Goal: Task Accomplishment & Management: Manage account settings

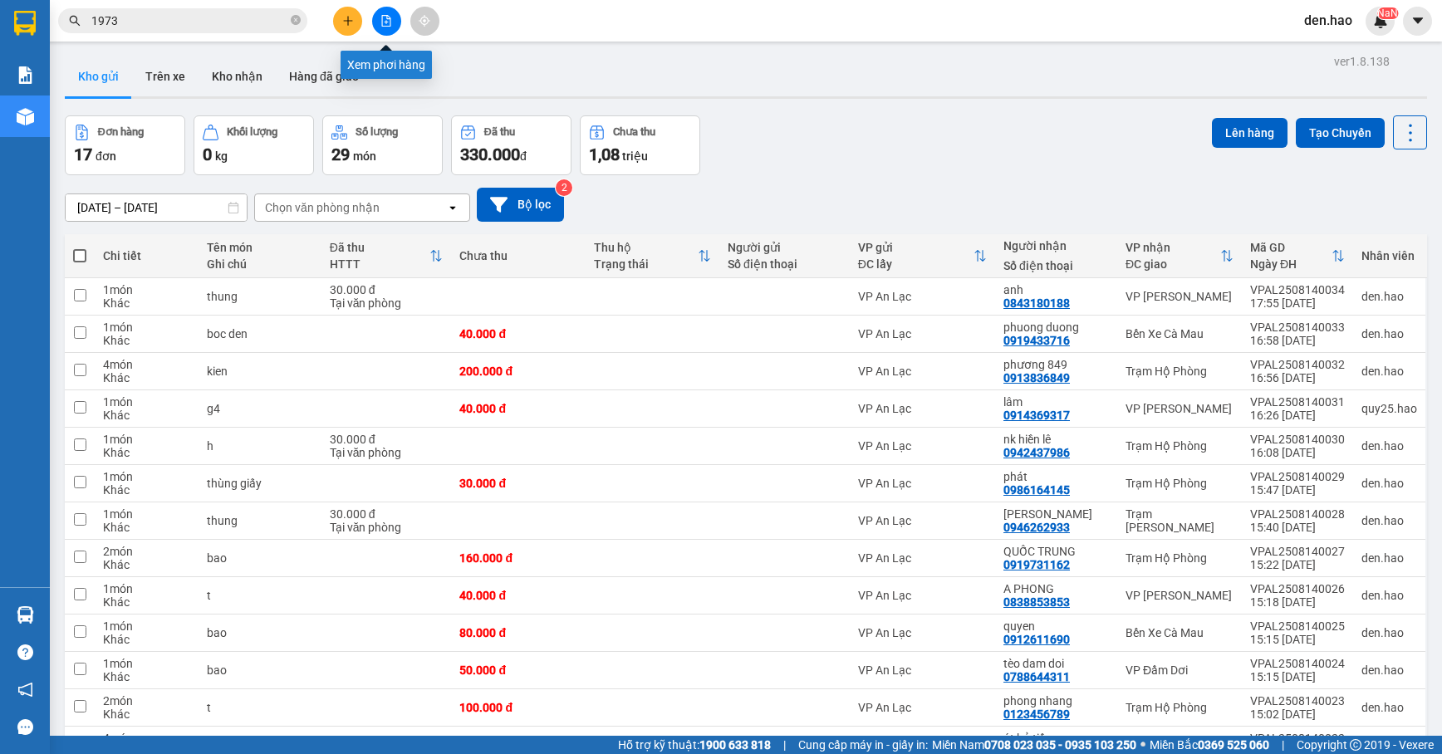
click at [384, 24] on icon "file-add" at bounding box center [386, 21] width 12 height 12
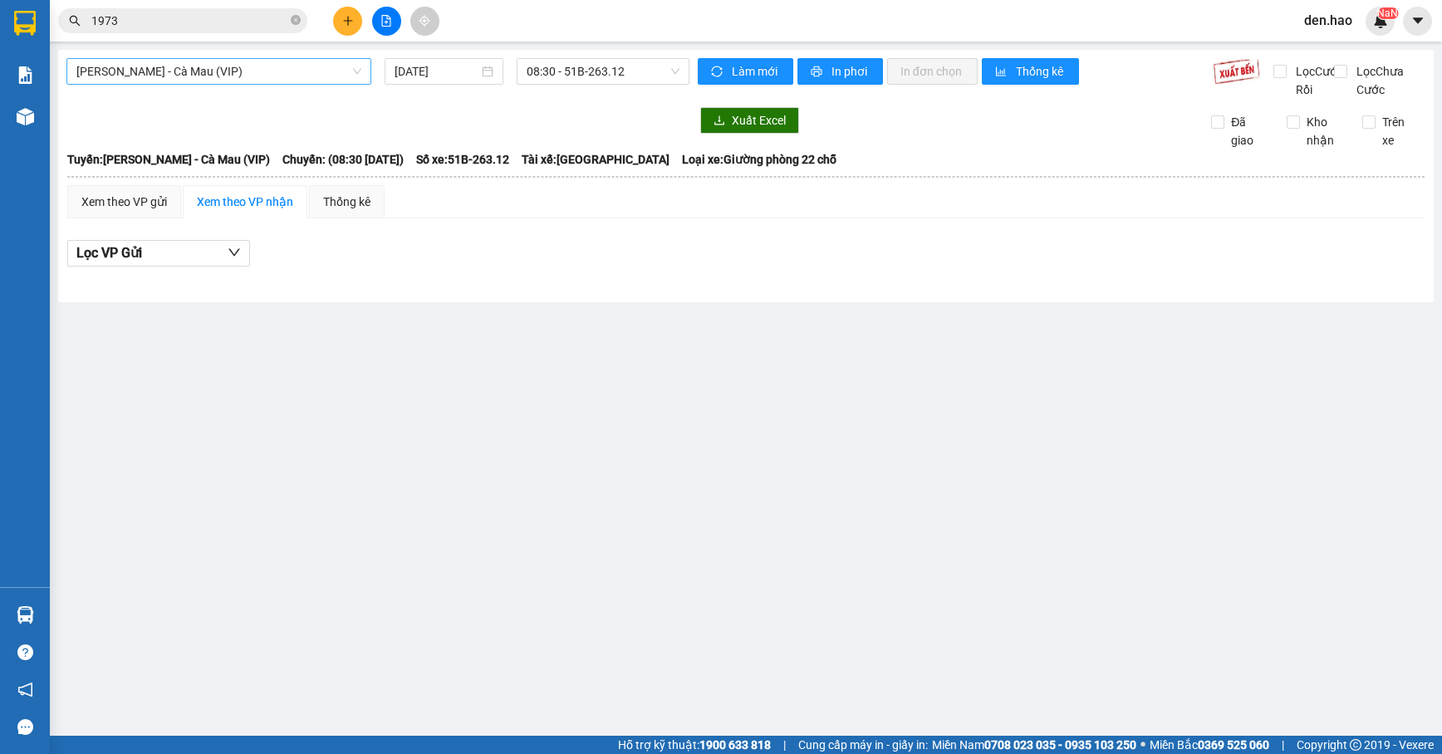
click at [271, 71] on span "[PERSON_NAME] - Cà Mau (VIP)" at bounding box center [218, 71] width 285 height 25
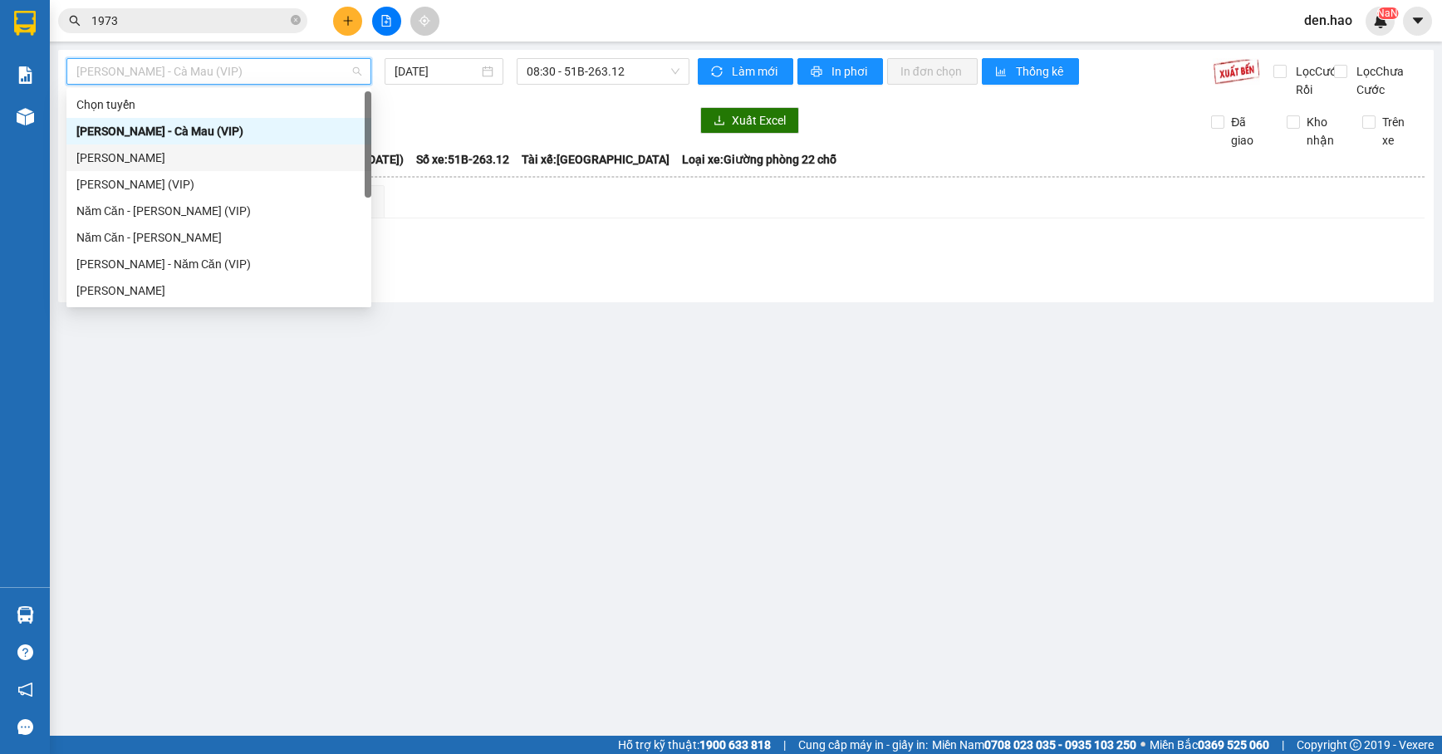
click at [174, 153] on div "[PERSON_NAME]" at bounding box center [218, 158] width 285 height 18
type input "[DATE]"
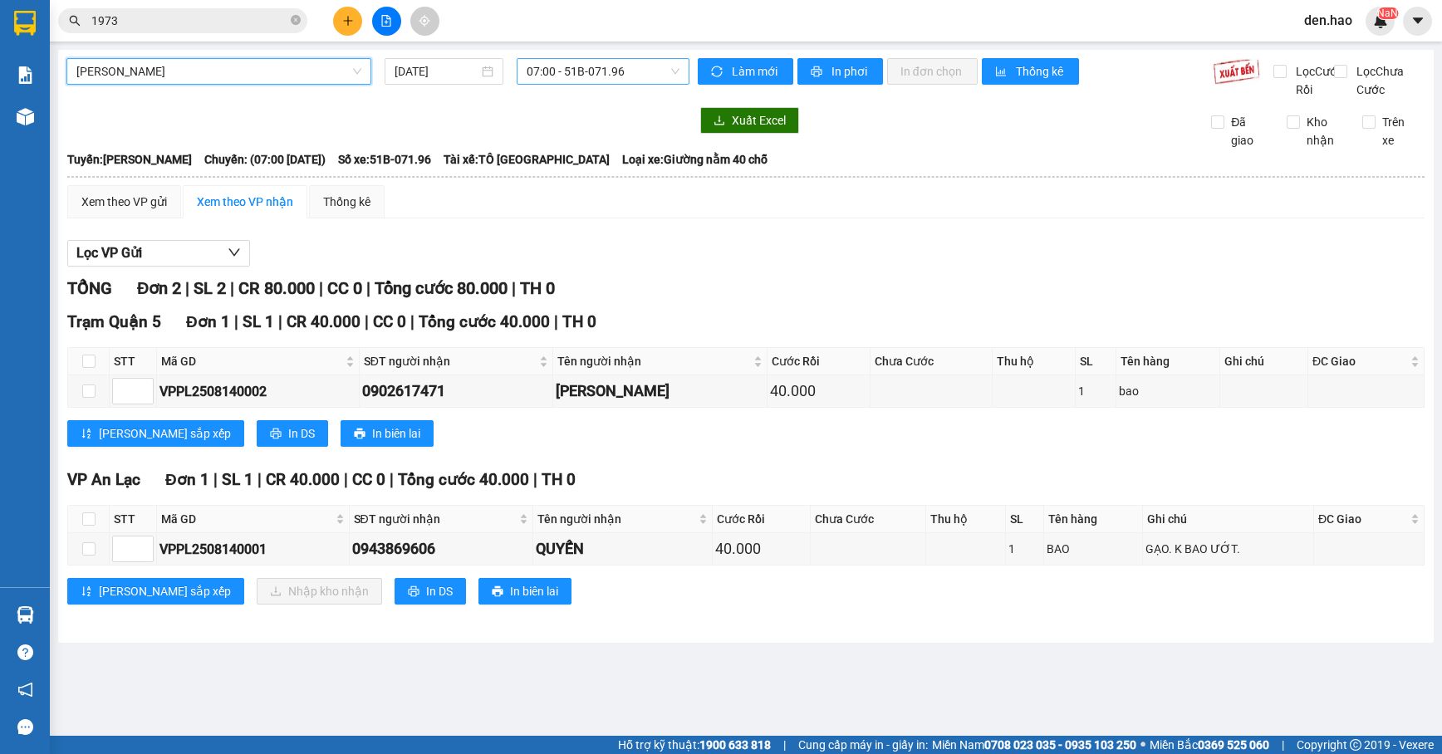
click at [595, 71] on span "07:00 - 51B-071.96" at bounding box center [603, 71] width 152 height 25
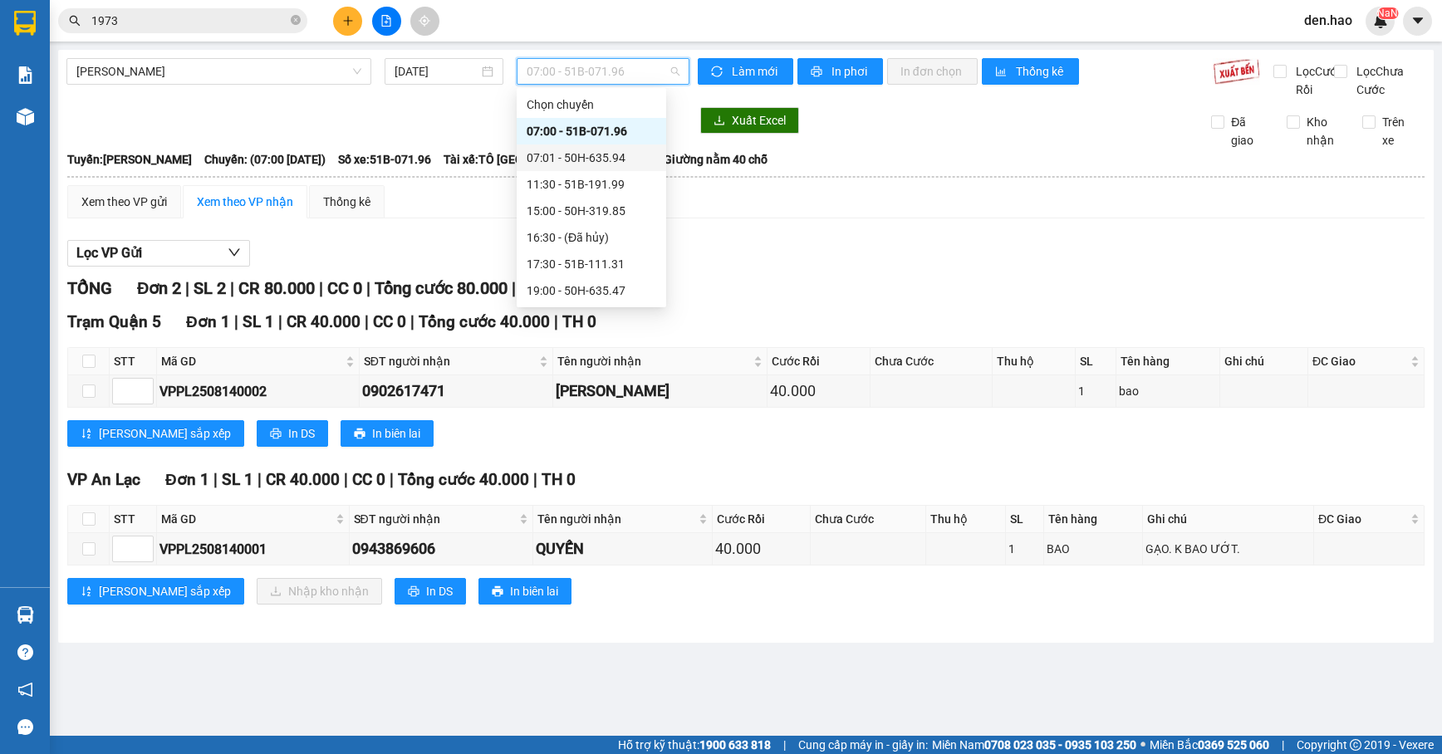
click at [556, 157] on div "07:01 - 50H-635.94" at bounding box center [592, 158] width 130 height 18
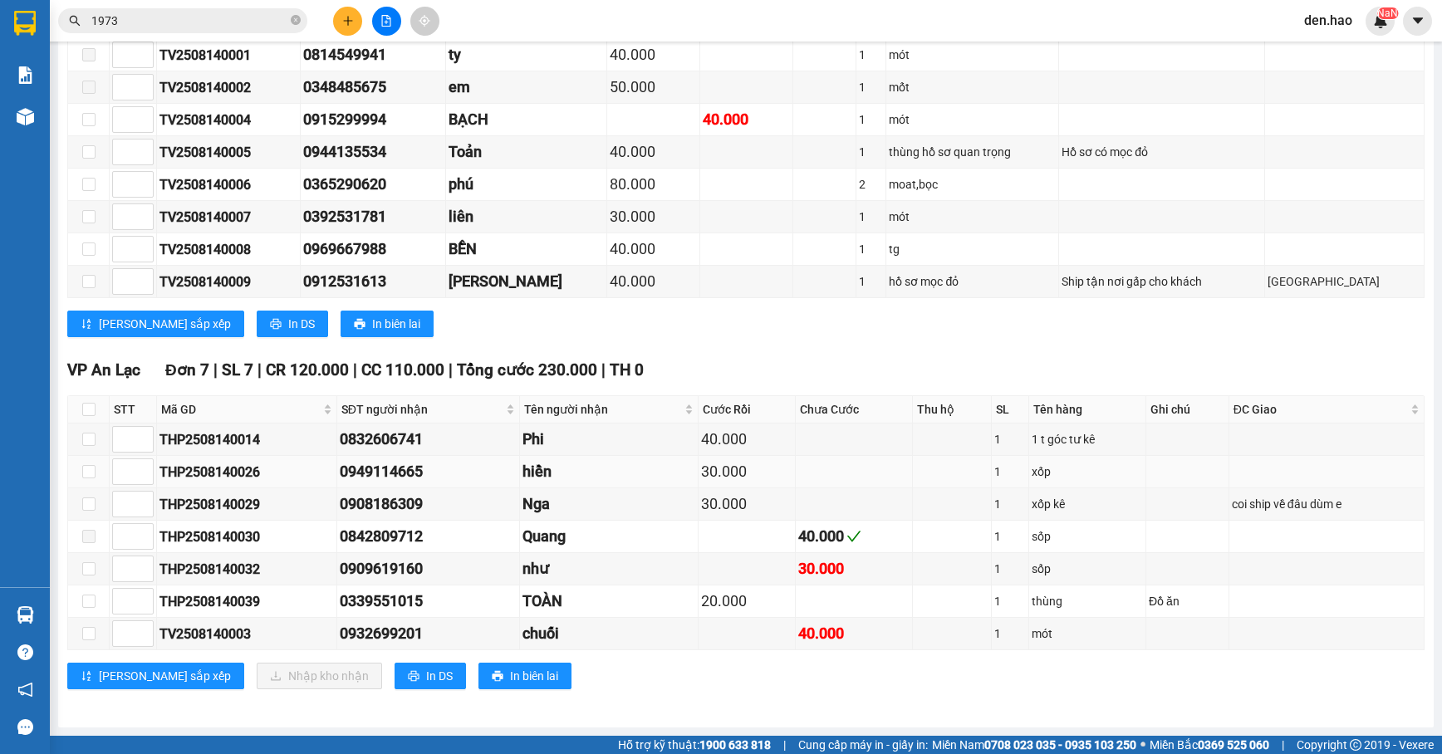
scroll to position [1329, 0]
click at [88, 636] on input "checkbox" at bounding box center [88, 633] width 13 height 13
checkbox input "true"
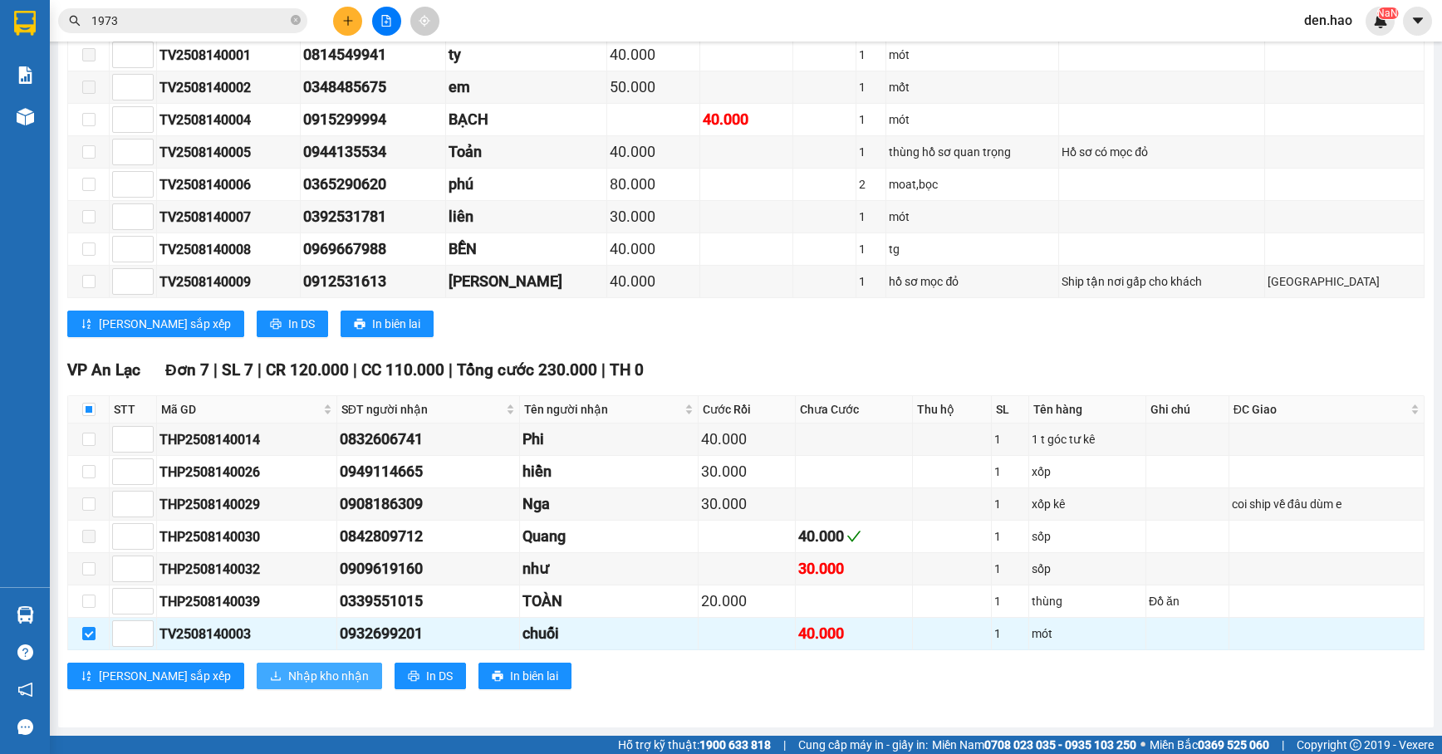
click at [257, 676] on button "Nhập kho nhận" at bounding box center [319, 676] width 125 height 27
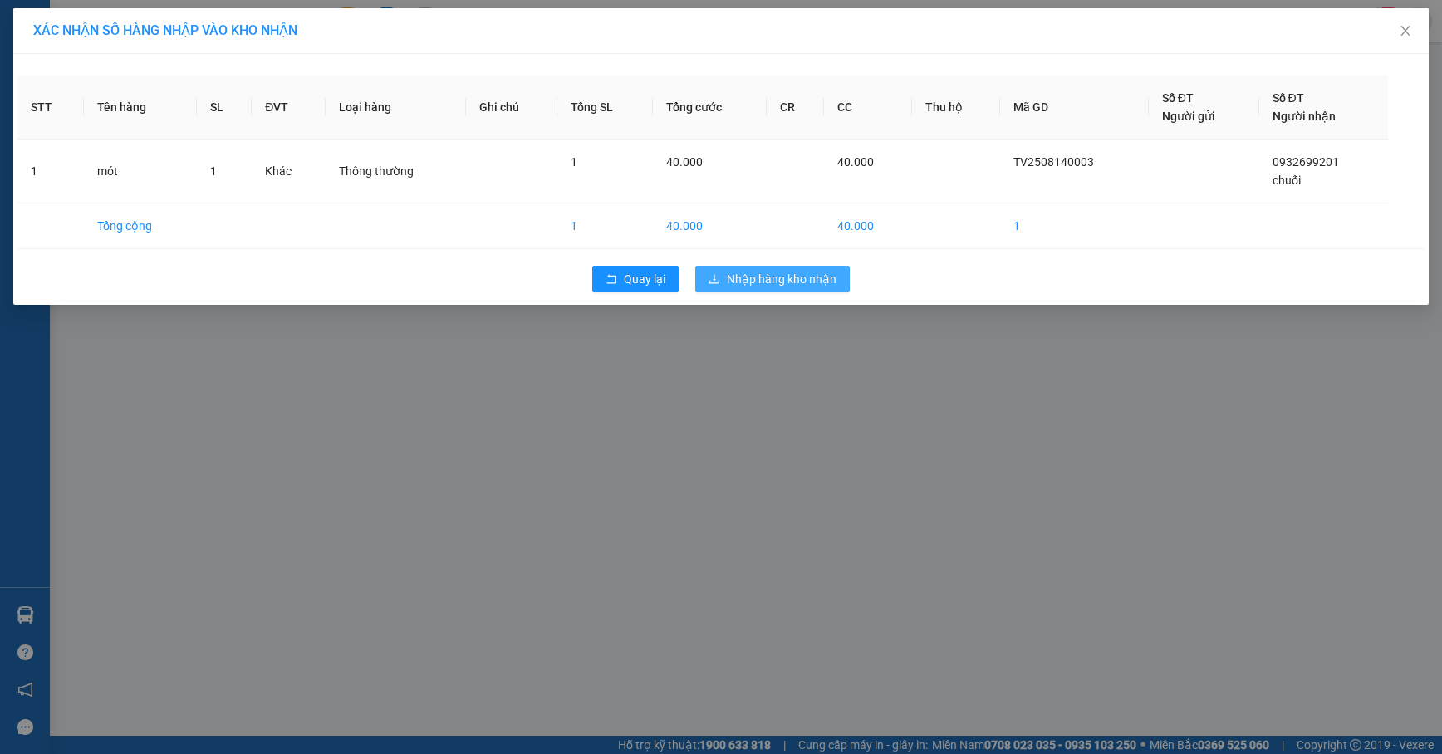
click at [773, 267] on button "Nhập hàng kho nhận" at bounding box center [772, 279] width 155 height 27
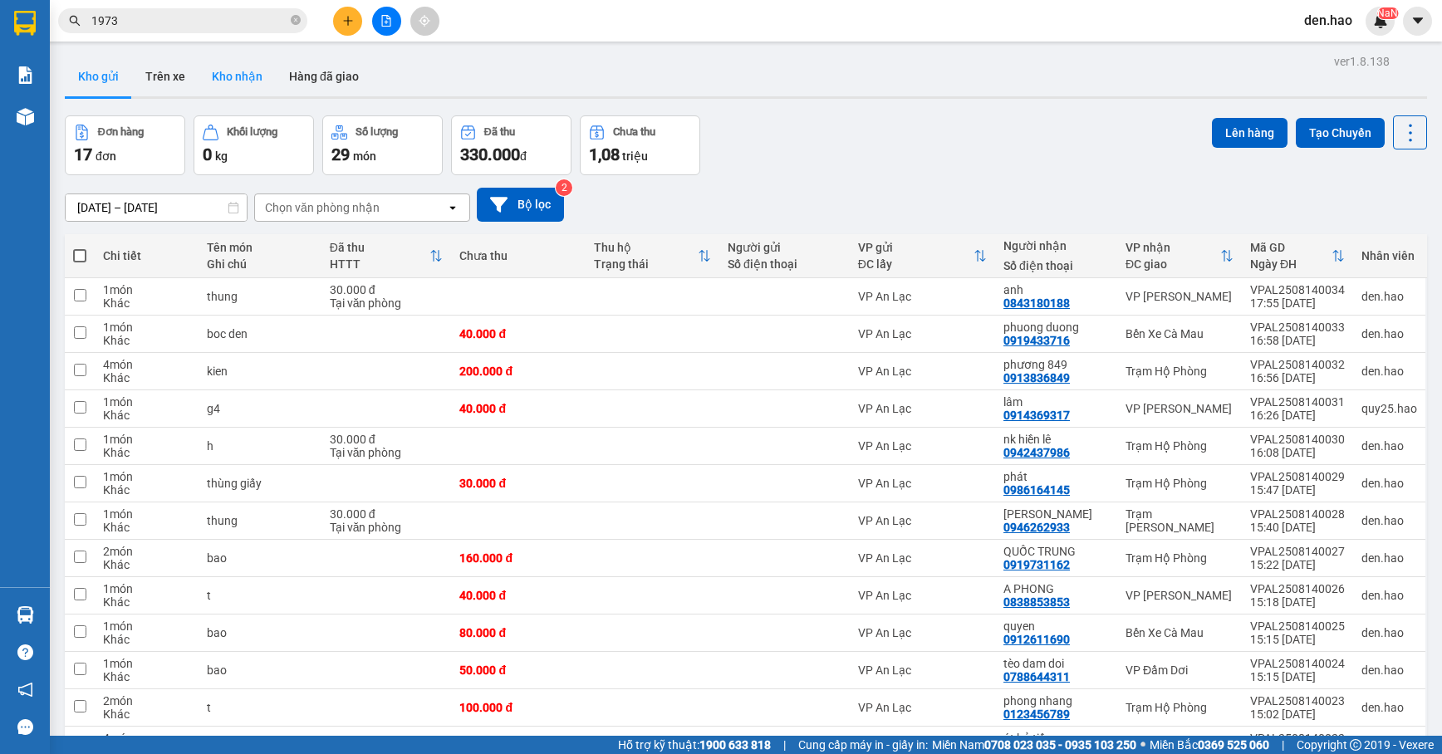
click at [236, 58] on button "Kho nhận" at bounding box center [237, 76] width 77 height 40
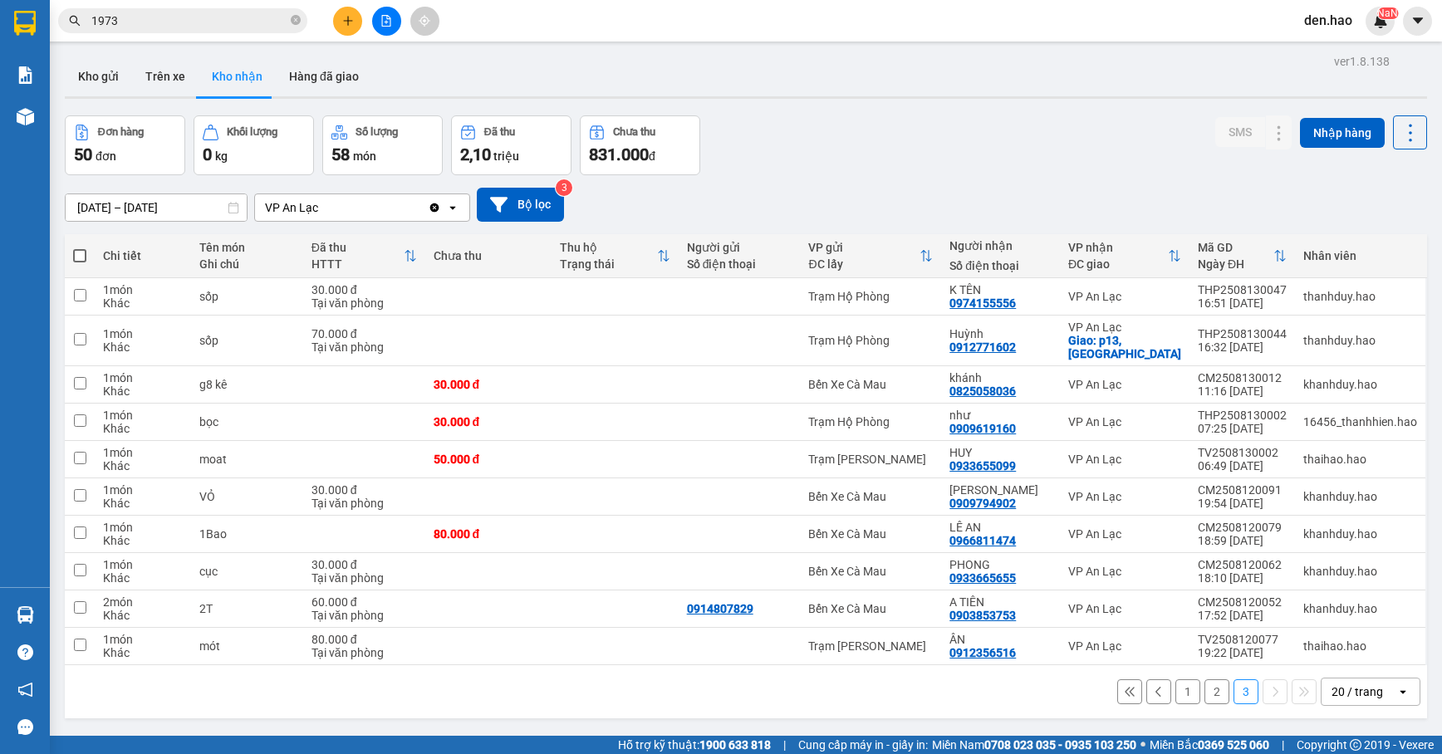
click at [1175, 695] on button "1" at bounding box center [1187, 691] width 25 height 25
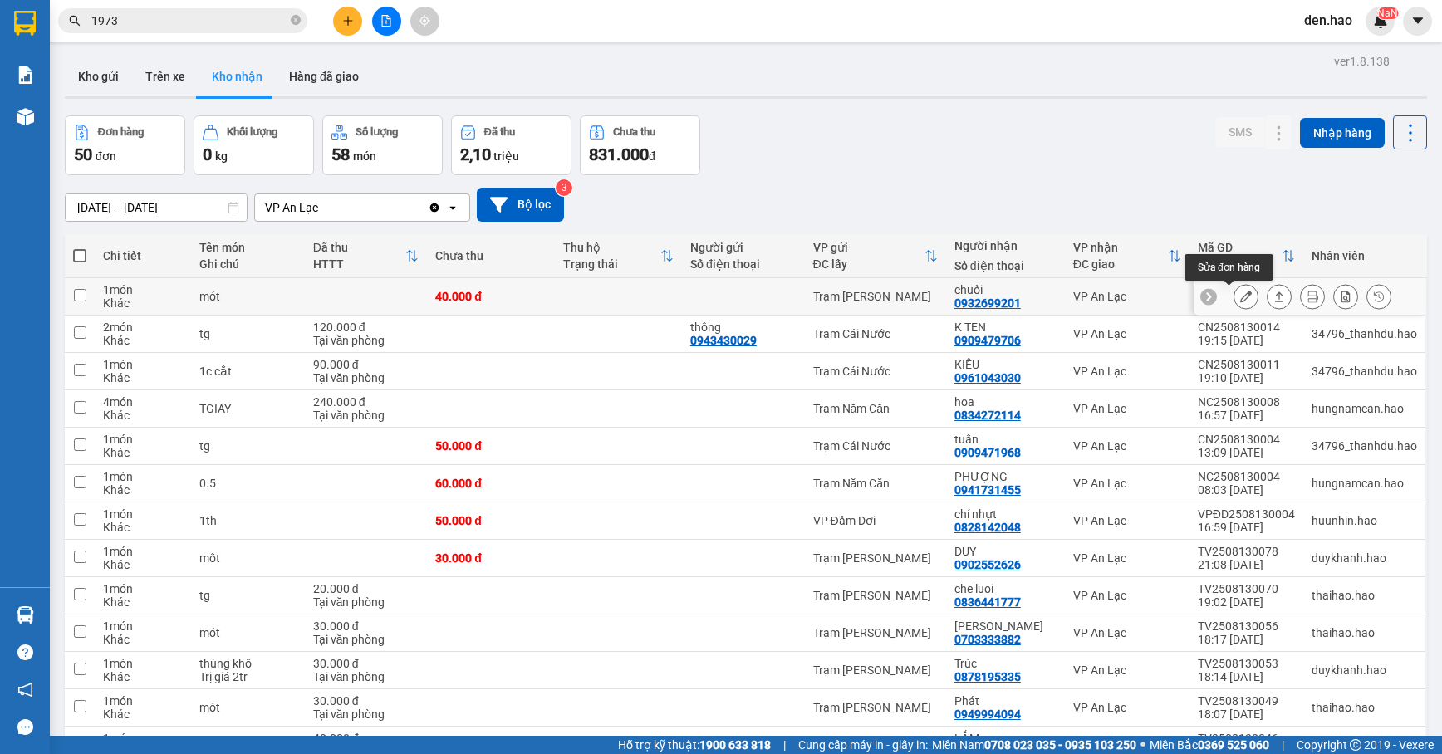
click at [1240, 299] on icon at bounding box center [1246, 297] width 12 height 12
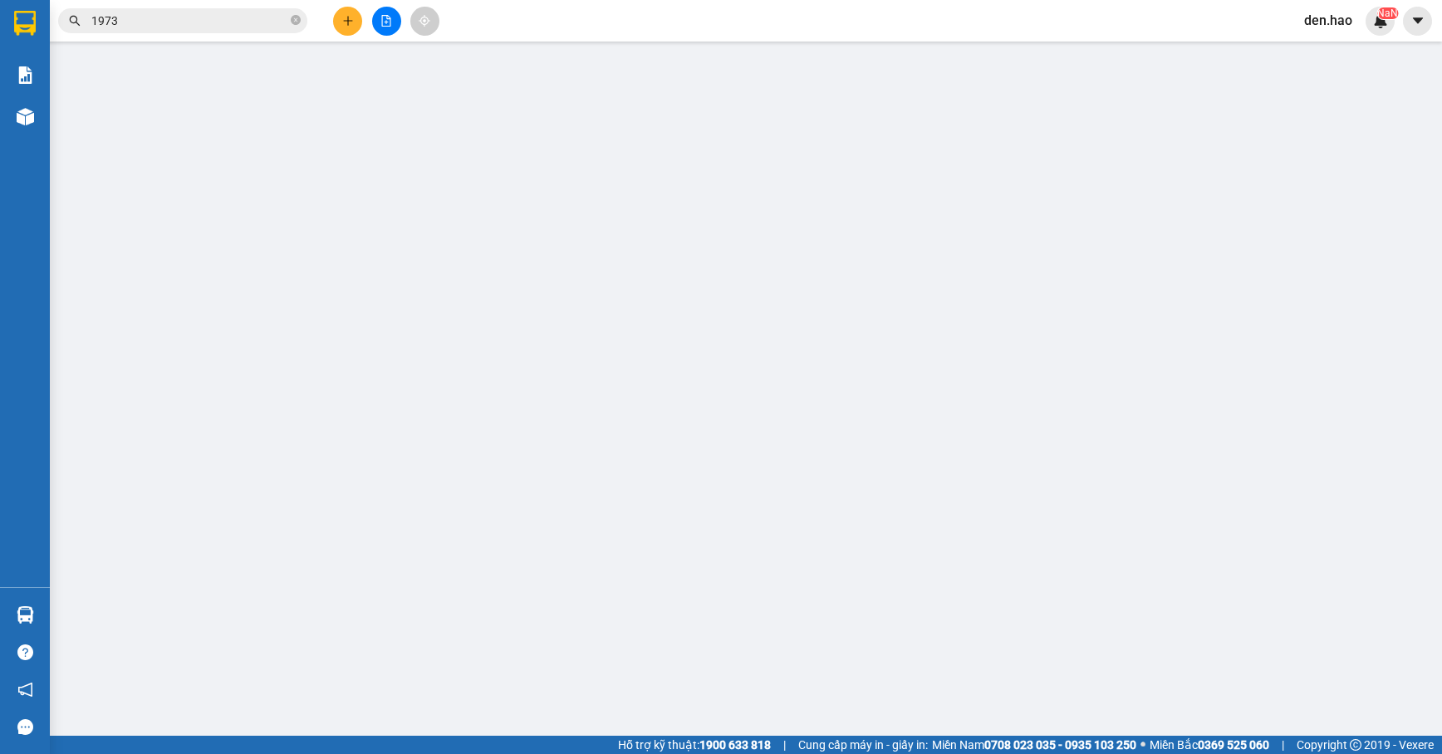
type input "0932699201"
type input "chuối"
type input "40.000"
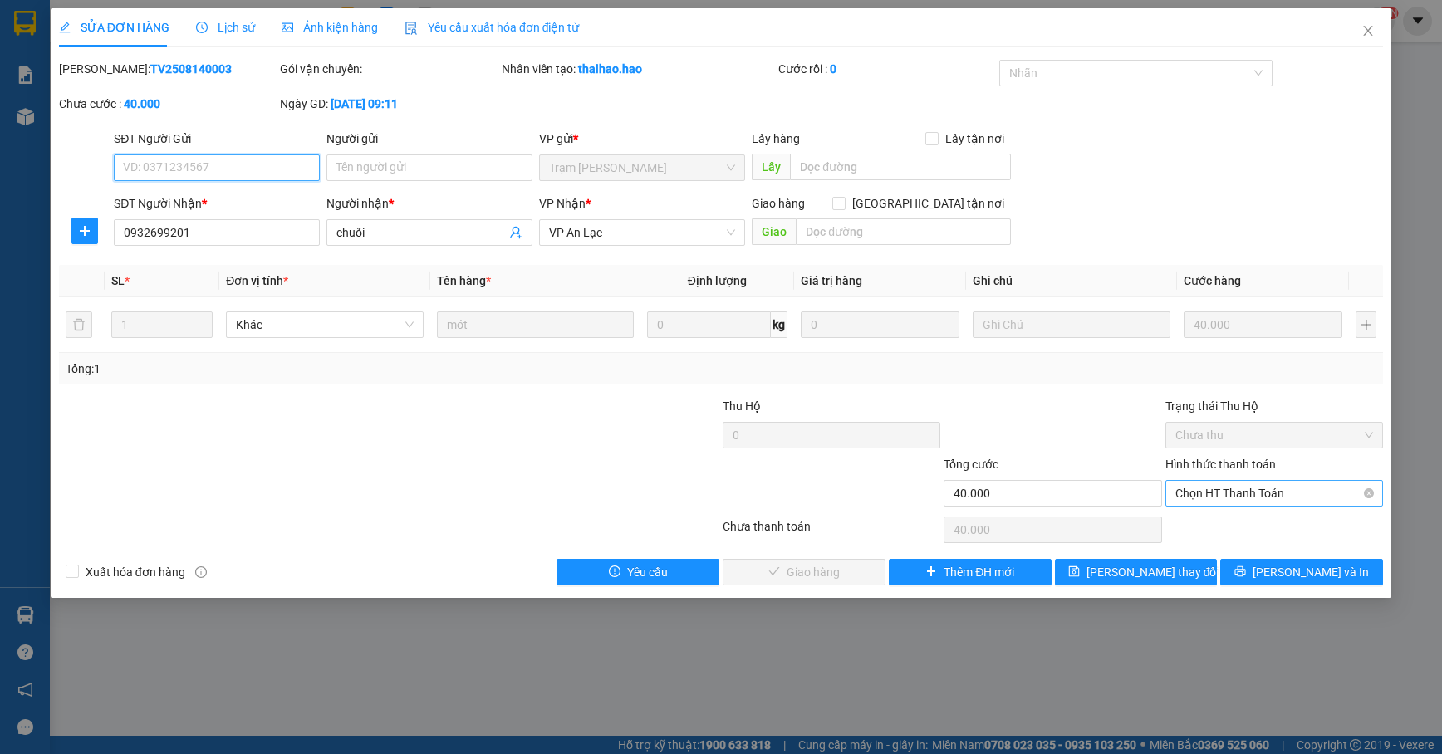
click at [1210, 500] on span "Chọn HT Thanh Toán" at bounding box center [1274, 493] width 198 height 25
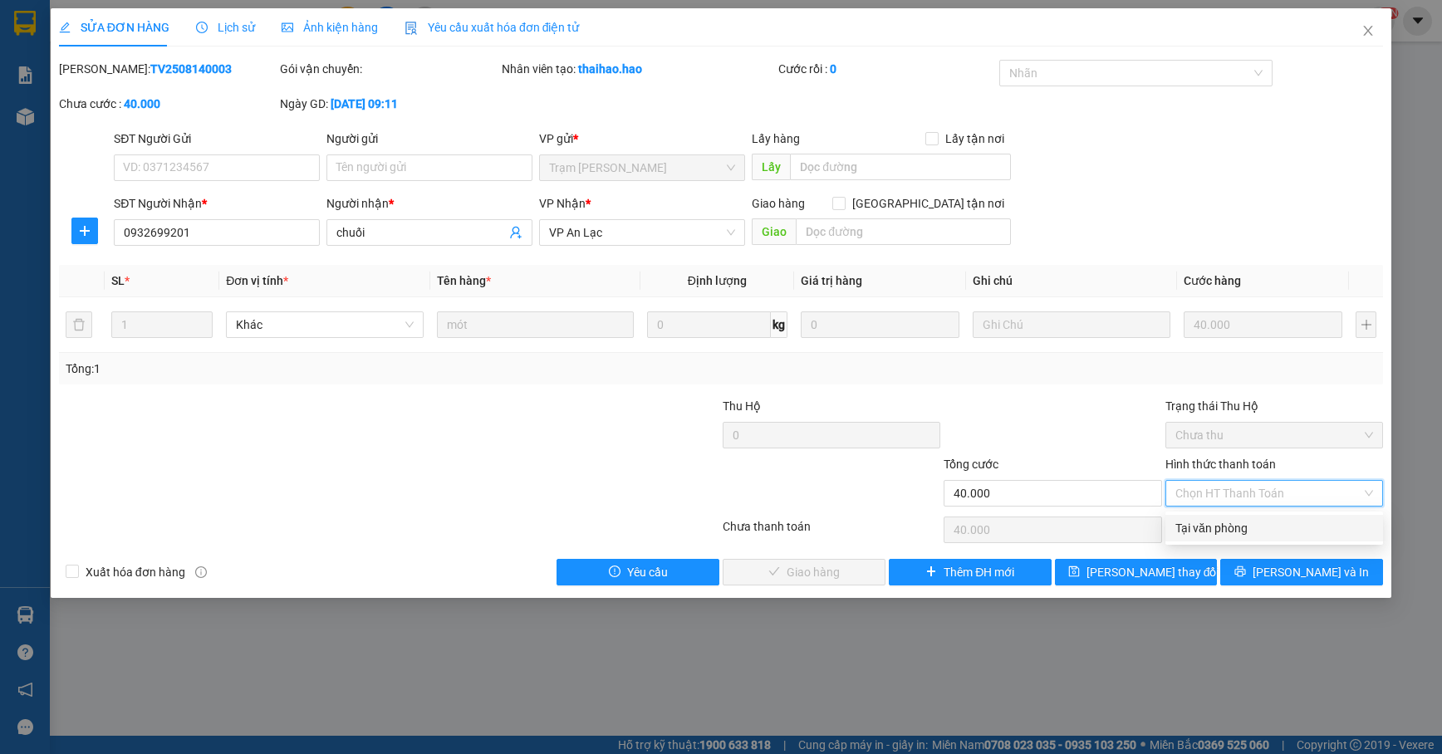
click at [1206, 519] on div "Tại văn phòng" at bounding box center [1274, 528] width 198 height 18
type input "0"
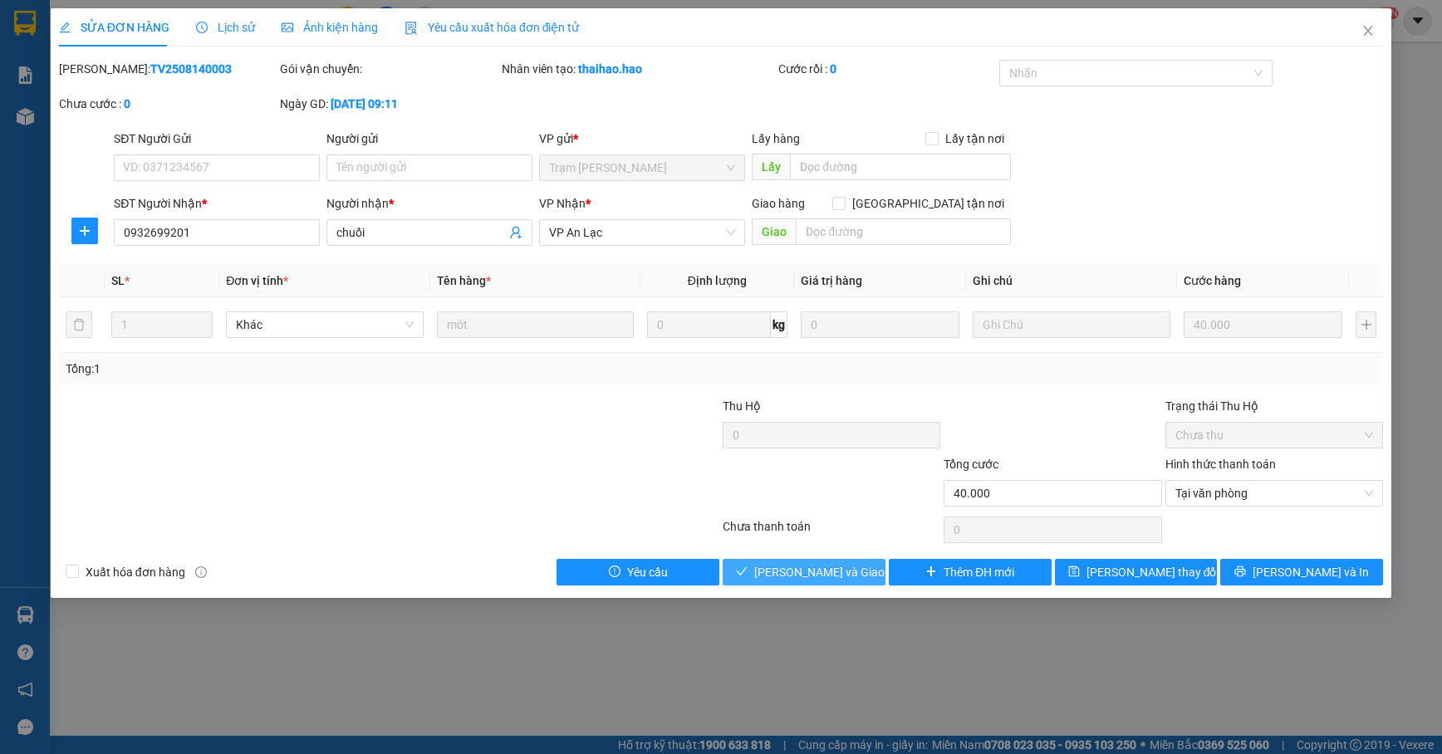
click at [804, 562] on button "[PERSON_NAME] và Giao hàng" at bounding box center [804, 572] width 163 height 27
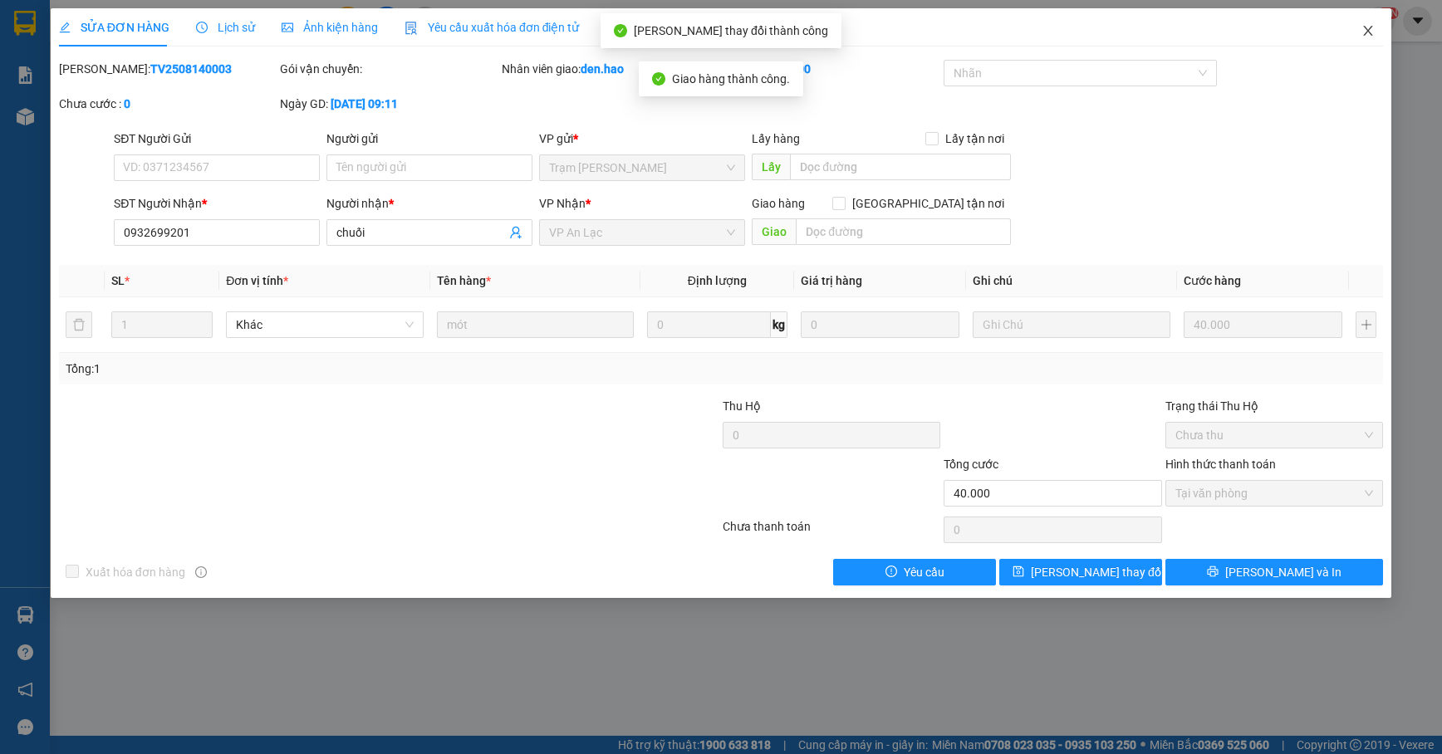
click at [1364, 45] on span "Close" at bounding box center [1368, 31] width 47 height 47
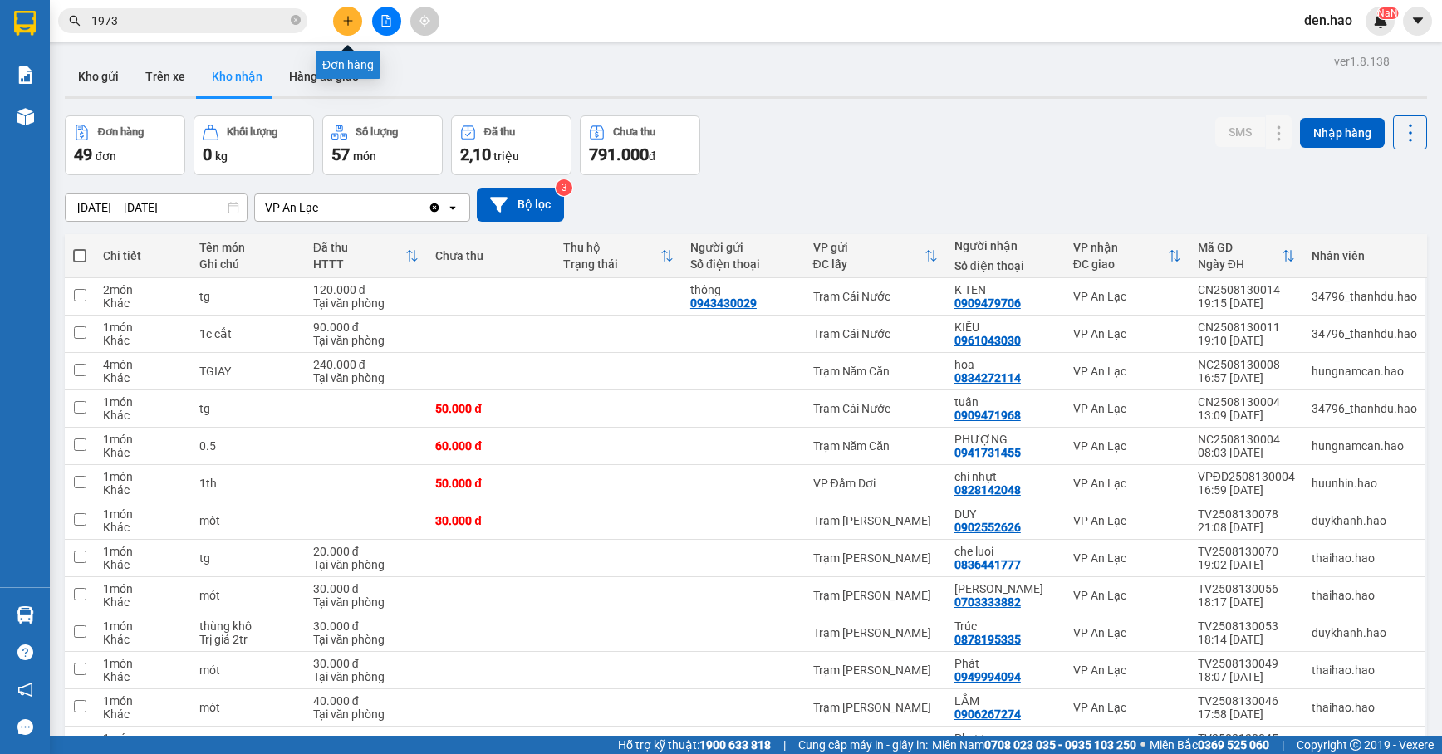
click at [347, 17] on icon "plus" at bounding box center [347, 20] width 1 height 9
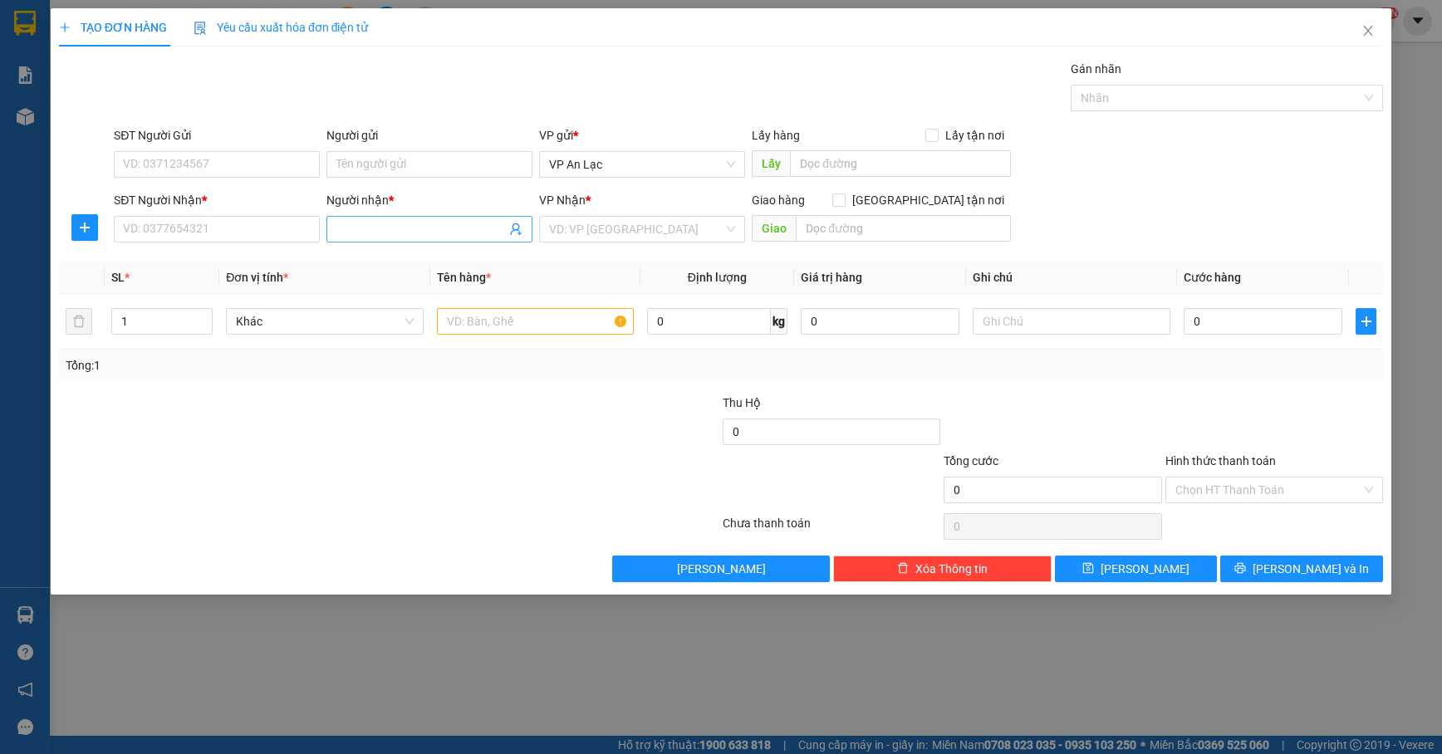
click at [357, 241] on span at bounding box center [429, 229] width 206 height 27
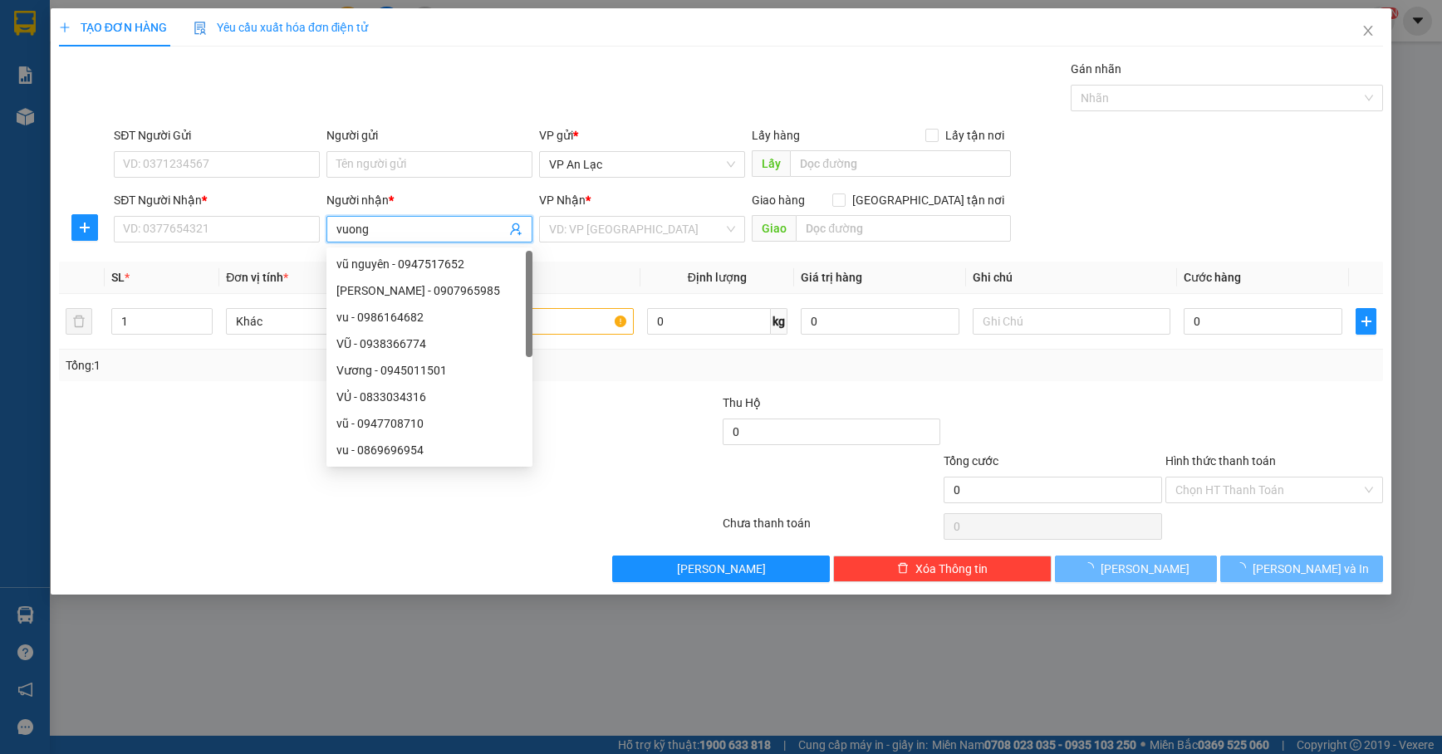
type input "vuong"
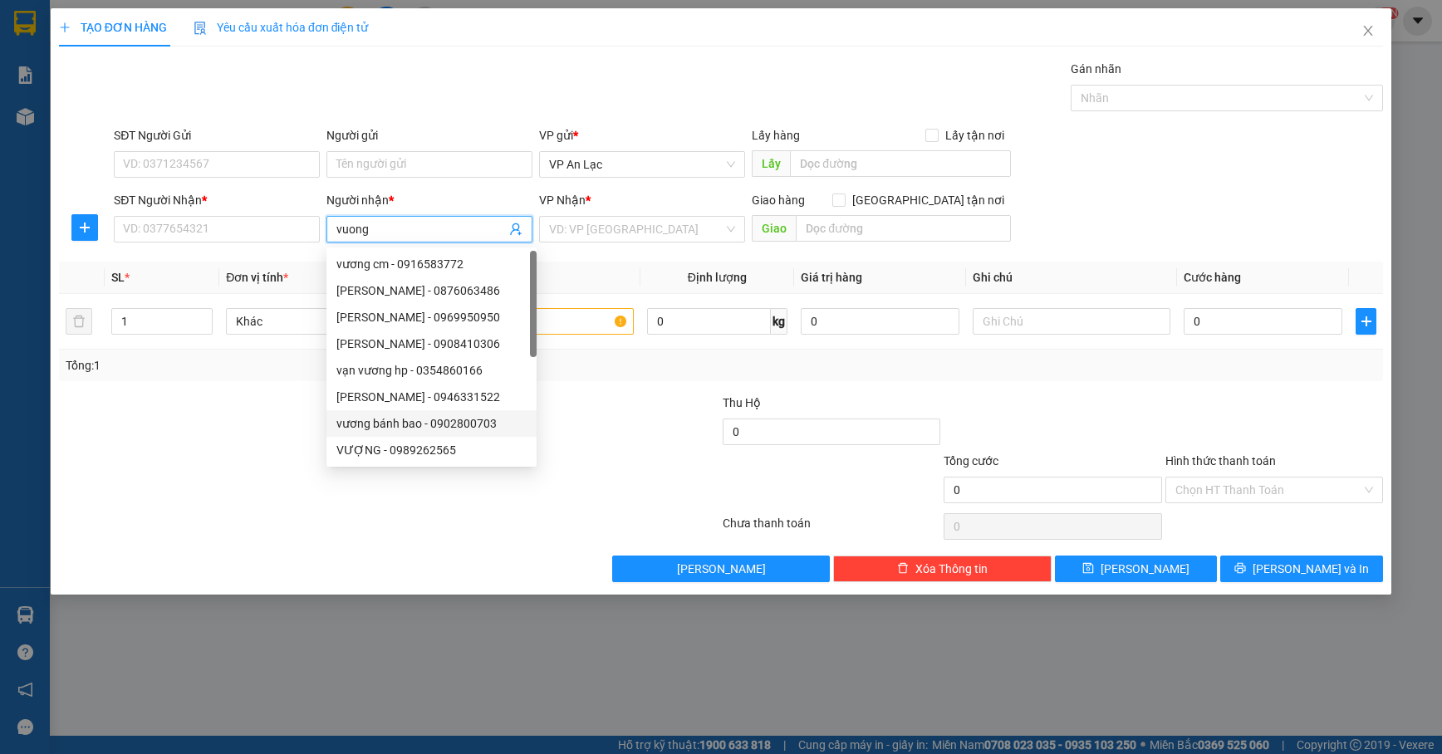
click at [422, 424] on div "vương bánh bao - 0902800703" at bounding box center [431, 424] width 190 height 18
type input "0902800703"
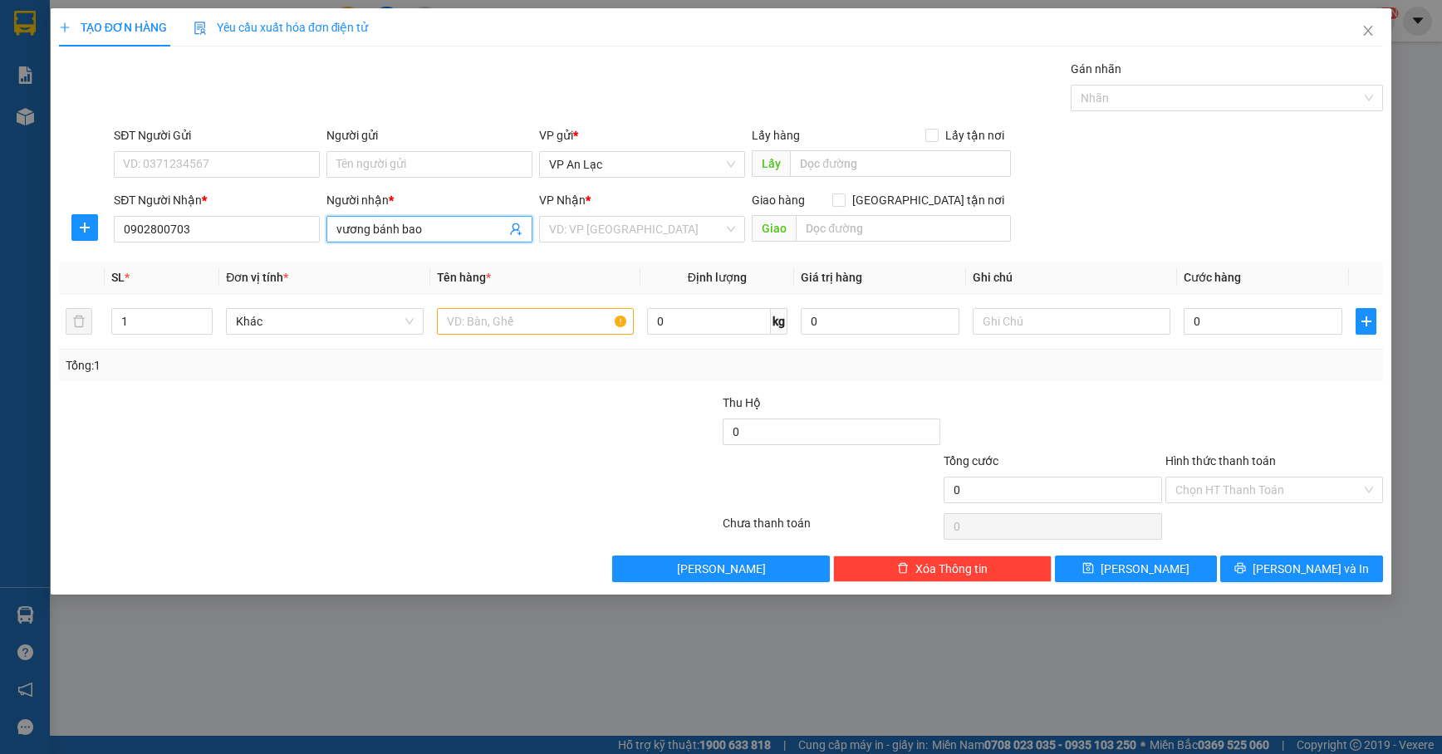
type input "vương bánh bao"
drag, startPoint x: 613, startPoint y: 247, endPoint x: 619, endPoint y: 238, distance: 10.8
click at [615, 247] on div "VP Nhận * VD: VP [GEOGRAPHIC_DATA]" at bounding box center [642, 220] width 206 height 58
click at [620, 231] on input "search" at bounding box center [636, 229] width 174 height 25
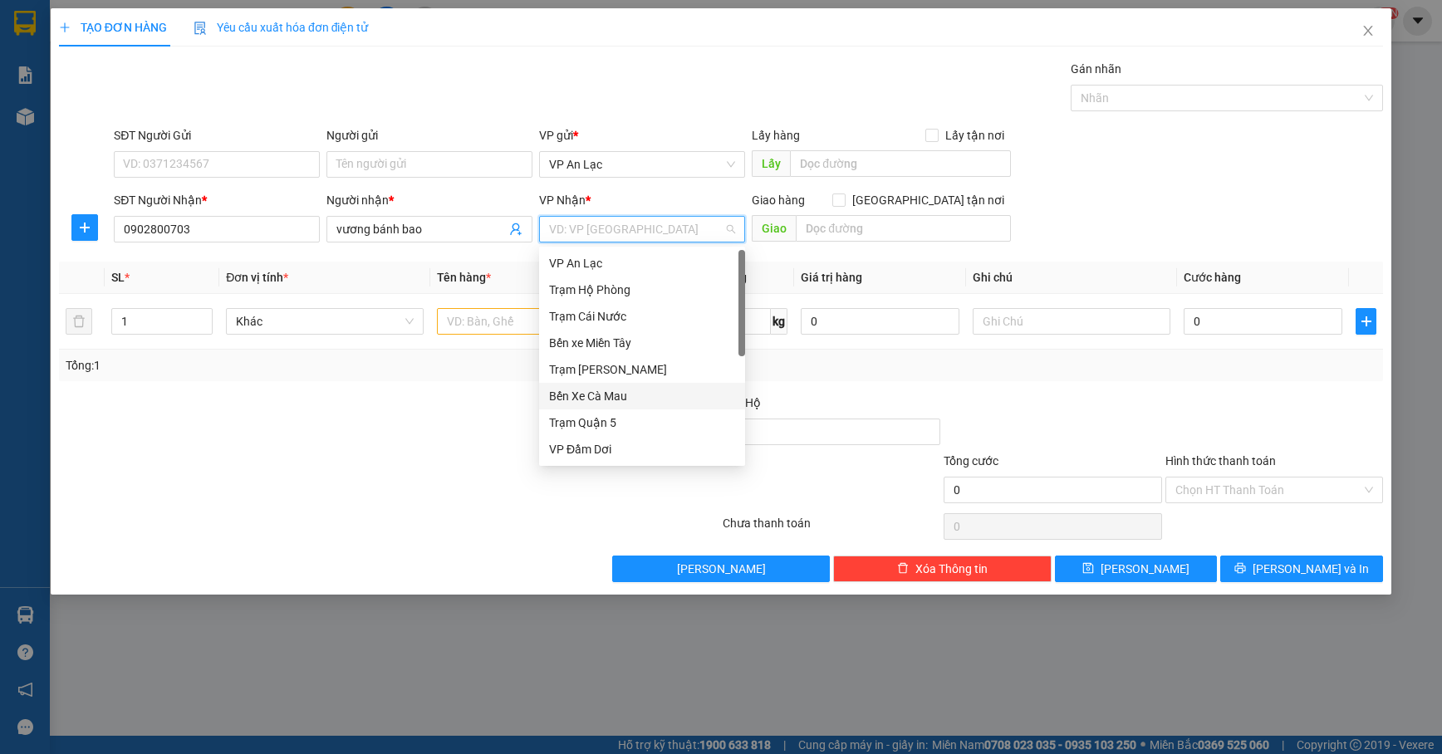
click at [599, 390] on div "Bến Xe Cà Mau" at bounding box center [642, 396] width 186 height 18
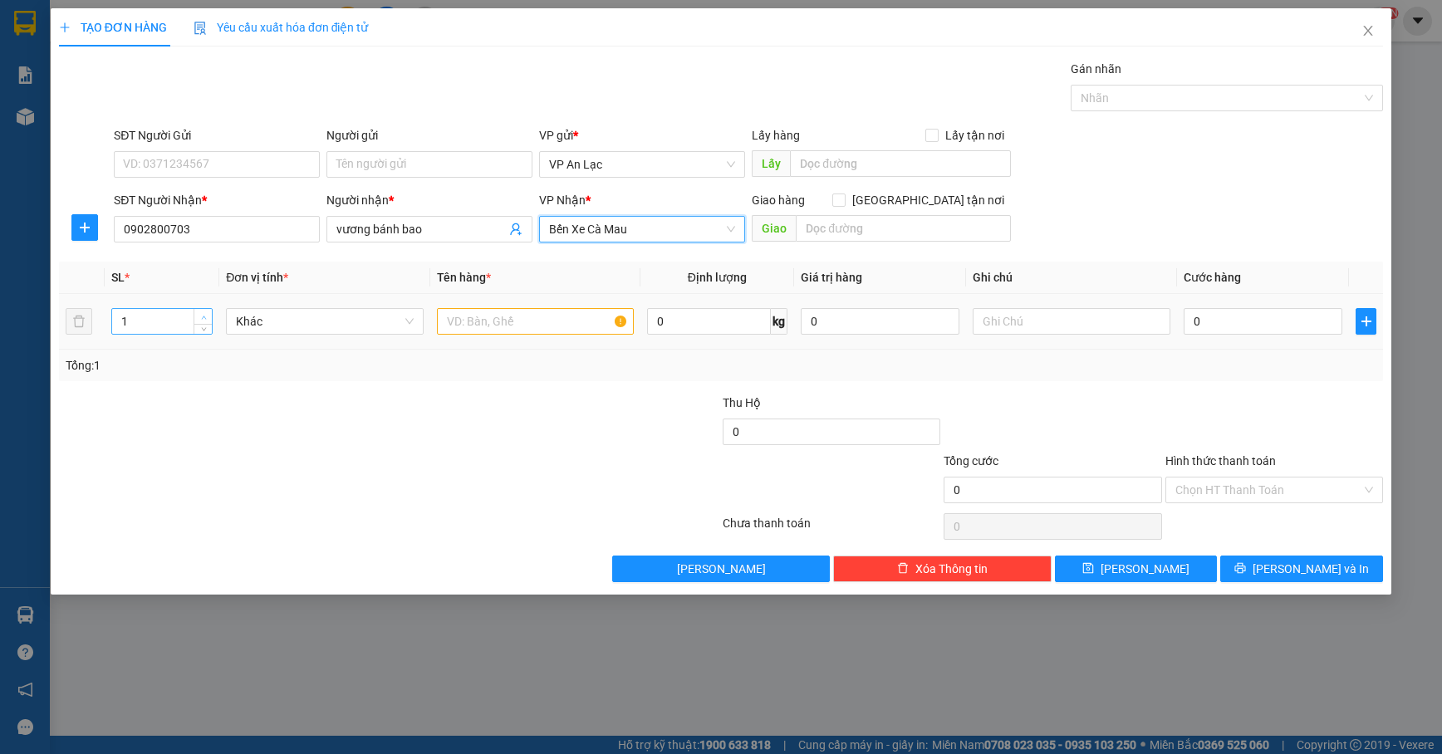
type input "2"
click at [209, 312] on span "Increase Value" at bounding box center [203, 316] width 18 height 15
click at [473, 331] on input "text" at bounding box center [536, 321] width 198 height 27
type input "thung"
click at [1185, 329] on input "0" at bounding box center [1263, 321] width 159 height 27
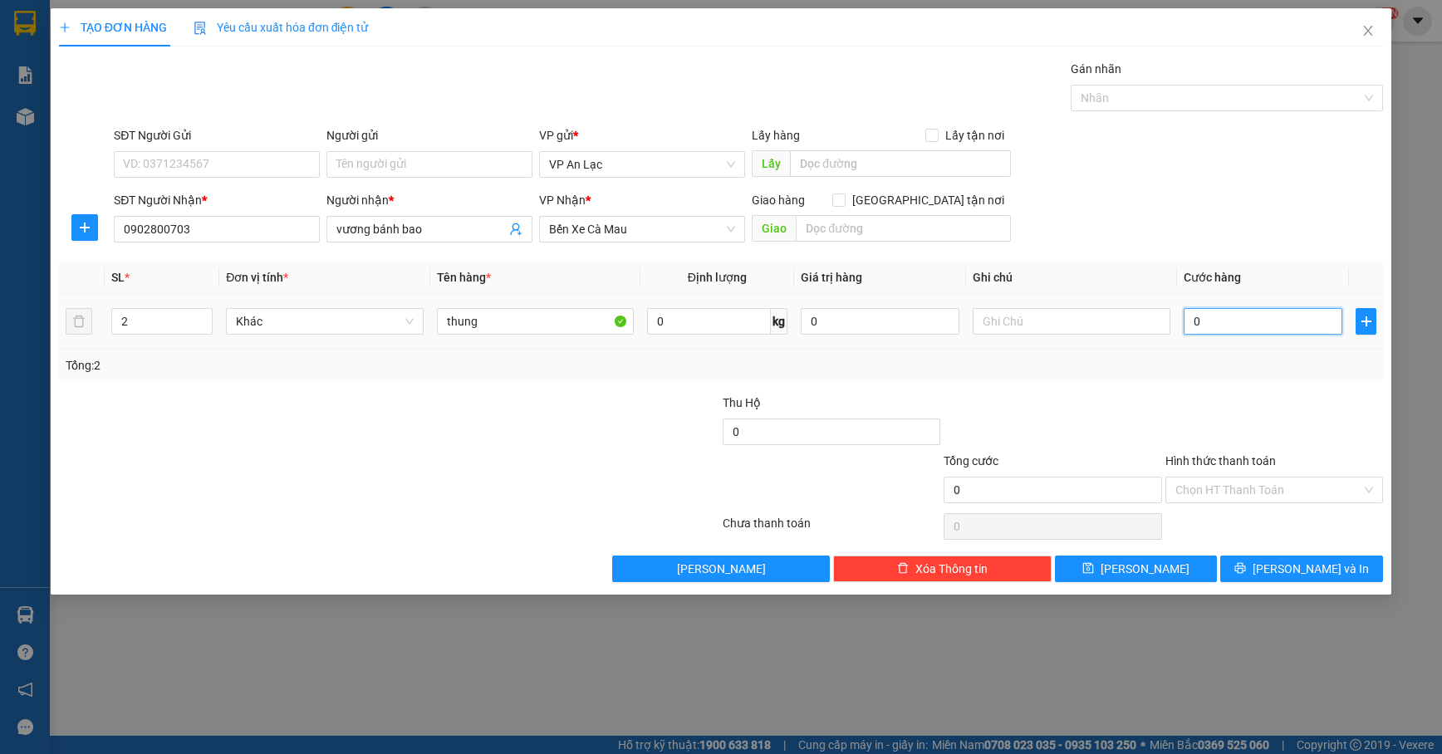
click at [1185, 329] on input "0" at bounding box center [1263, 321] width 159 height 27
type input "60"
type input "60.000"
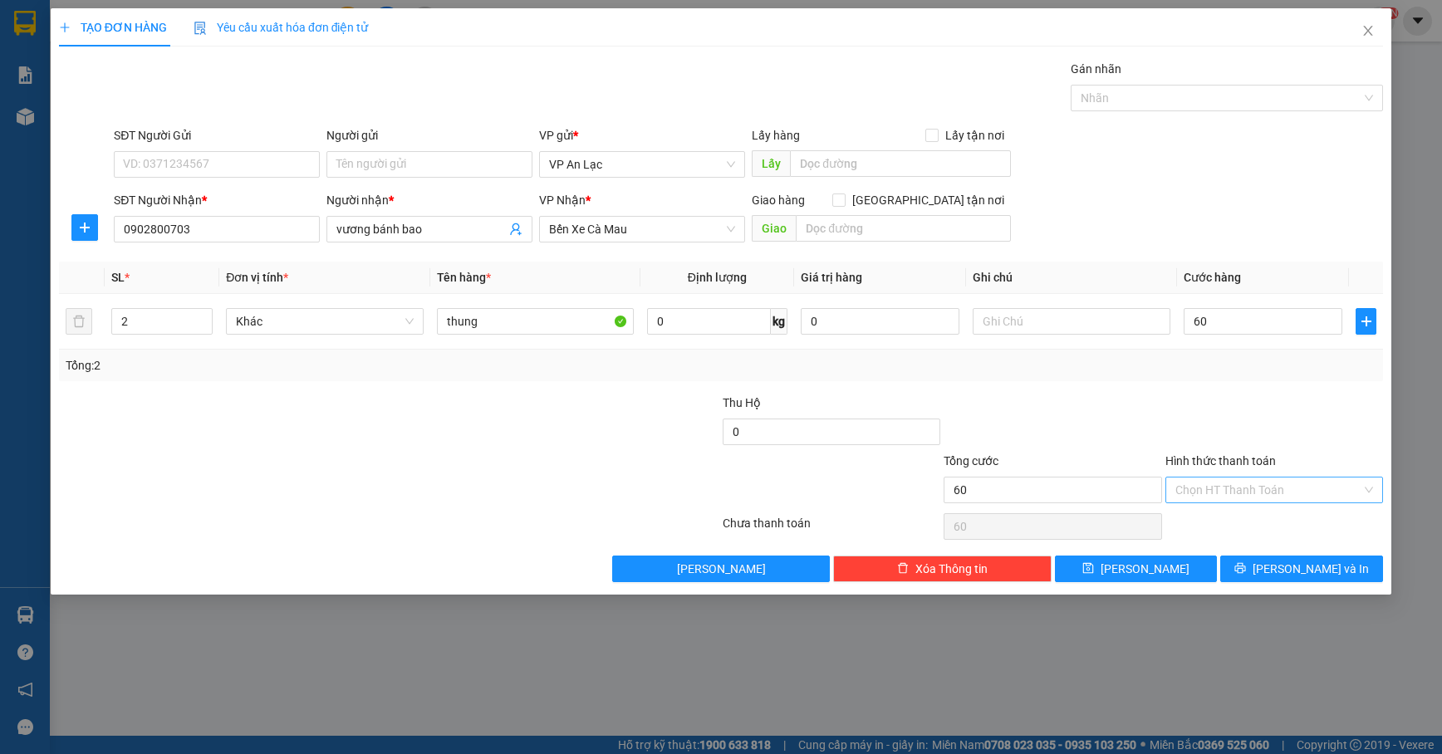
type input "60.000"
click at [1228, 503] on input "Hình thức thanh toán" at bounding box center [1268, 490] width 186 height 25
click at [1226, 528] on div "Tại văn phòng" at bounding box center [1274, 526] width 198 height 18
type input "0"
click at [1310, 562] on span "[PERSON_NAME] và In" at bounding box center [1311, 569] width 116 height 18
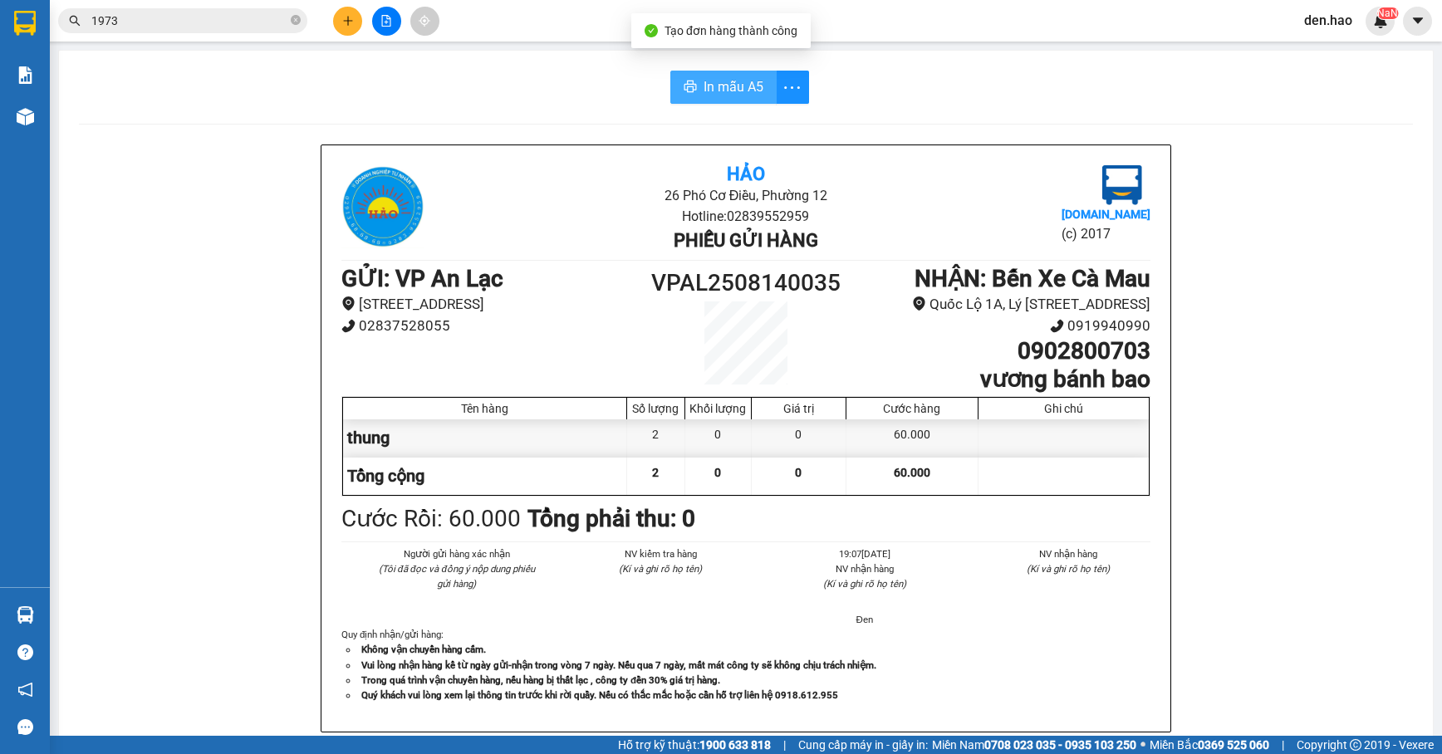
click at [729, 94] on span "In mẫu A5" at bounding box center [734, 86] width 60 height 21
click at [337, 25] on button at bounding box center [347, 21] width 29 height 29
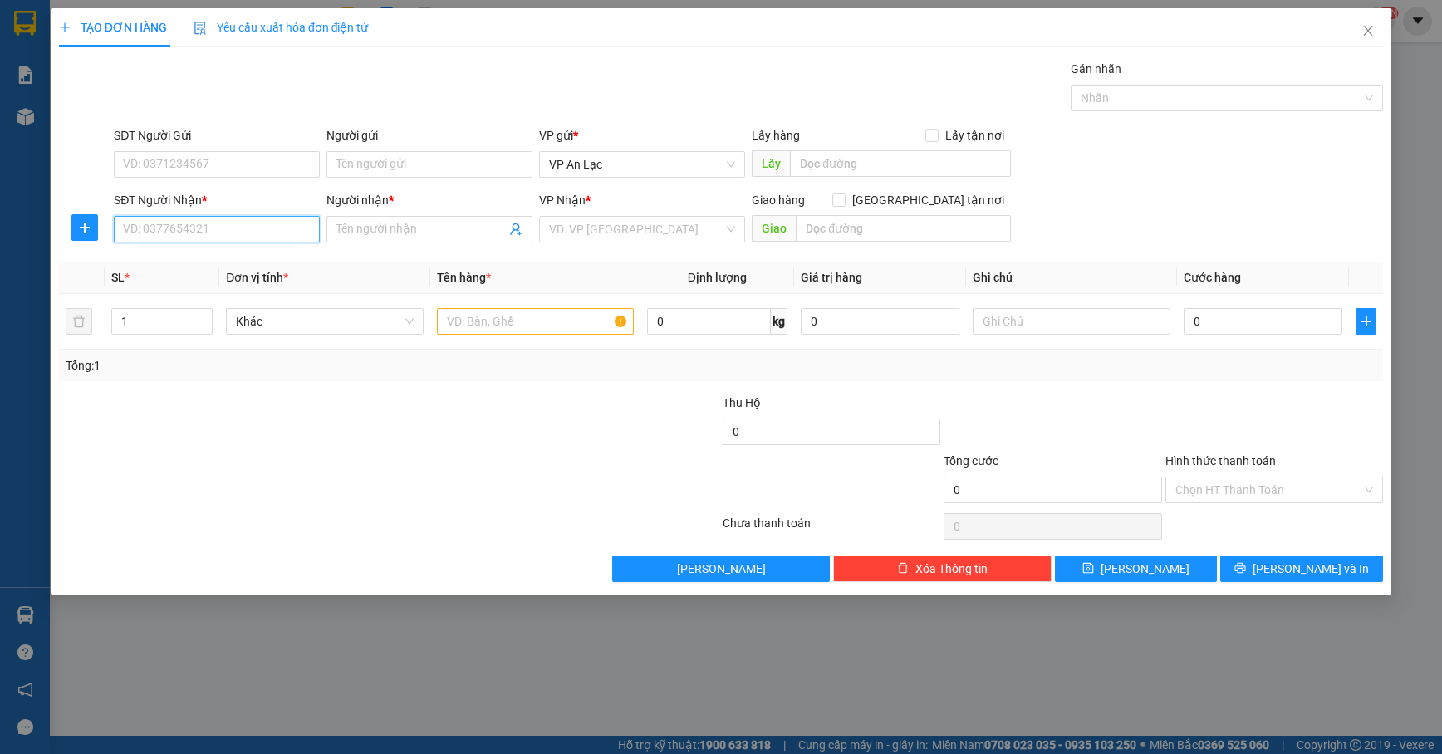
click at [186, 236] on input "SĐT Người Nhận *" at bounding box center [217, 229] width 206 height 27
click at [177, 261] on div "0913367793 - GHI TV" at bounding box center [217, 264] width 186 height 18
type input "0913367793"
type input "GHI TV"
type input "100.000"
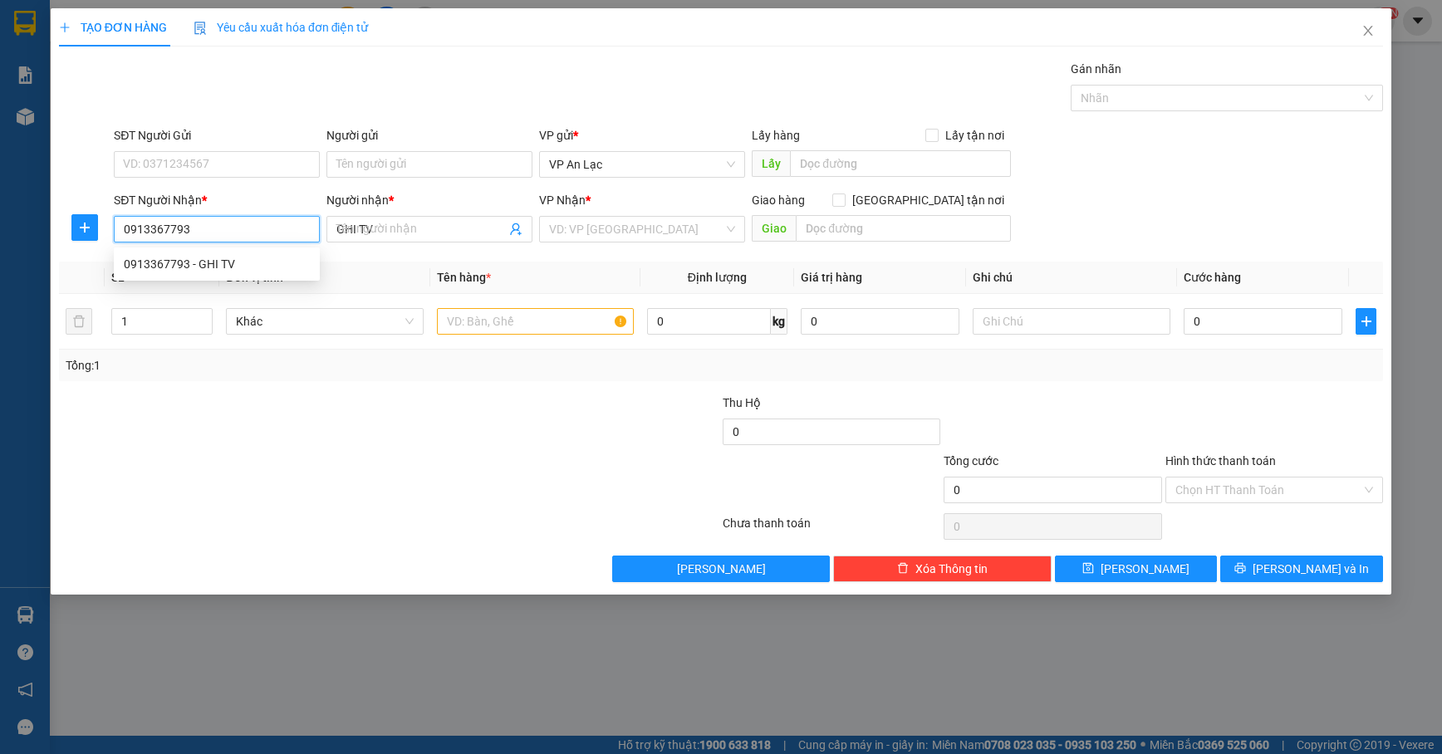
type input "100.000"
type input "0913367793"
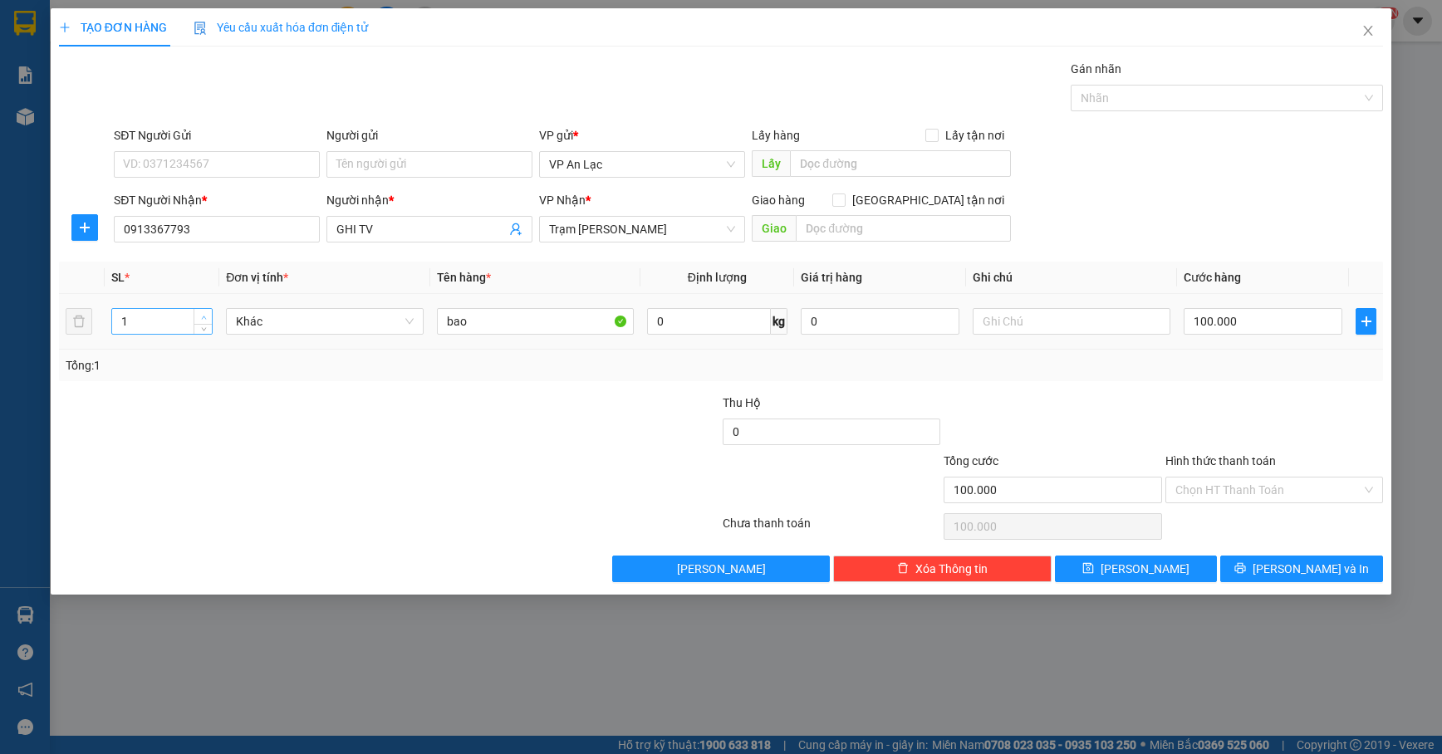
click at [208, 314] on span "up" at bounding box center [204, 317] width 10 height 10
type input "2"
drag, startPoint x: 1277, startPoint y: 567, endPoint x: 1271, endPoint y: 552, distance: 15.3
click at [1246, 566] on icon "printer" at bounding box center [1240, 568] width 12 height 12
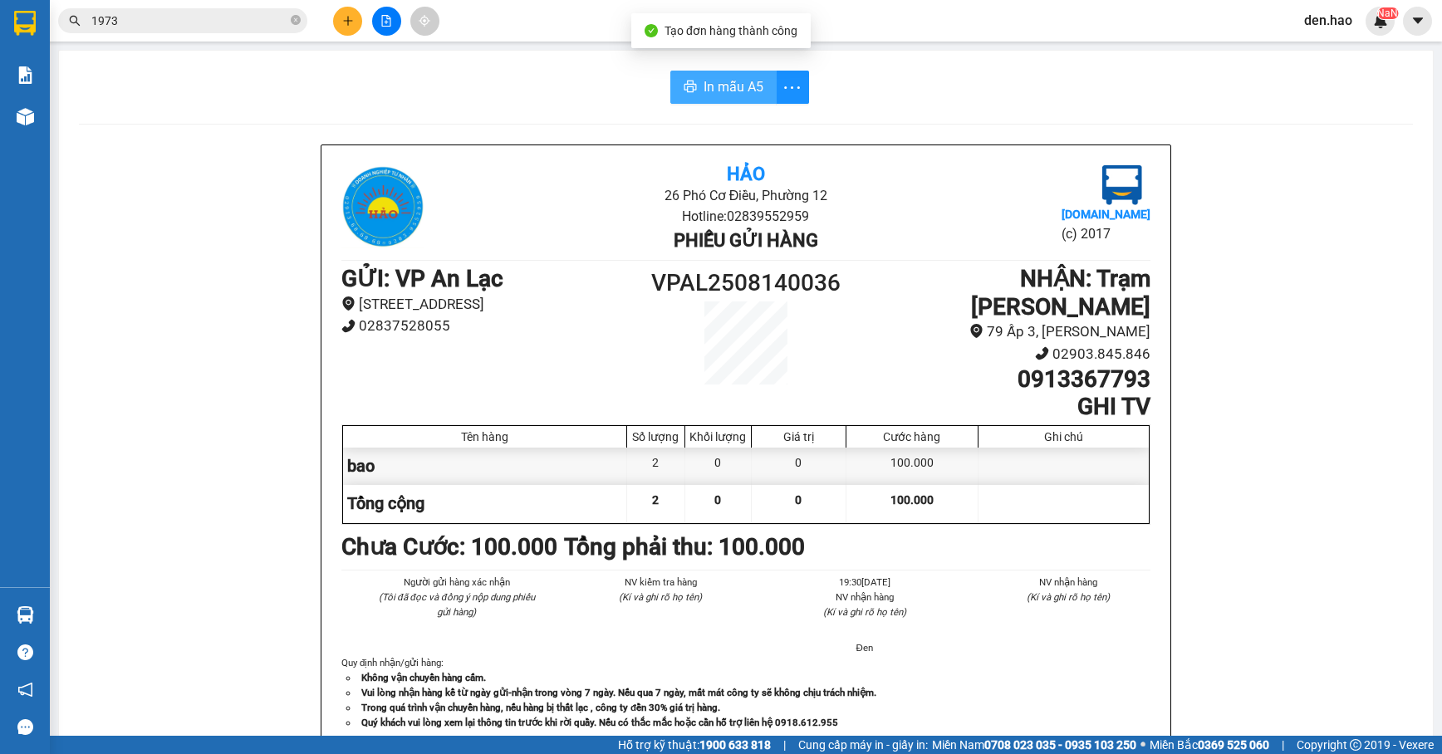
click at [684, 91] on icon "printer" at bounding box center [690, 87] width 12 height 12
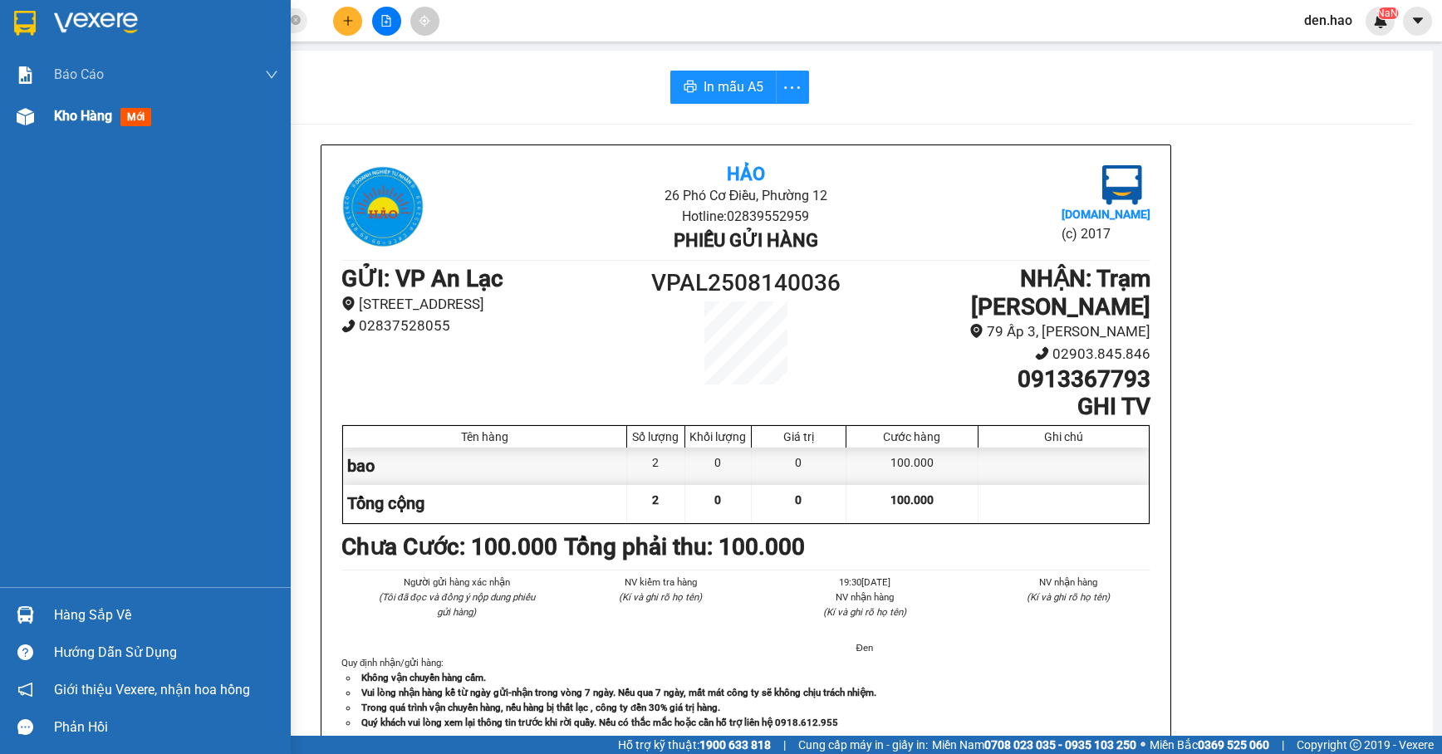
click at [27, 125] on div at bounding box center [25, 116] width 29 height 29
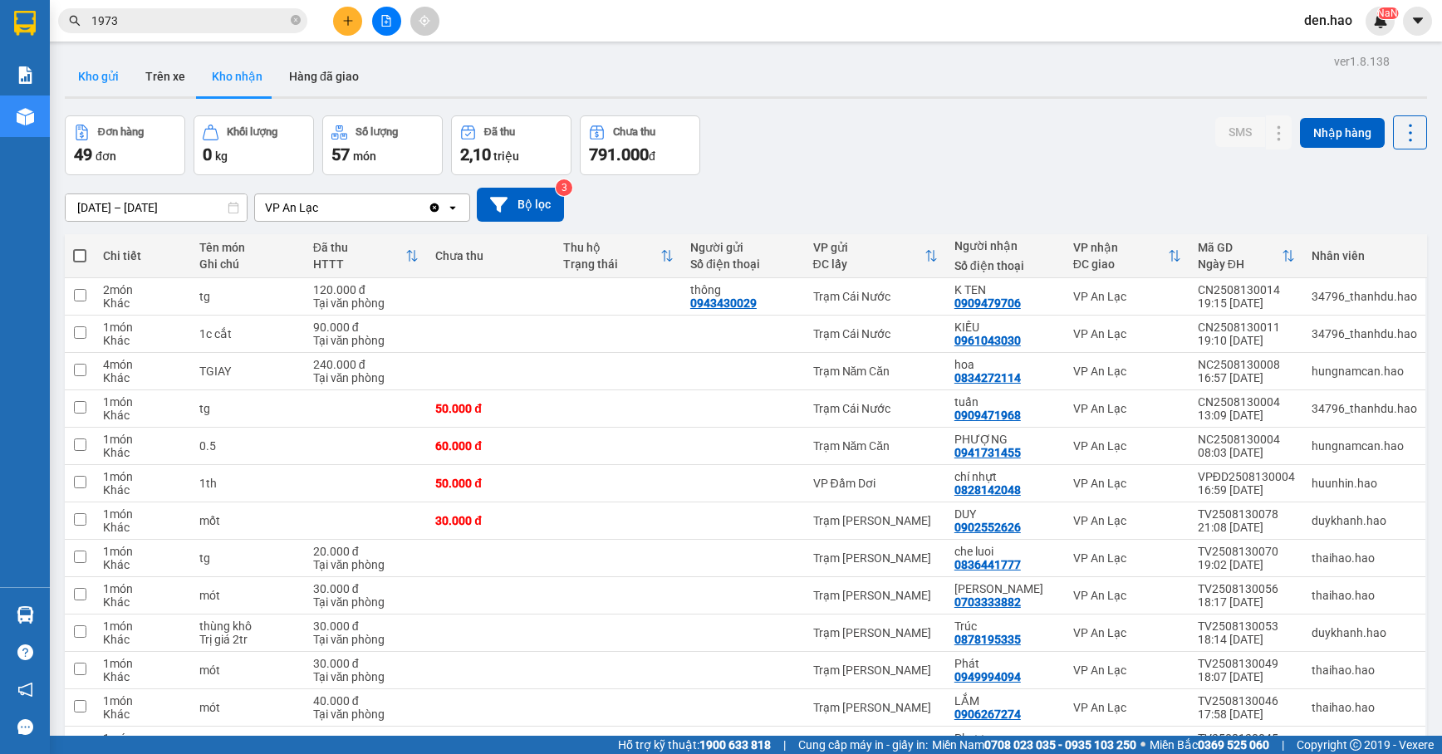
click at [103, 90] on button "Kho gửi" at bounding box center [98, 76] width 67 height 40
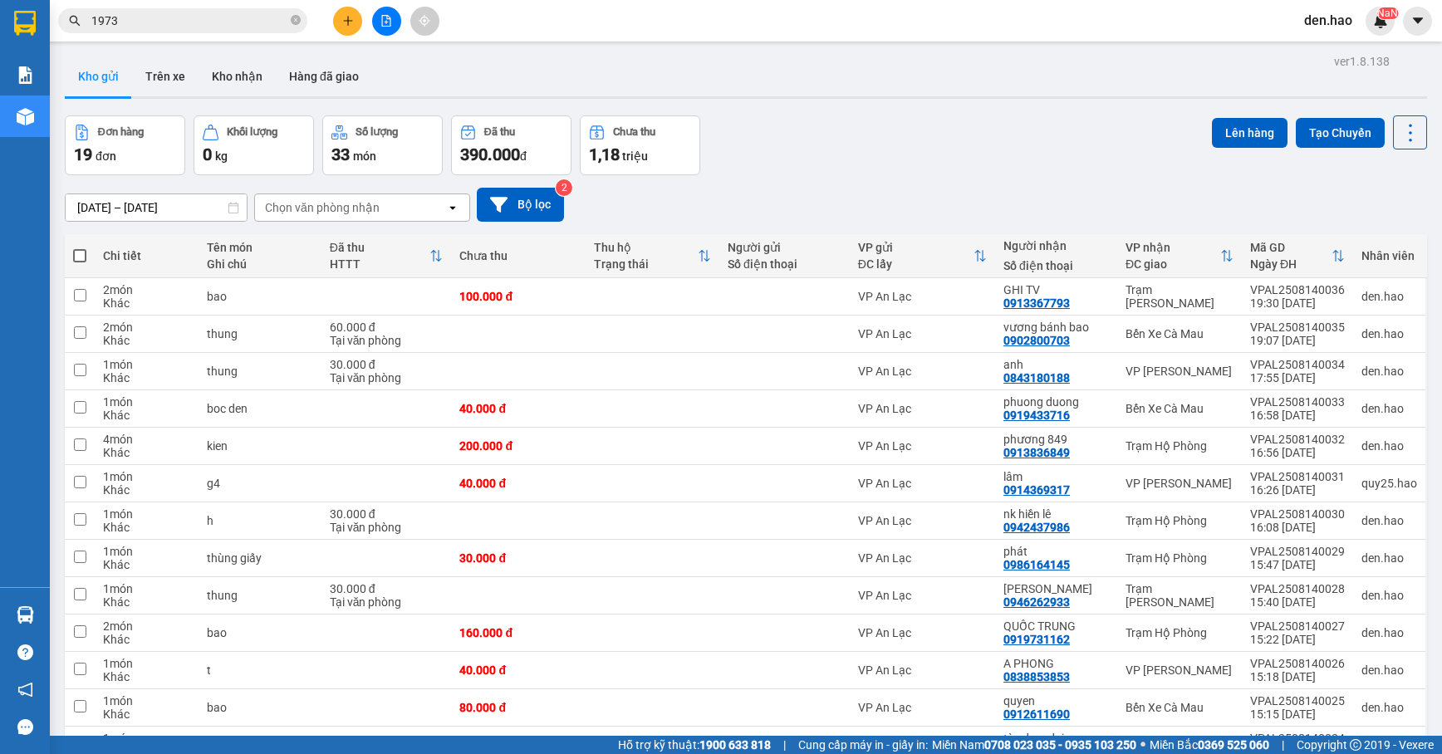
click at [88, 251] on th at bounding box center [80, 256] width 30 height 44
click at [83, 250] on span at bounding box center [79, 255] width 13 height 13
click at [80, 248] on input "checkbox" at bounding box center [80, 248] width 0 height 0
checkbox input "true"
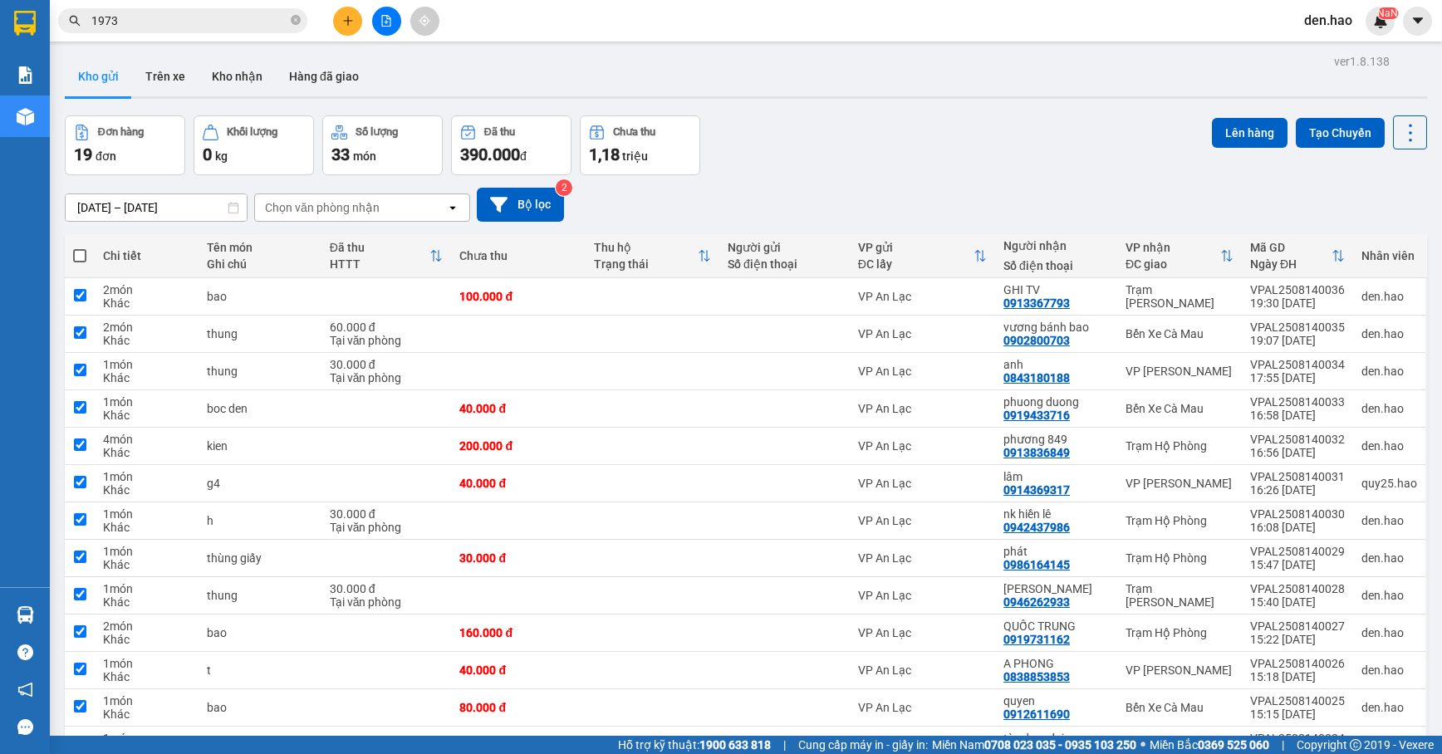
checkbox input "true"
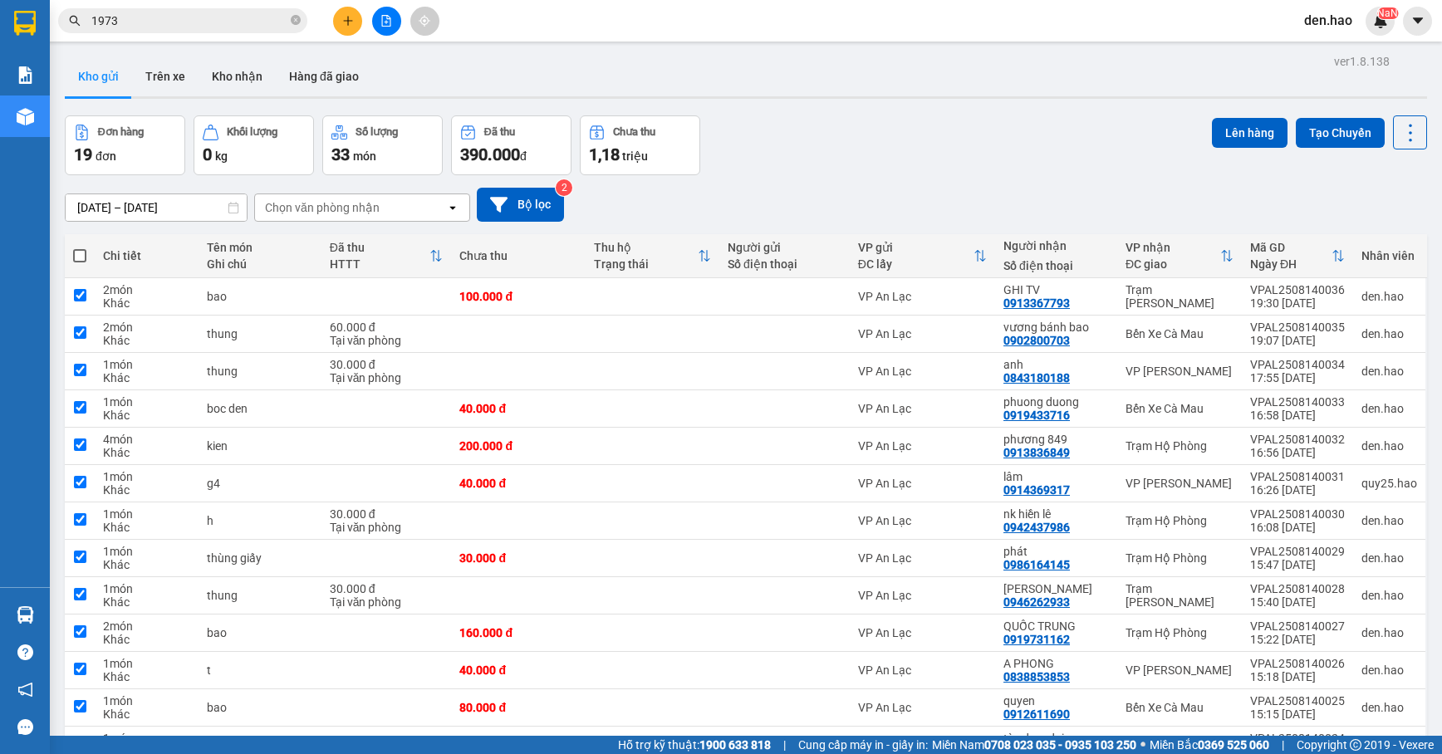
checkbox input "true"
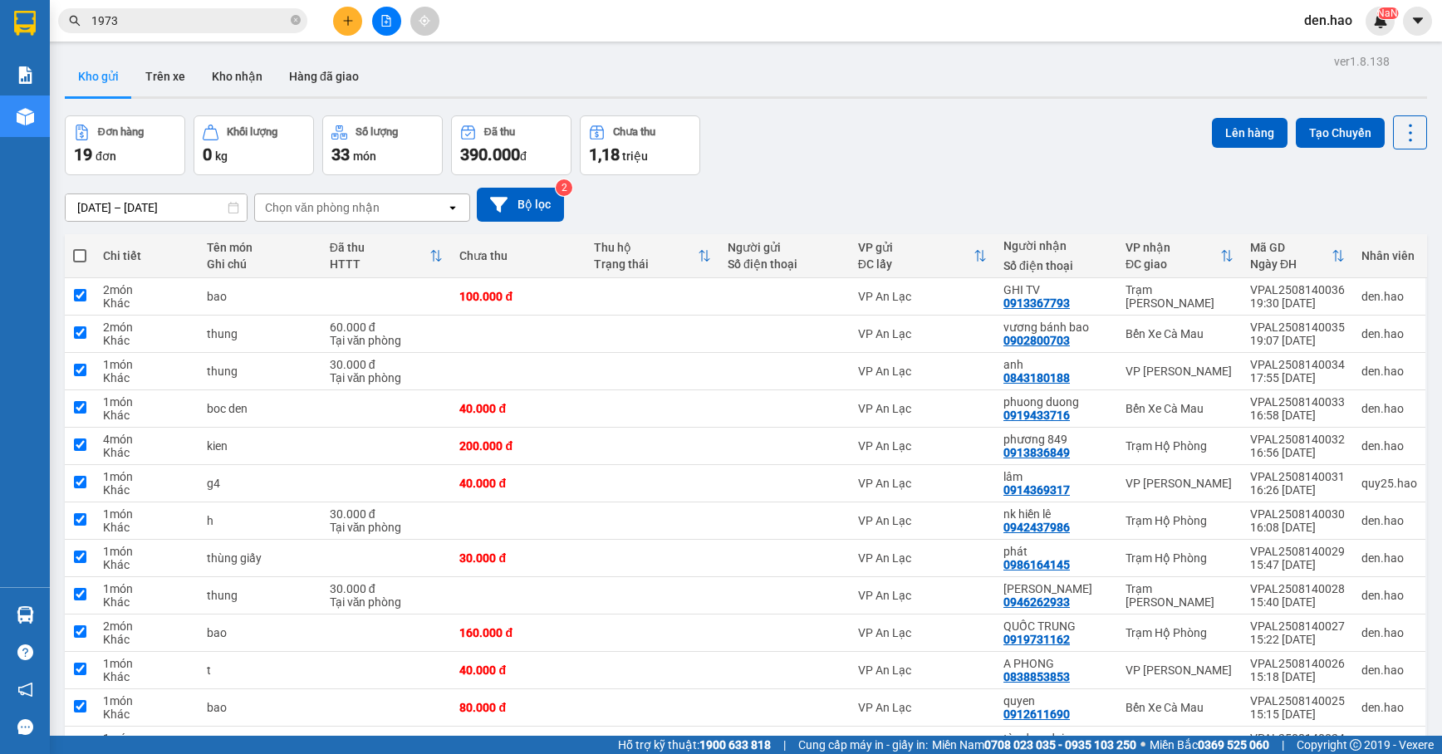
checkbox input "true"
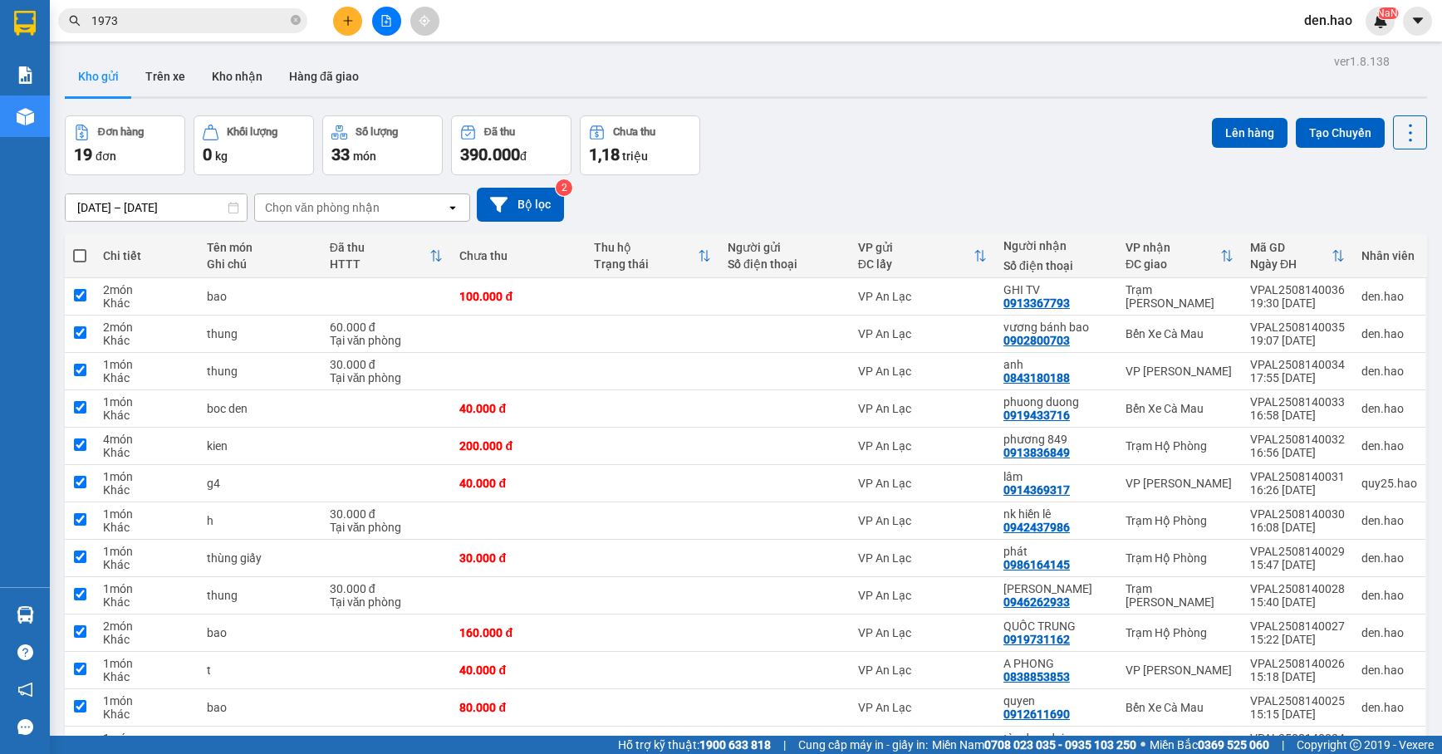
checkbox input "true"
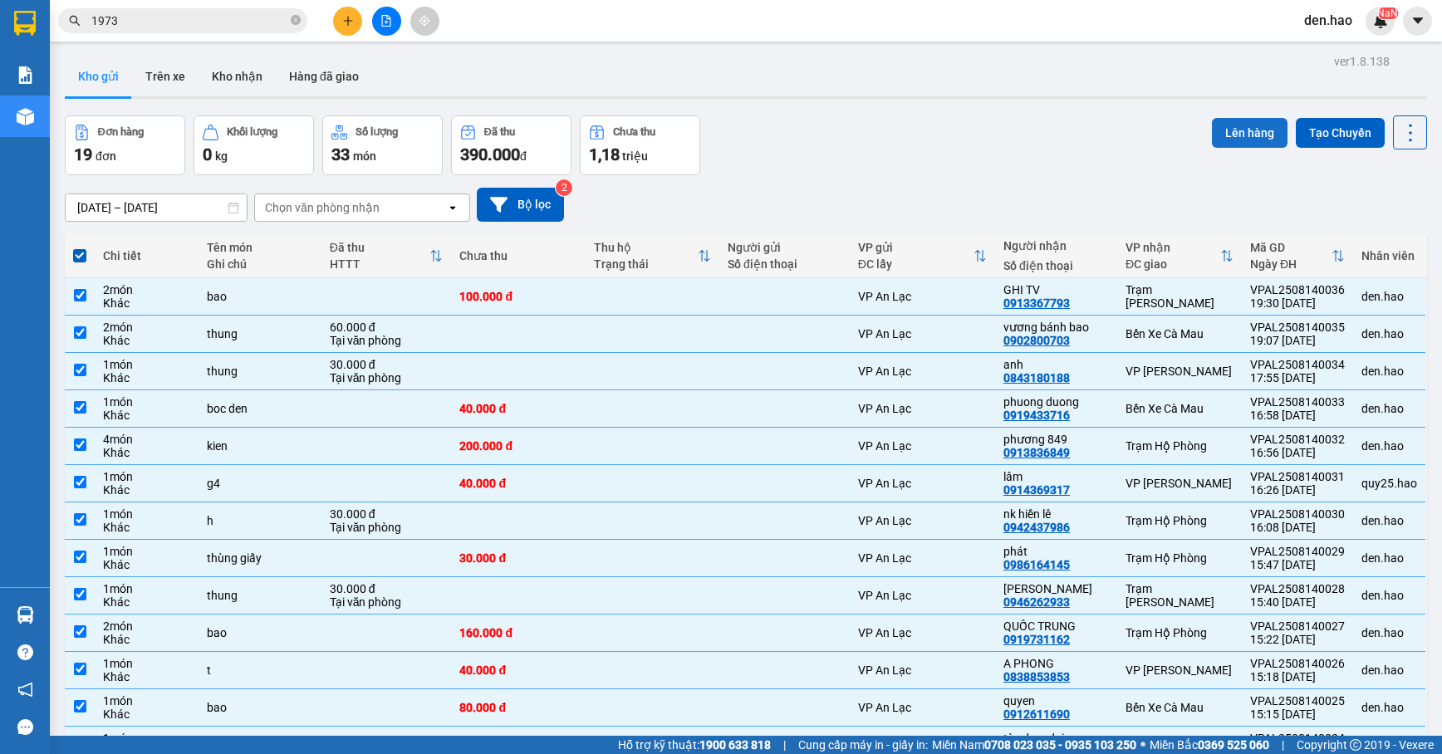
click at [1227, 133] on button "Lên hàng" at bounding box center [1250, 133] width 76 height 30
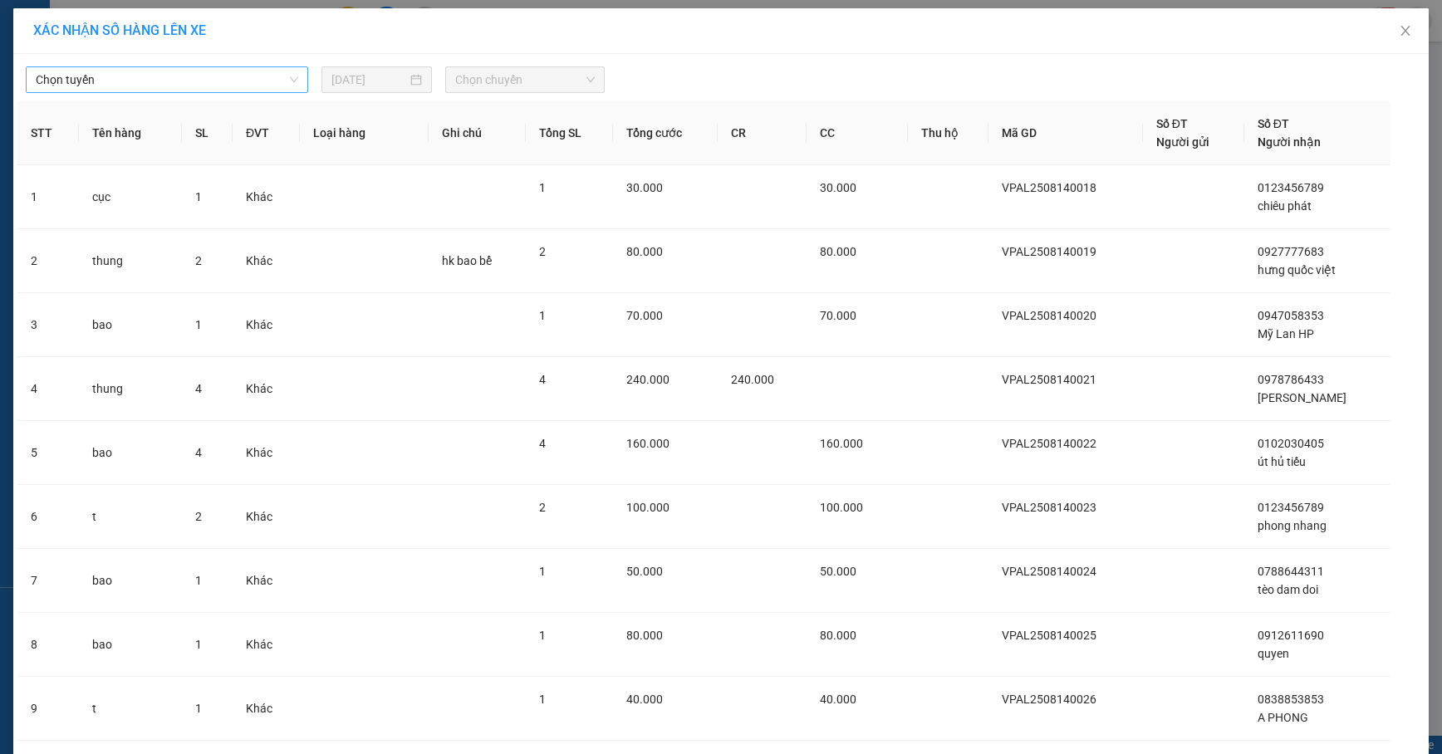
click at [196, 87] on span "Chọn tuyến" at bounding box center [167, 79] width 262 height 25
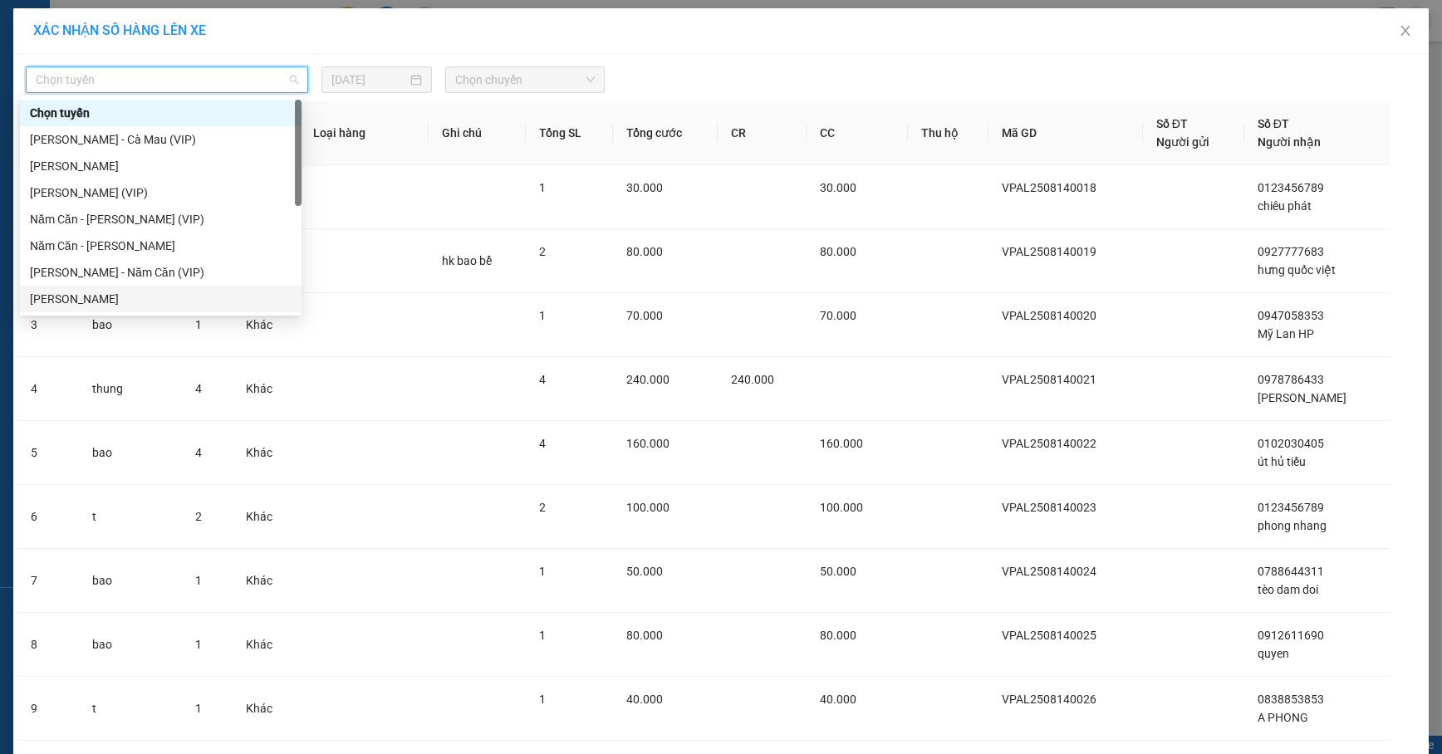
click at [81, 299] on div "[PERSON_NAME]" at bounding box center [161, 299] width 262 height 18
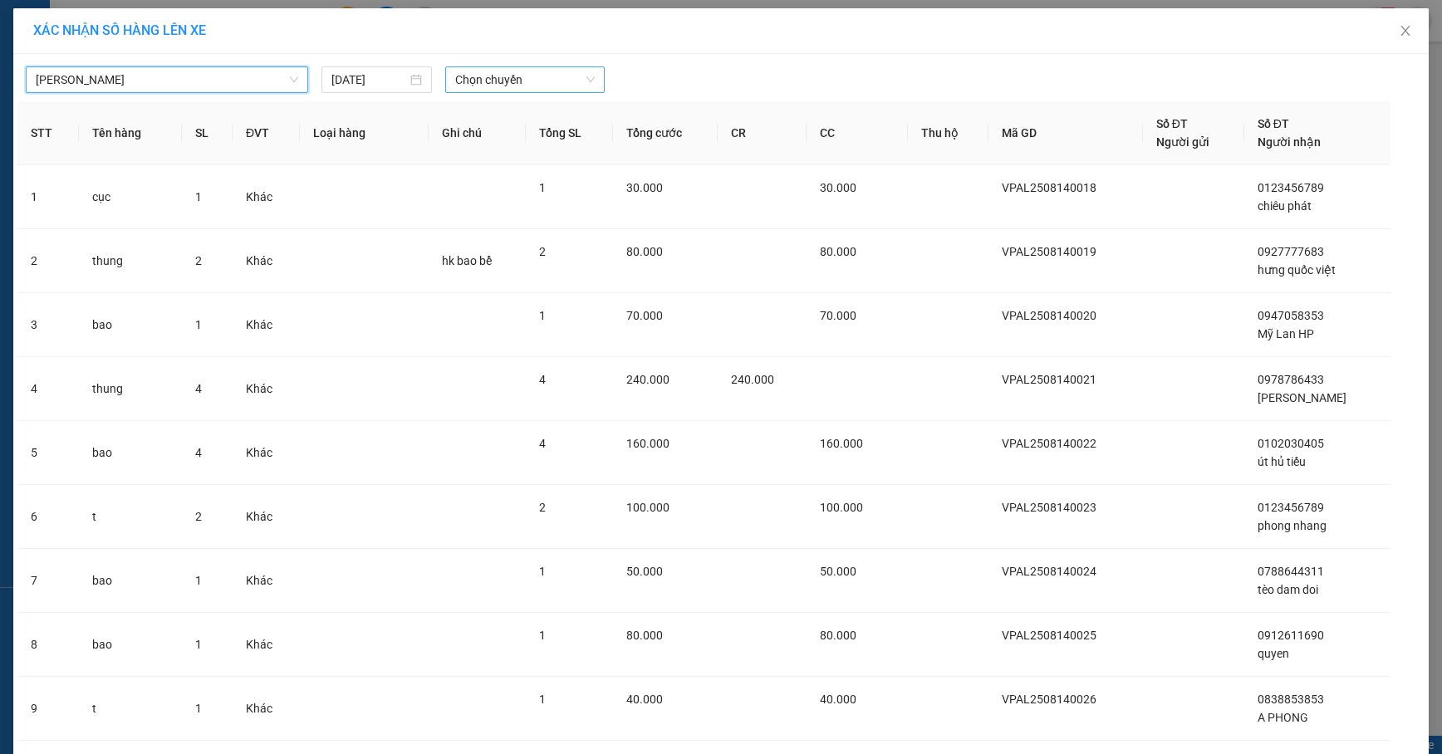
click at [515, 83] on span "Chọn chuyến" at bounding box center [525, 79] width 140 height 25
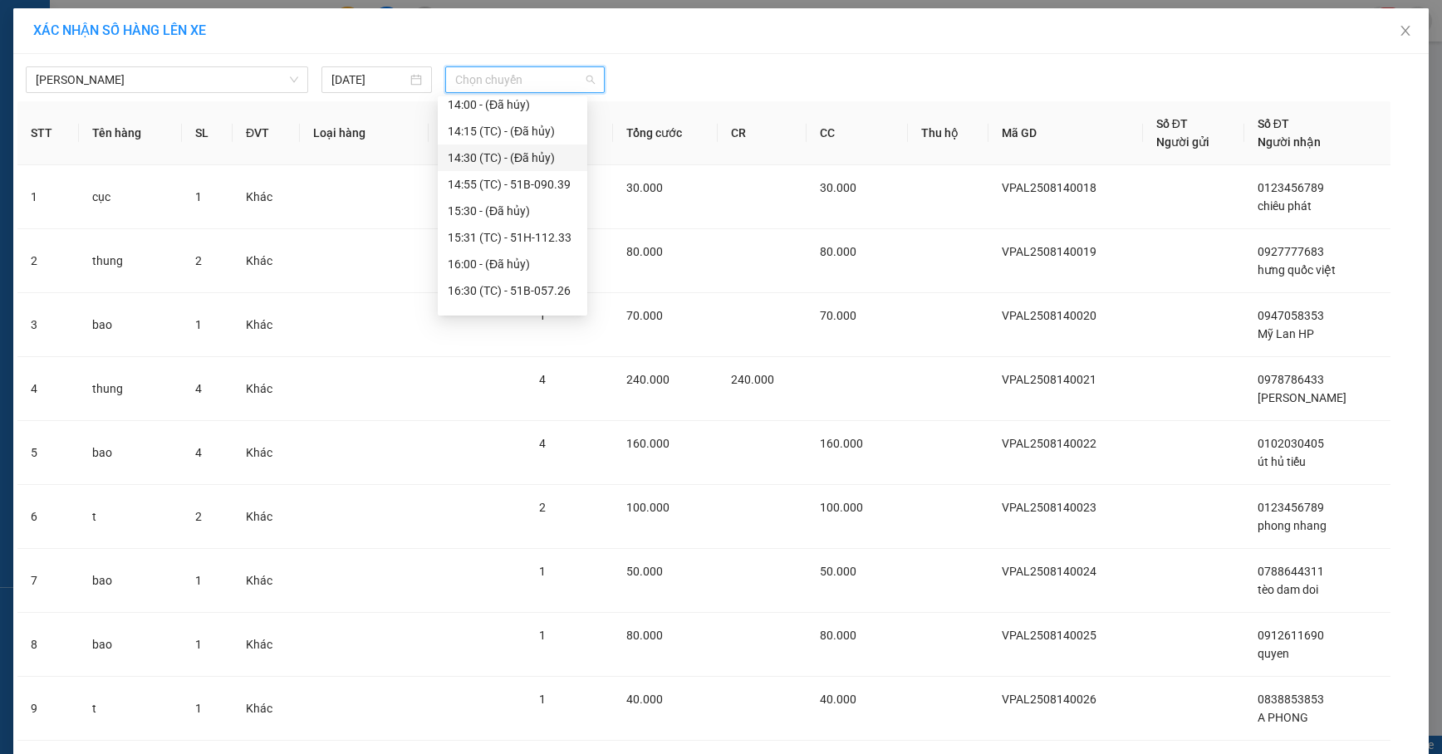
scroll to position [425, 0]
click at [522, 210] on div "19:00 - 51B-033.20" at bounding box center [513, 219] width 130 height 18
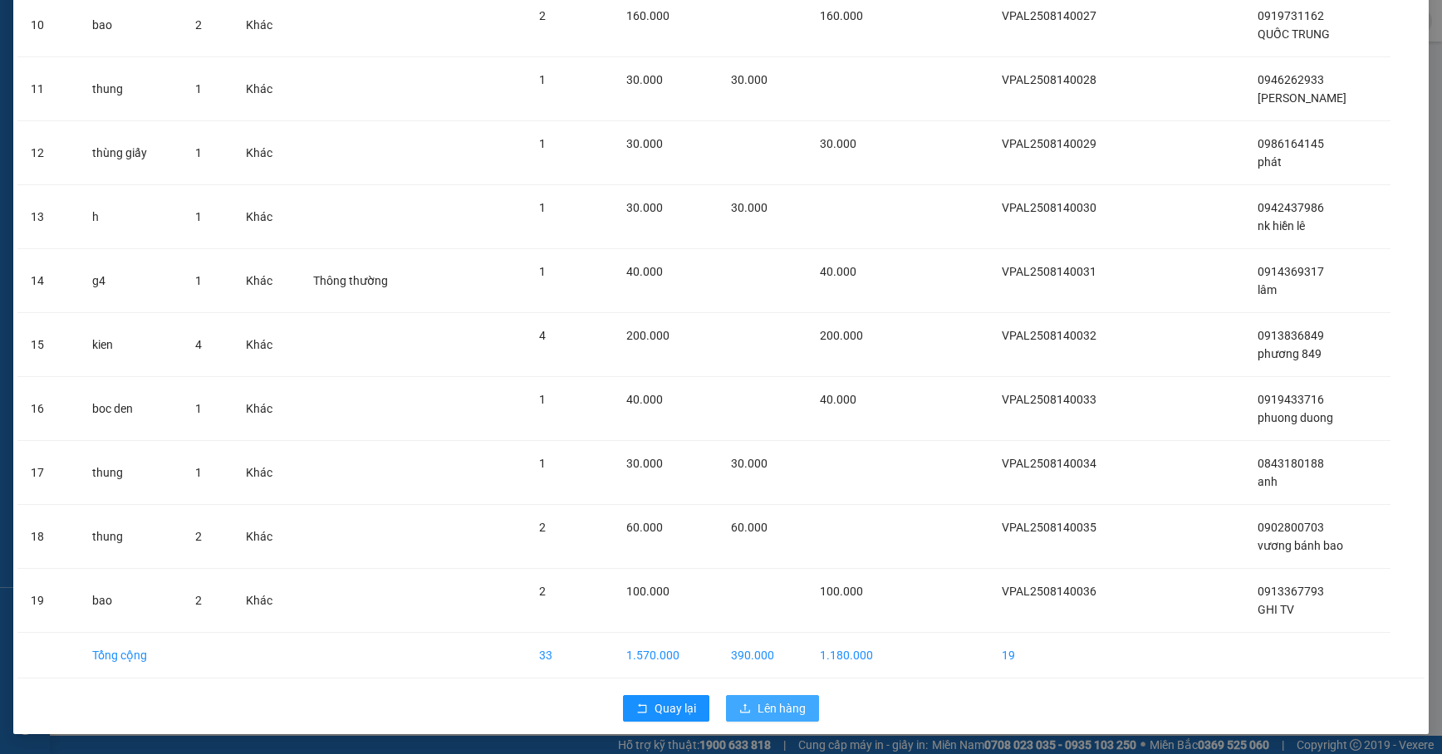
scroll to position [764, 0]
click at [758, 695] on button "Lên hàng" at bounding box center [772, 708] width 93 height 27
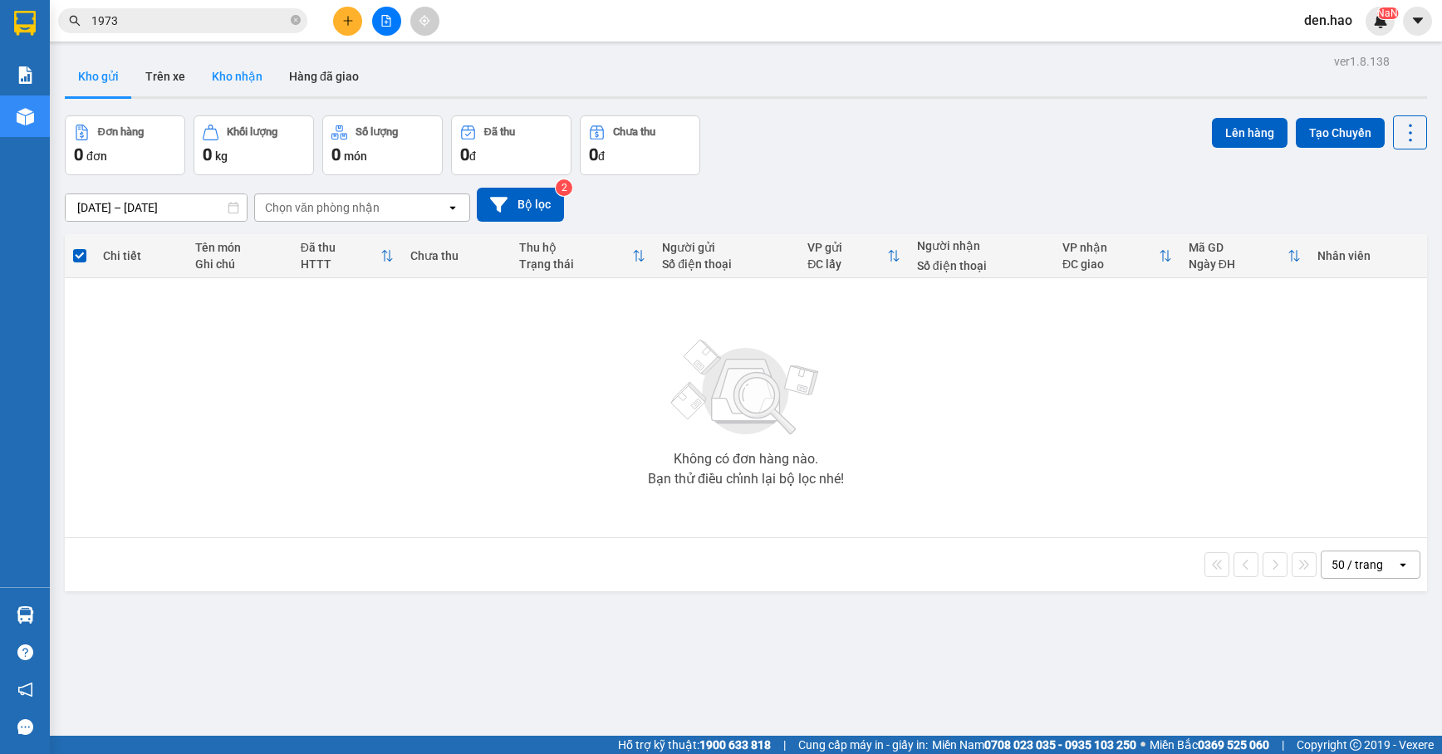
click at [240, 86] on button "Kho nhận" at bounding box center [237, 76] width 77 height 40
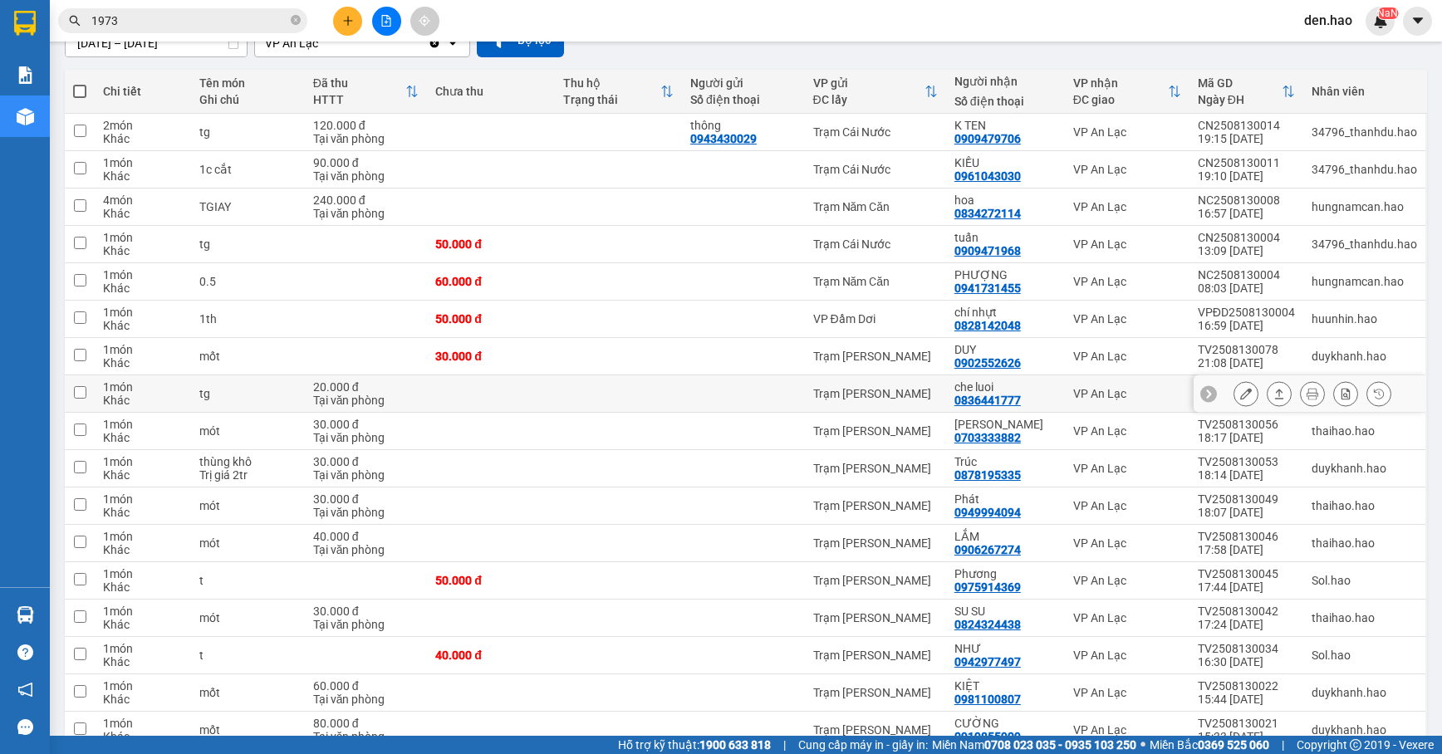
scroll to position [365, 0]
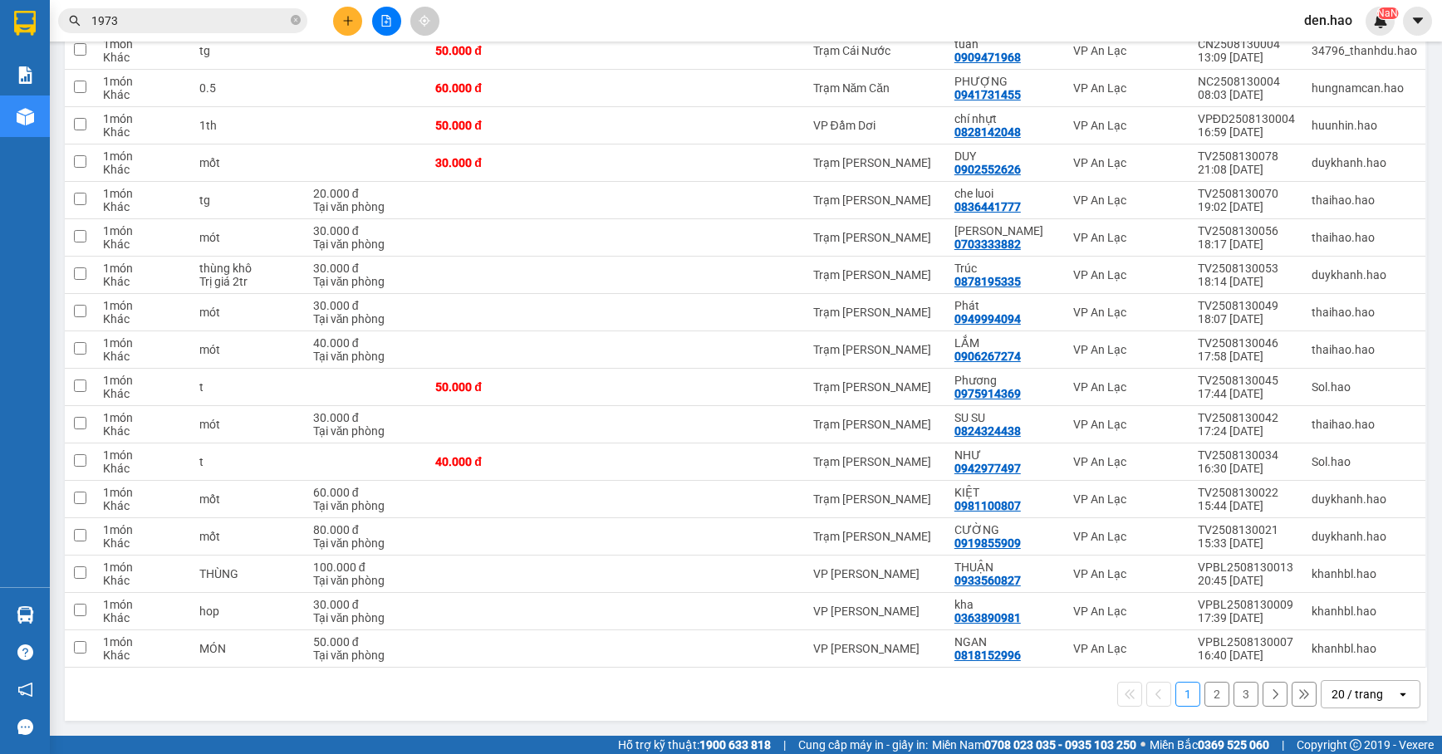
click at [1234, 685] on button "3" at bounding box center [1246, 694] width 25 height 25
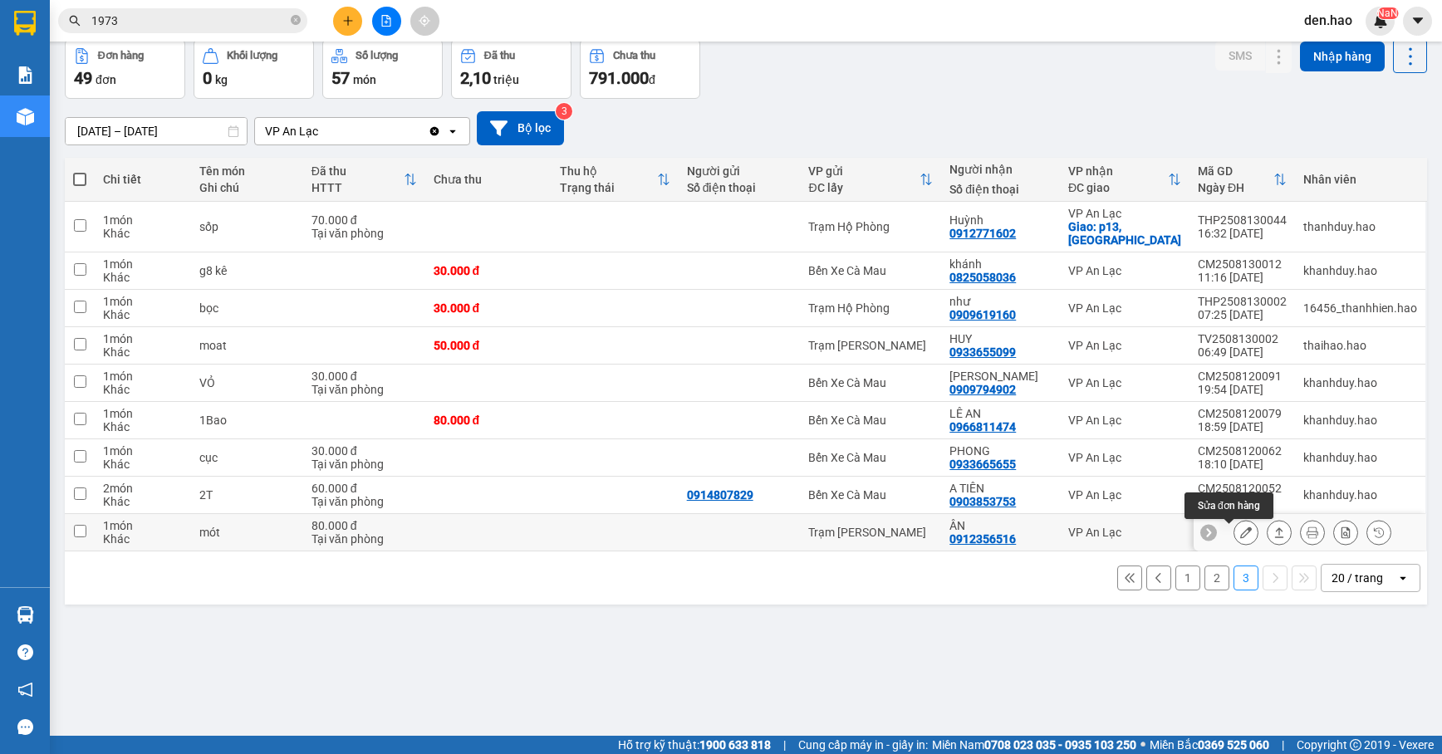
click at [1240, 535] on icon at bounding box center [1246, 533] width 12 height 12
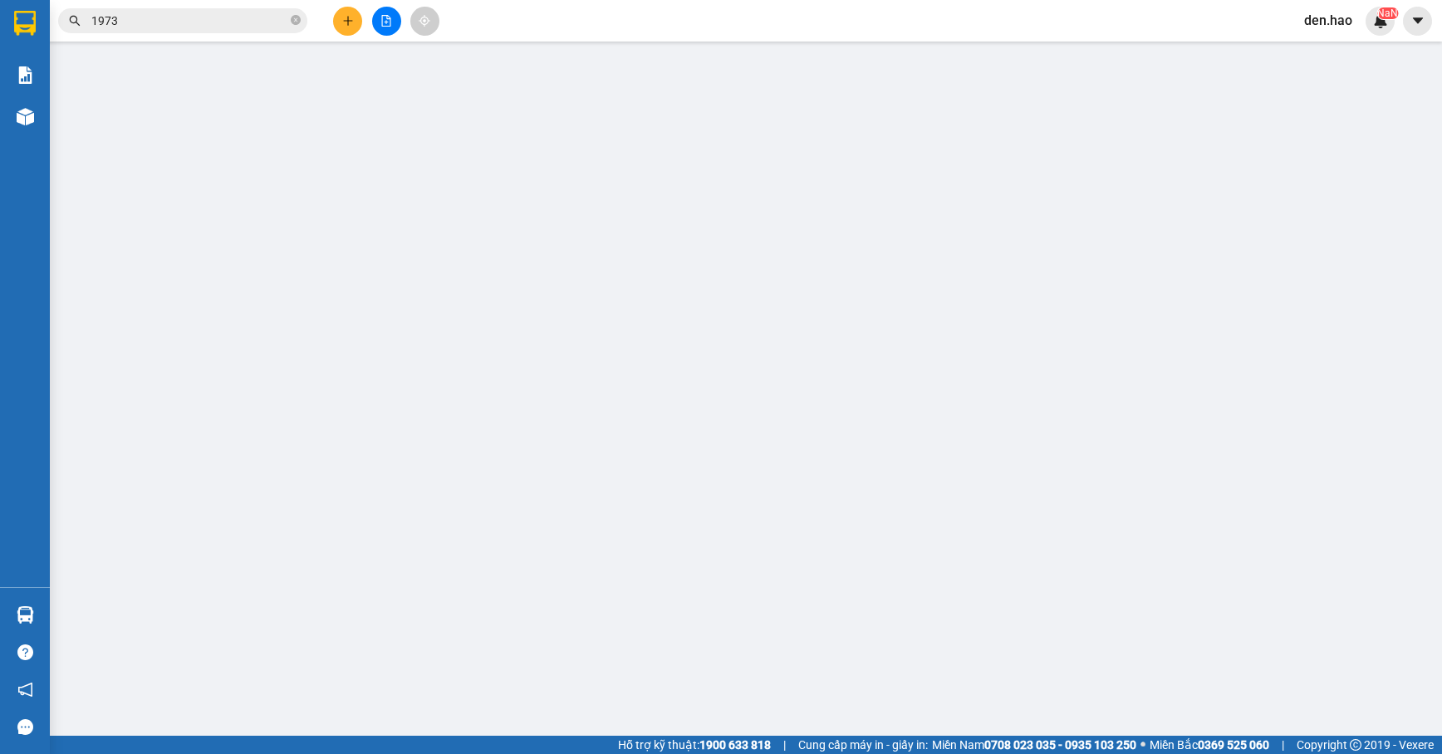
type input "0912356516"
type input "ÂN"
type input "80.000"
type input "0"
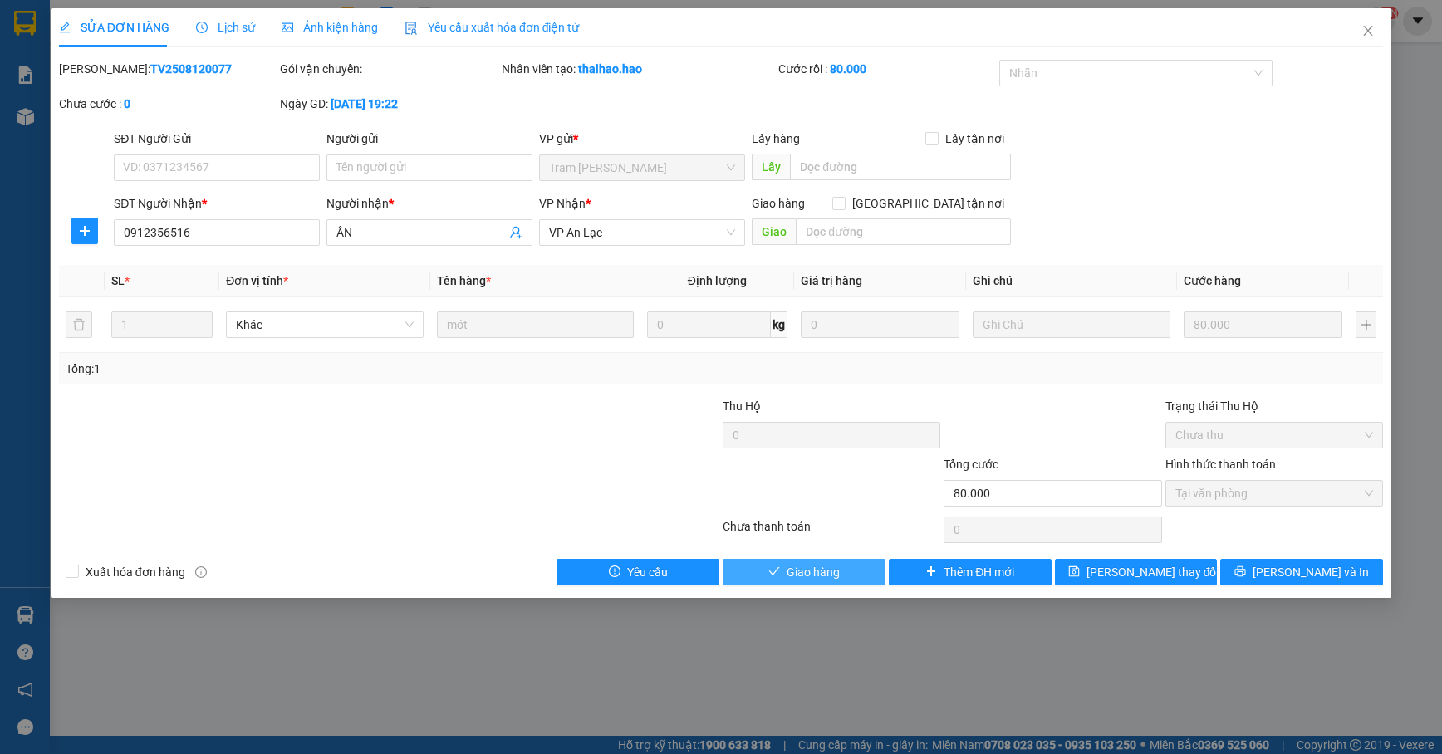
drag, startPoint x: 806, startPoint y: 572, endPoint x: 899, endPoint y: 543, distance: 97.5
click at [811, 572] on span "Giao hàng" at bounding box center [813, 572] width 53 height 18
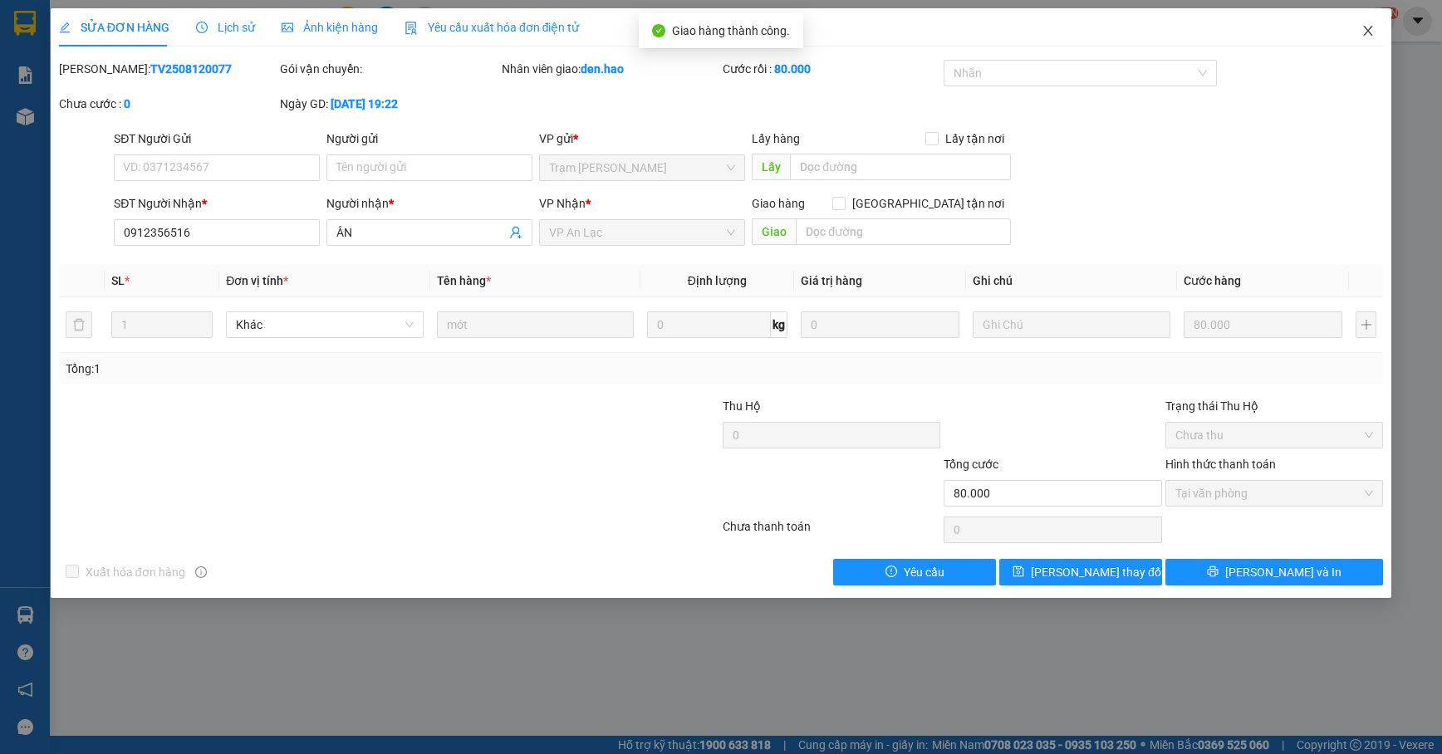
click at [1356, 25] on span "Close" at bounding box center [1368, 31] width 47 height 47
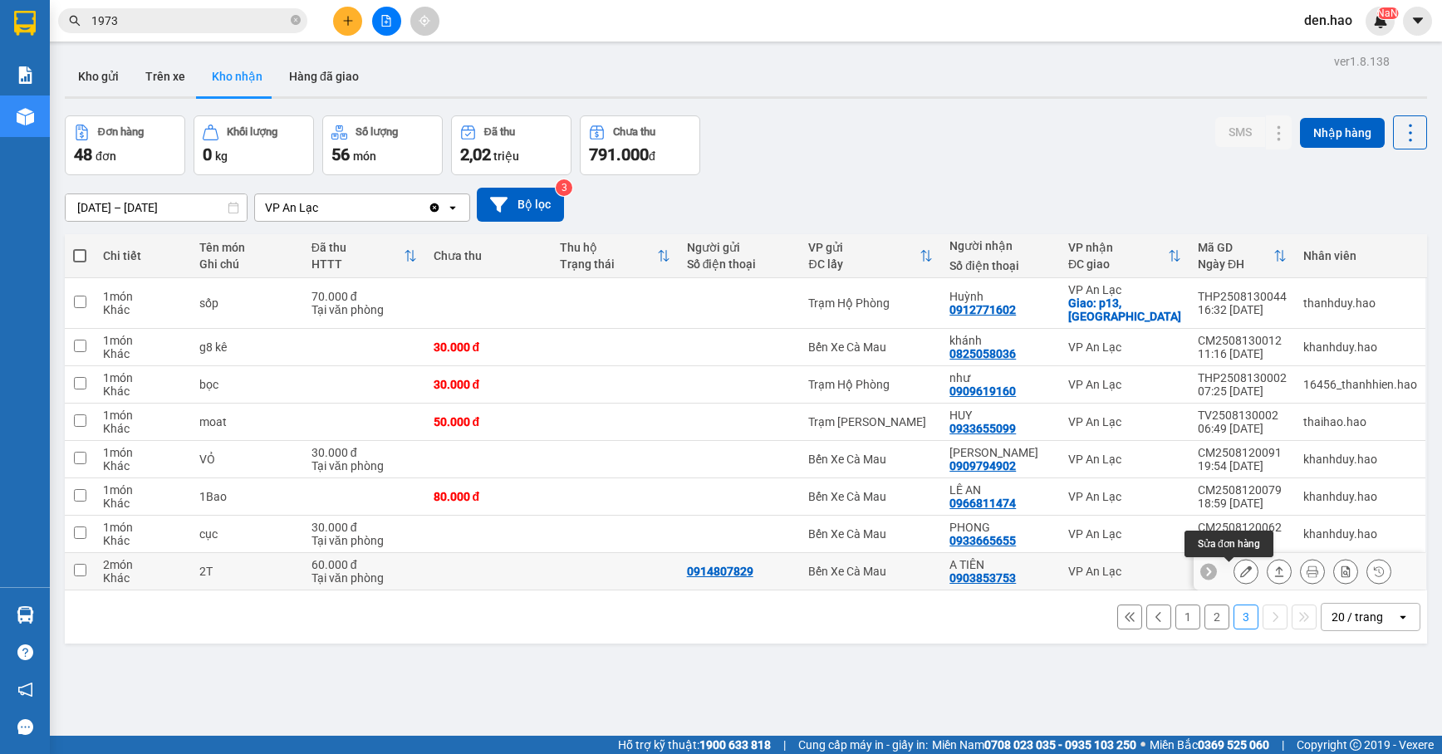
click at [1240, 575] on icon at bounding box center [1246, 572] width 12 height 12
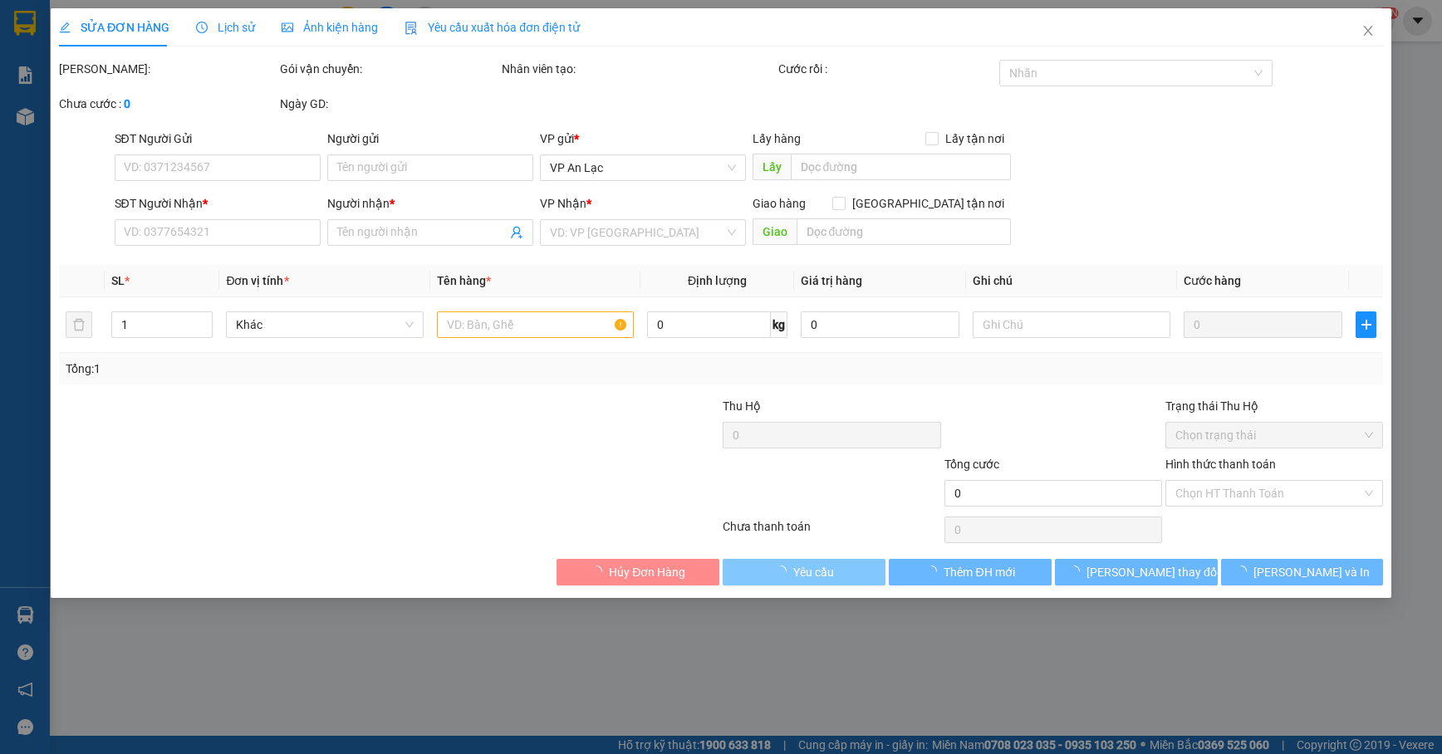
type input "0914807829"
type input "0903853753"
type input "A TIÊN"
type input "60.000"
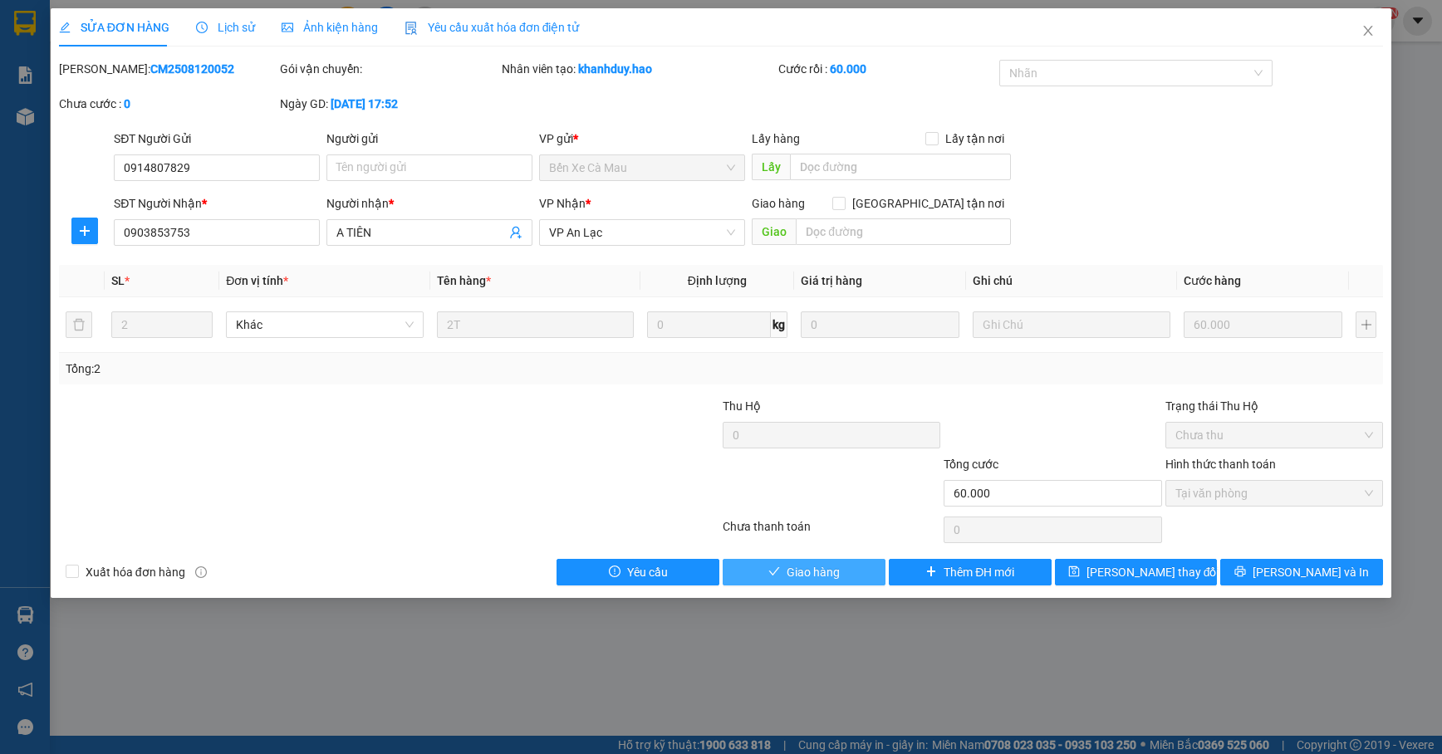
click at [804, 566] on span "Giao hàng" at bounding box center [813, 572] width 53 height 18
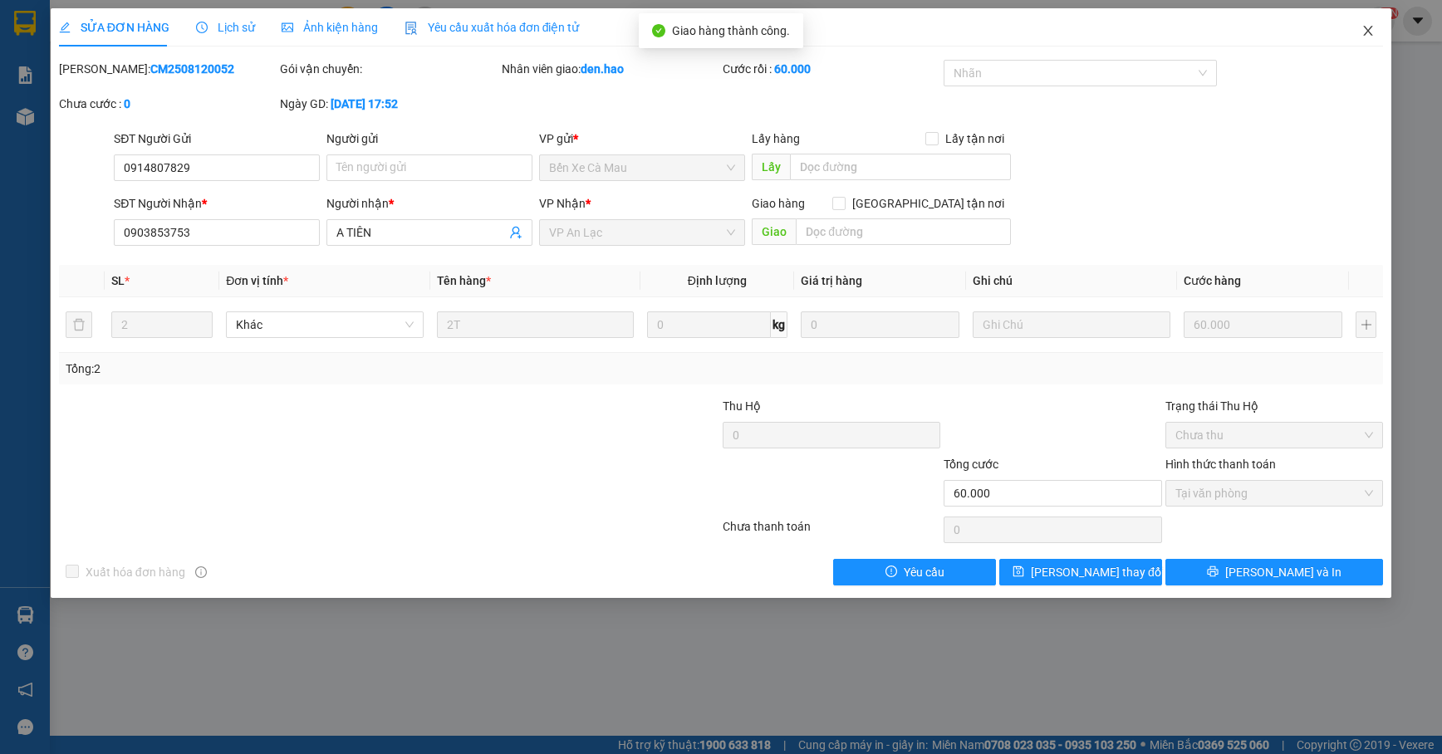
click at [1376, 37] on span "Close" at bounding box center [1368, 31] width 47 height 47
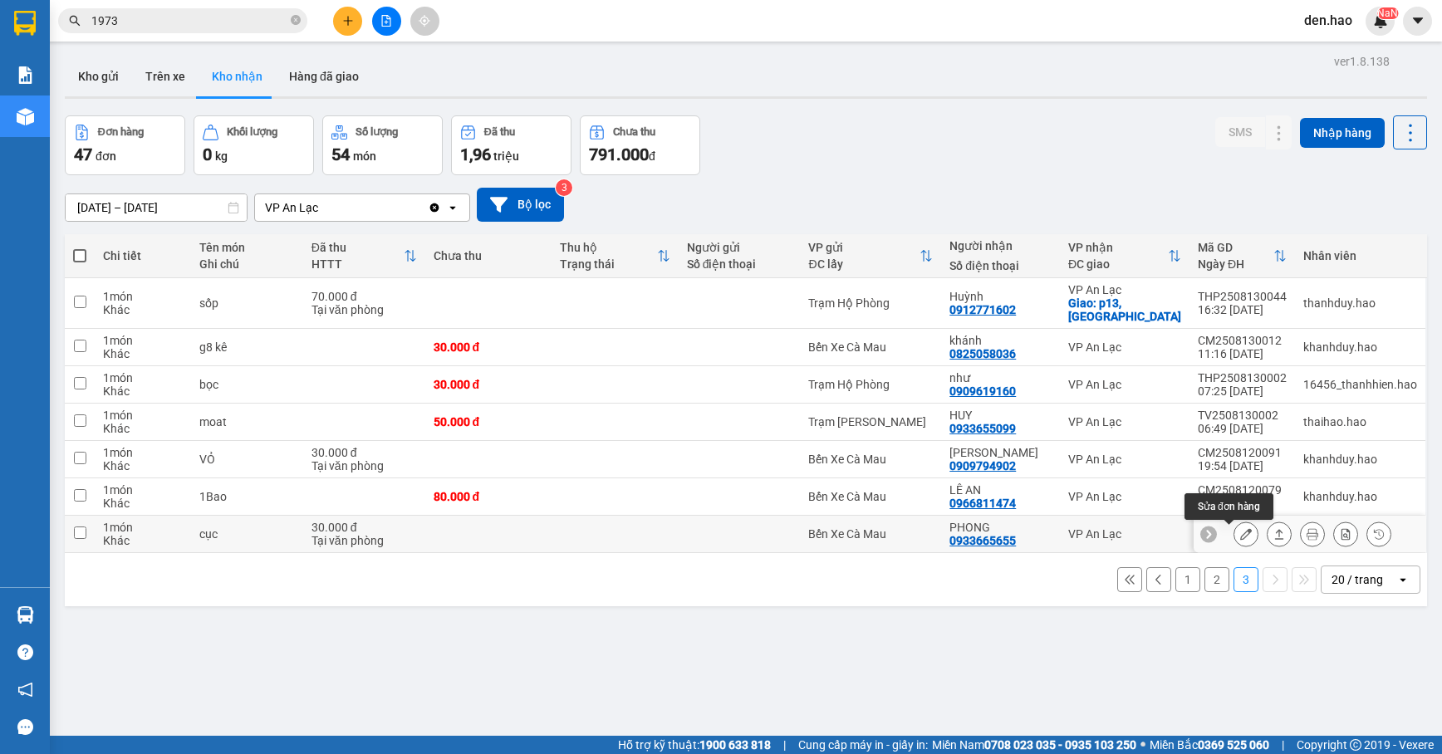
click at [1234, 530] on button at bounding box center [1245, 534] width 23 height 29
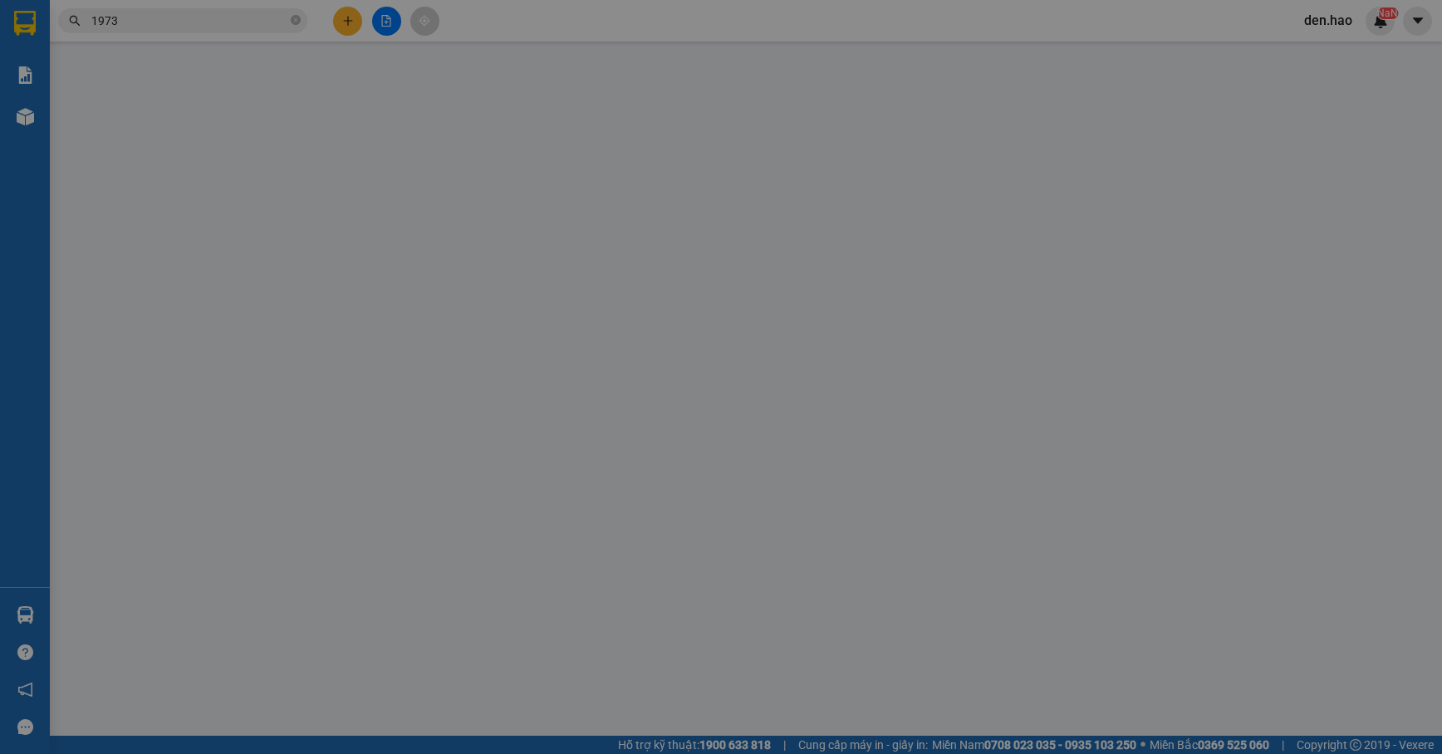
type input "0933665655"
type input "PHONG"
type input "30.000"
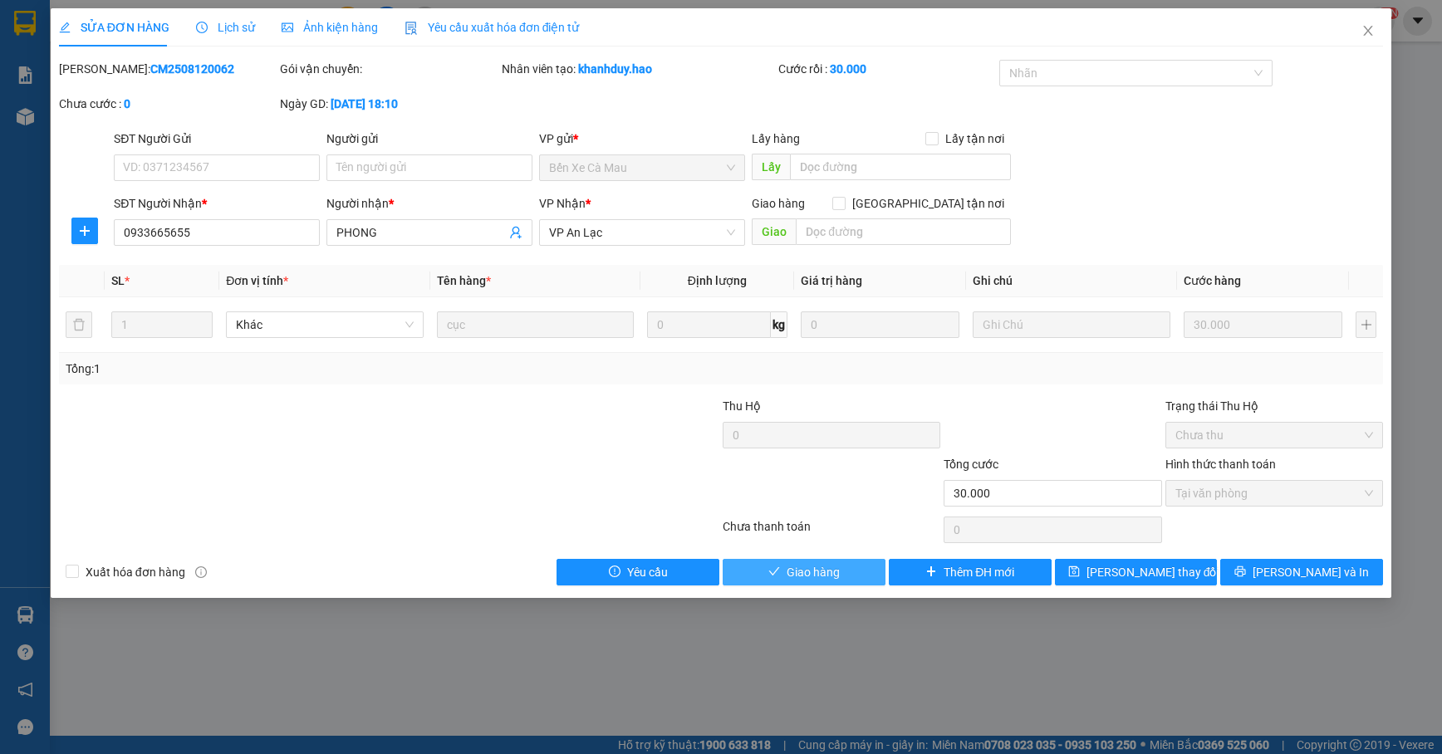
click at [818, 566] on span "Giao hàng" at bounding box center [813, 572] width 53 height 18
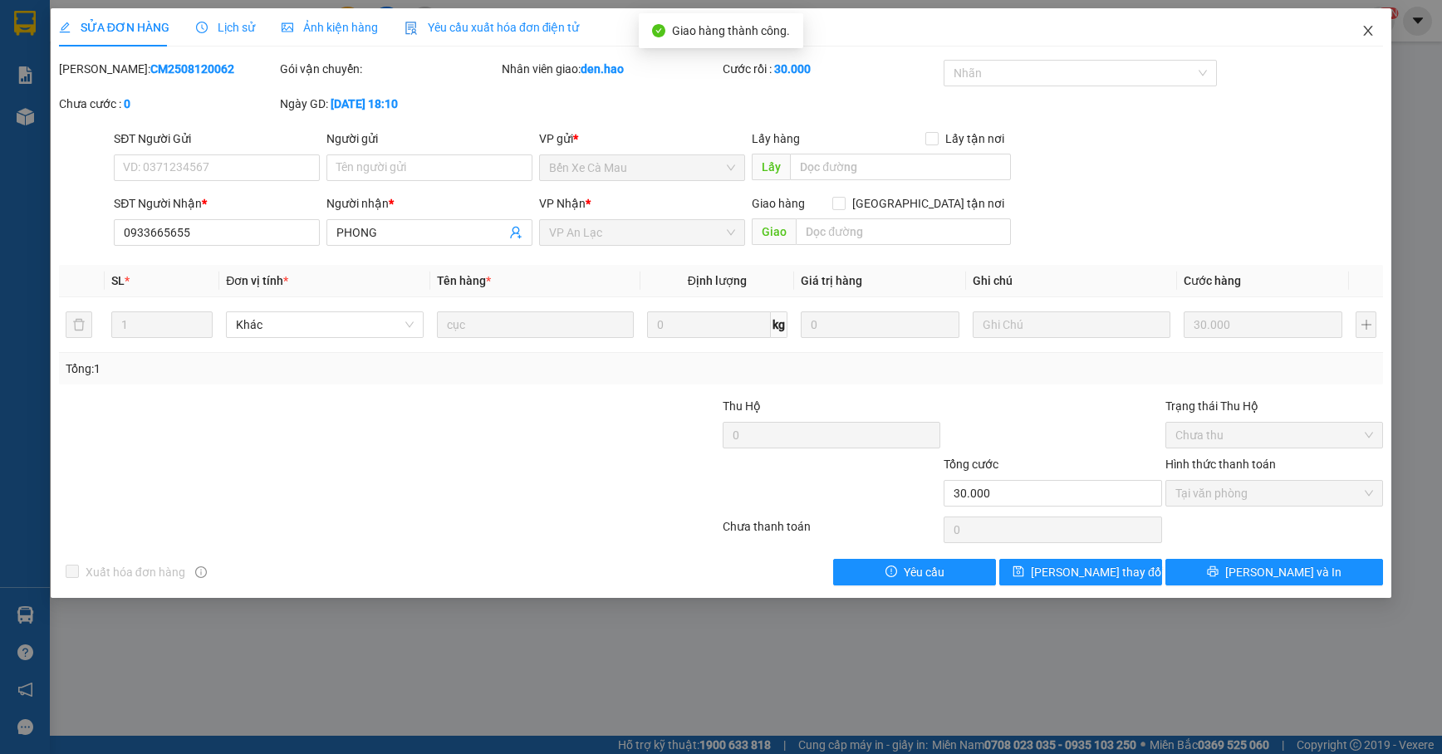
click at [1362, 31] on icon "close" at bounding box center [1367, 30] width 13 height 13
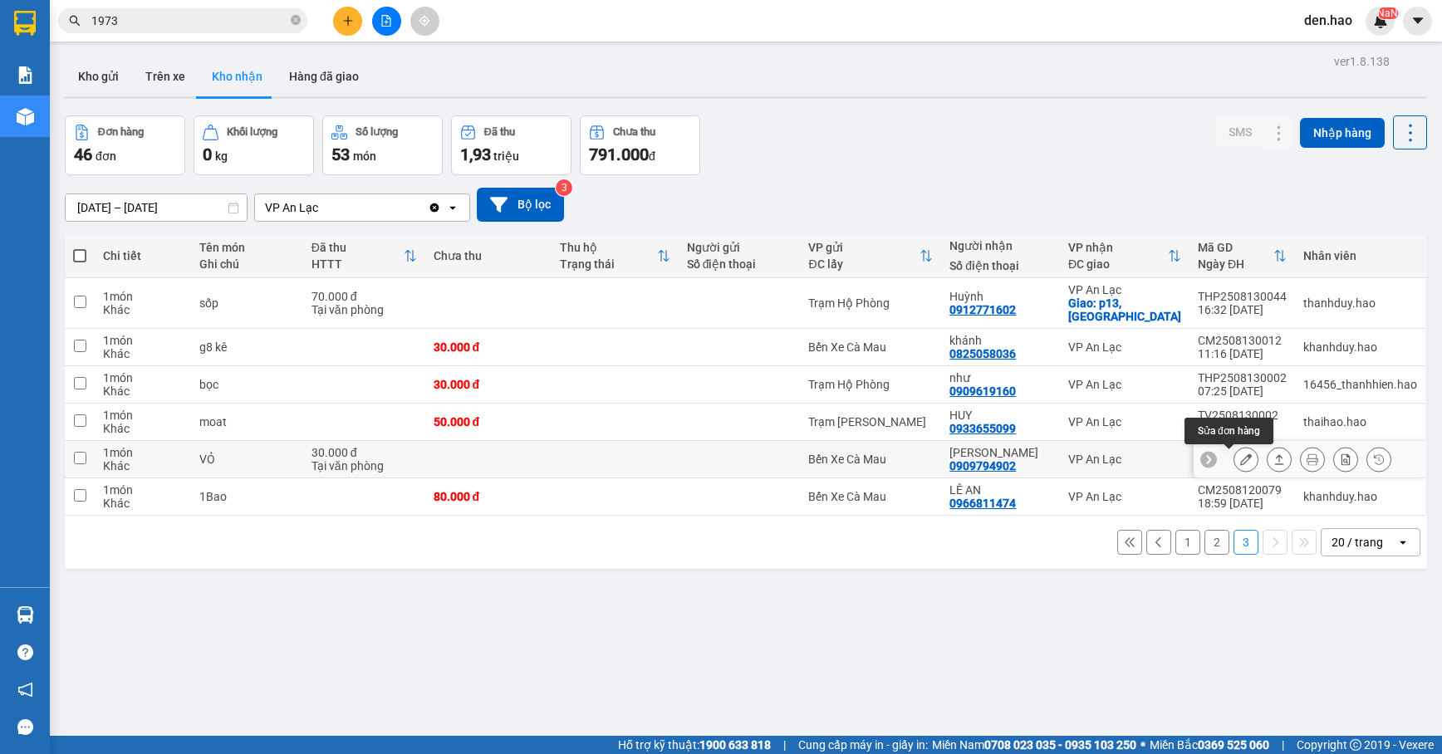
click at [1240, 462] on icon at bounding box center [1246, 460] width 12 height 12
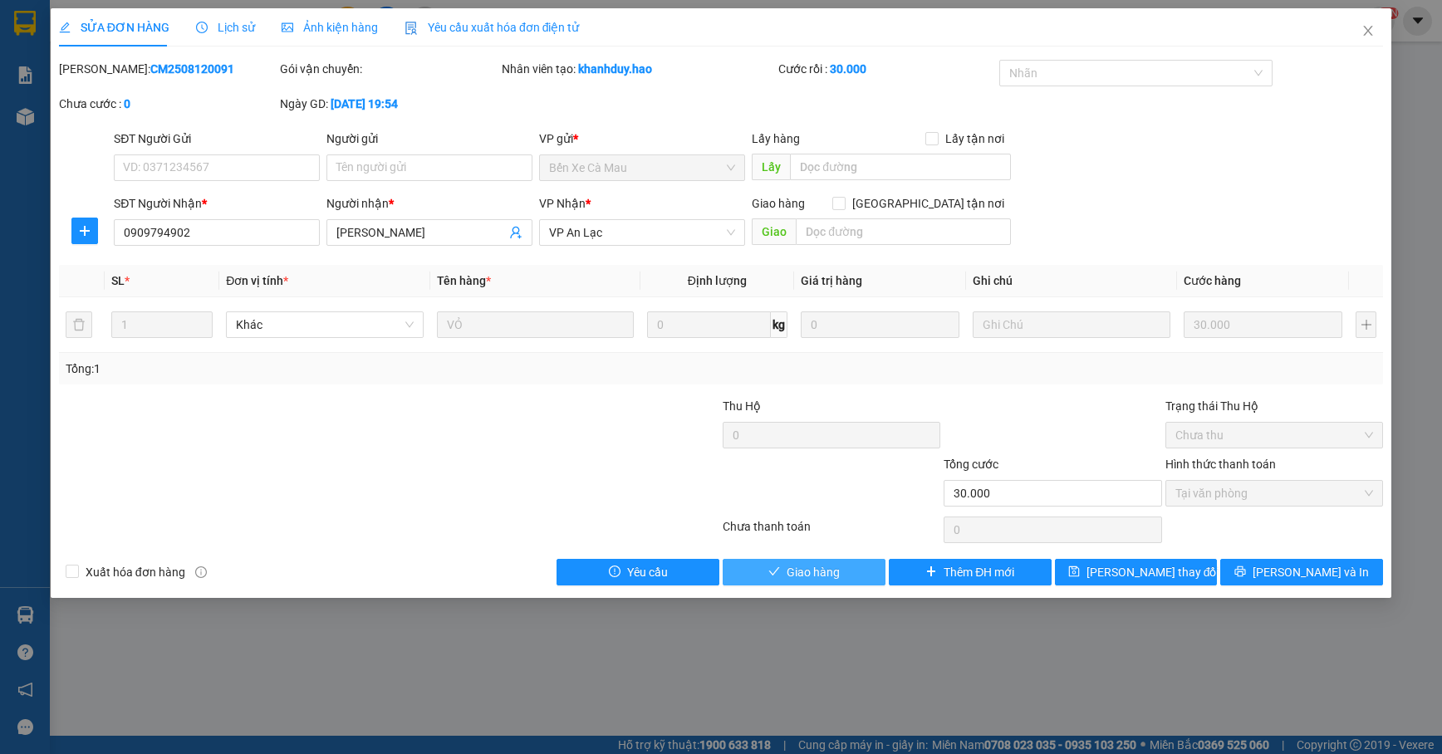
drag, startPoint x: 785, startPoint y: 572, endPoint x: 812, endPoint y: 546, distance: 37.6
click at [785, 573] on button "Giao hàng" at bounding box center [804, 572] width 163 height 27
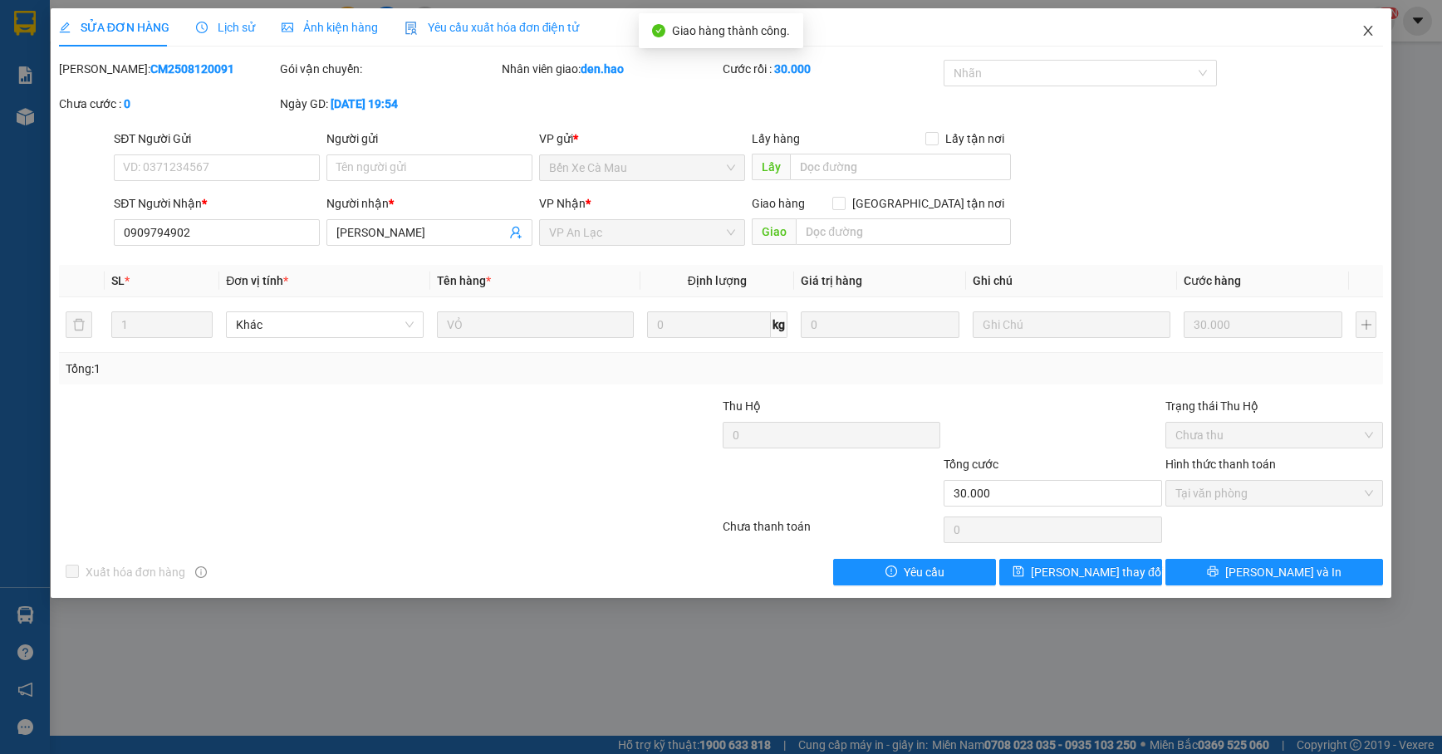
click at [1376, 24] on span "Close" at bounding box center [1368, 31] width 47 height 47
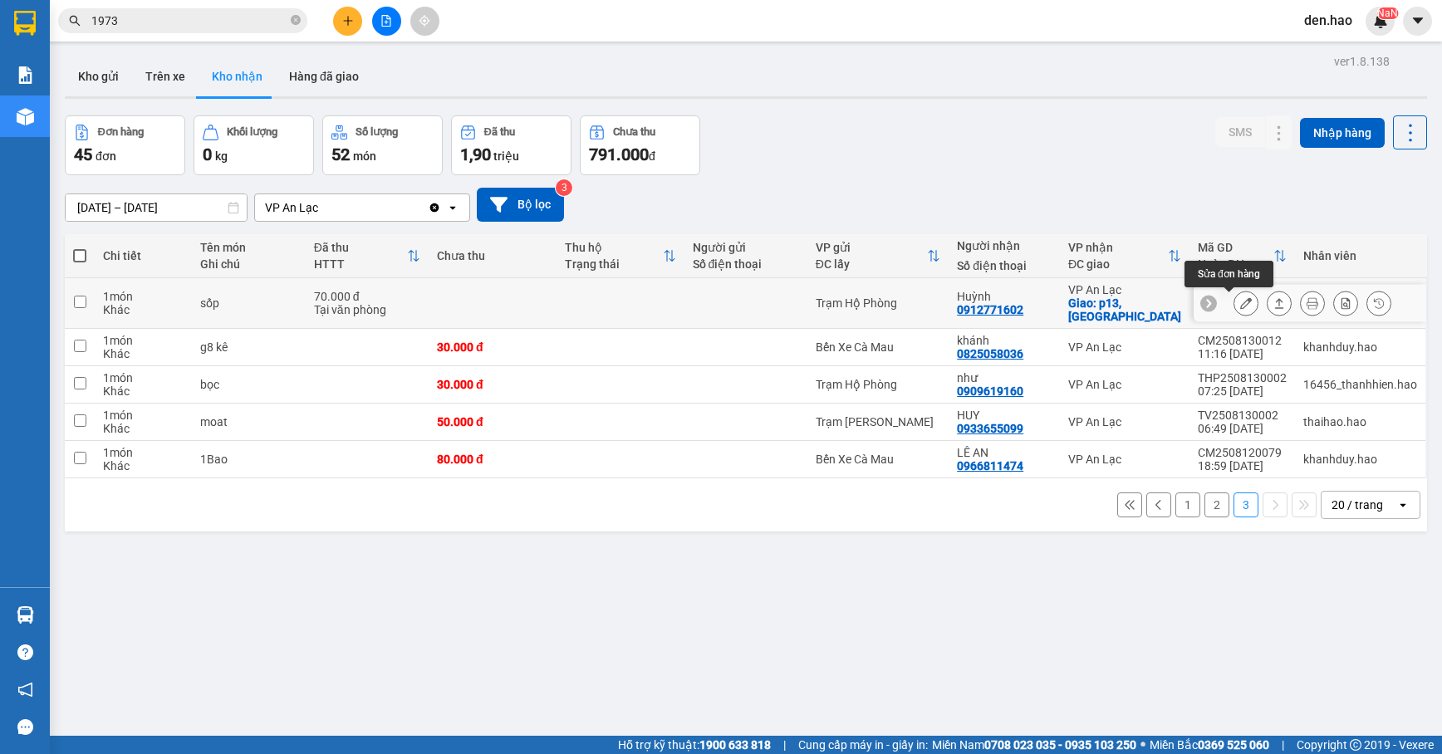
click at [1240, 303] on icon at bounding box center [1246, 303] width 12 height 12
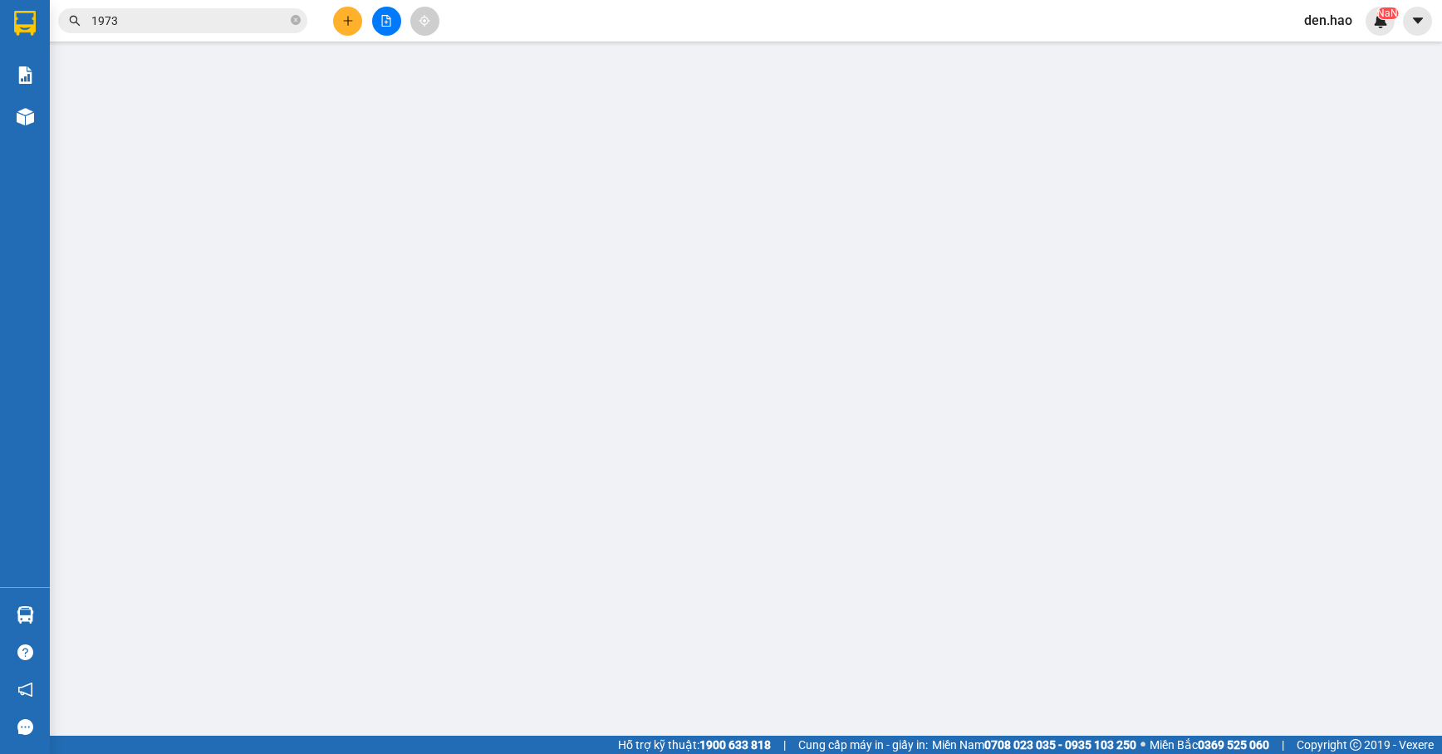
type input "0912771602"
type input "Huỳnh"
checkbox input "true"
type input "p13, [GEOGRAPHIC_DATA]"
type input "70.000"
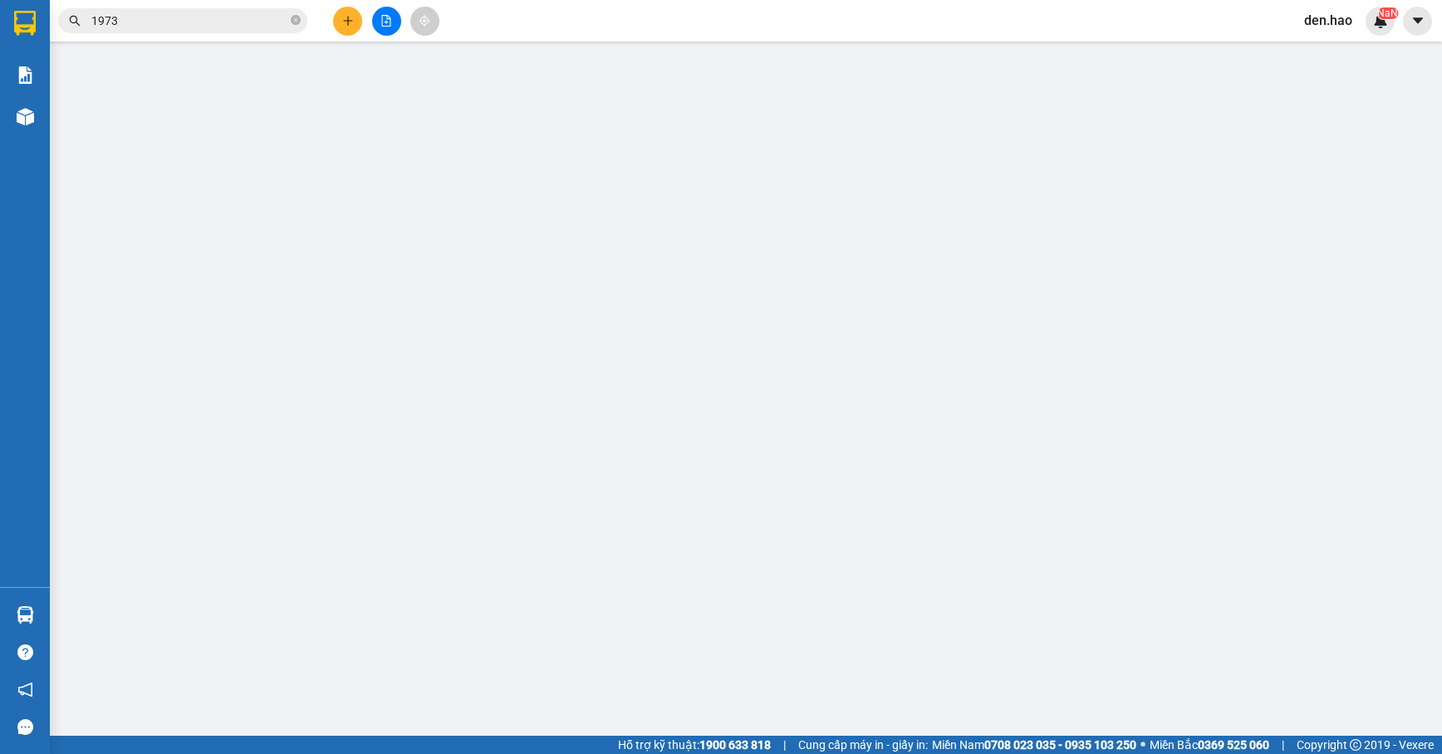
type input "0"
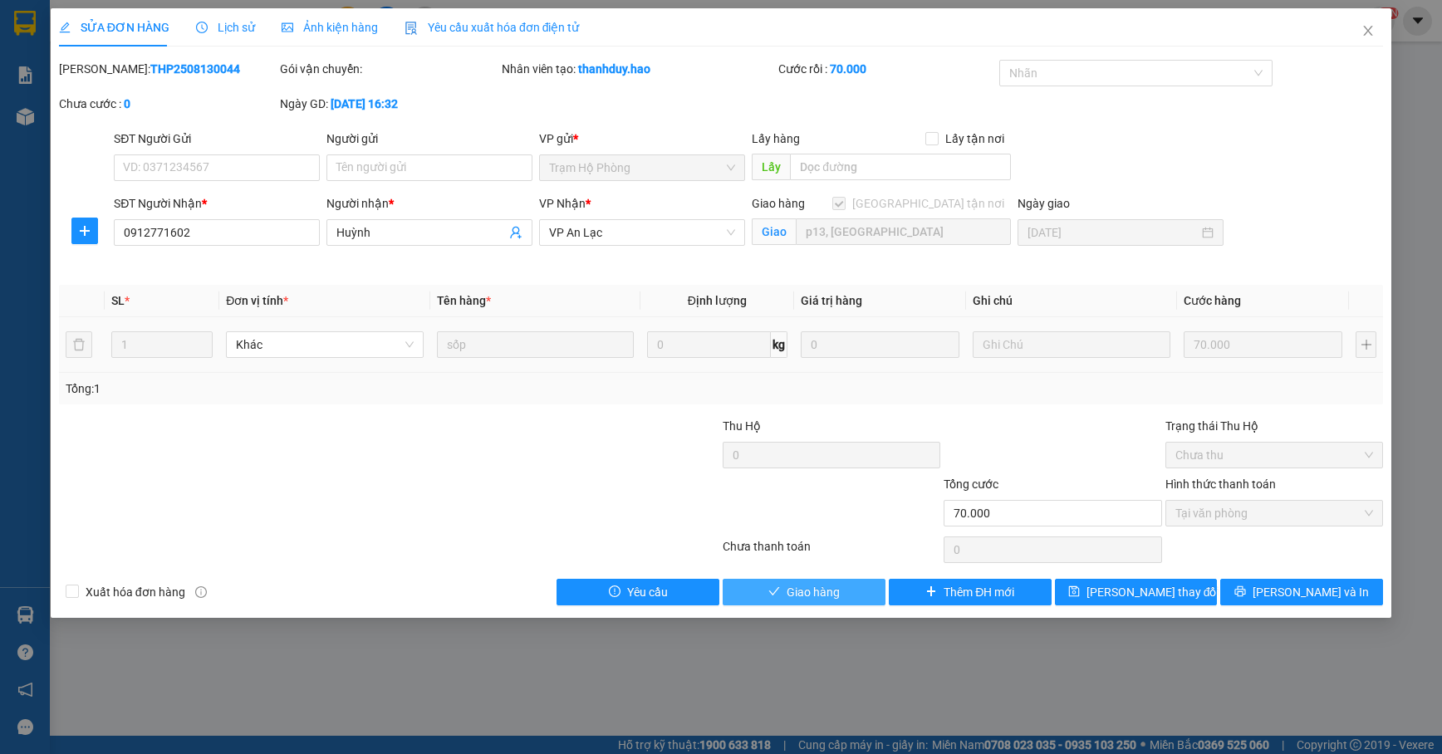
click at [746, 606] on button "Giao hàng" at bounding box center [804, 592] width 163 height 27
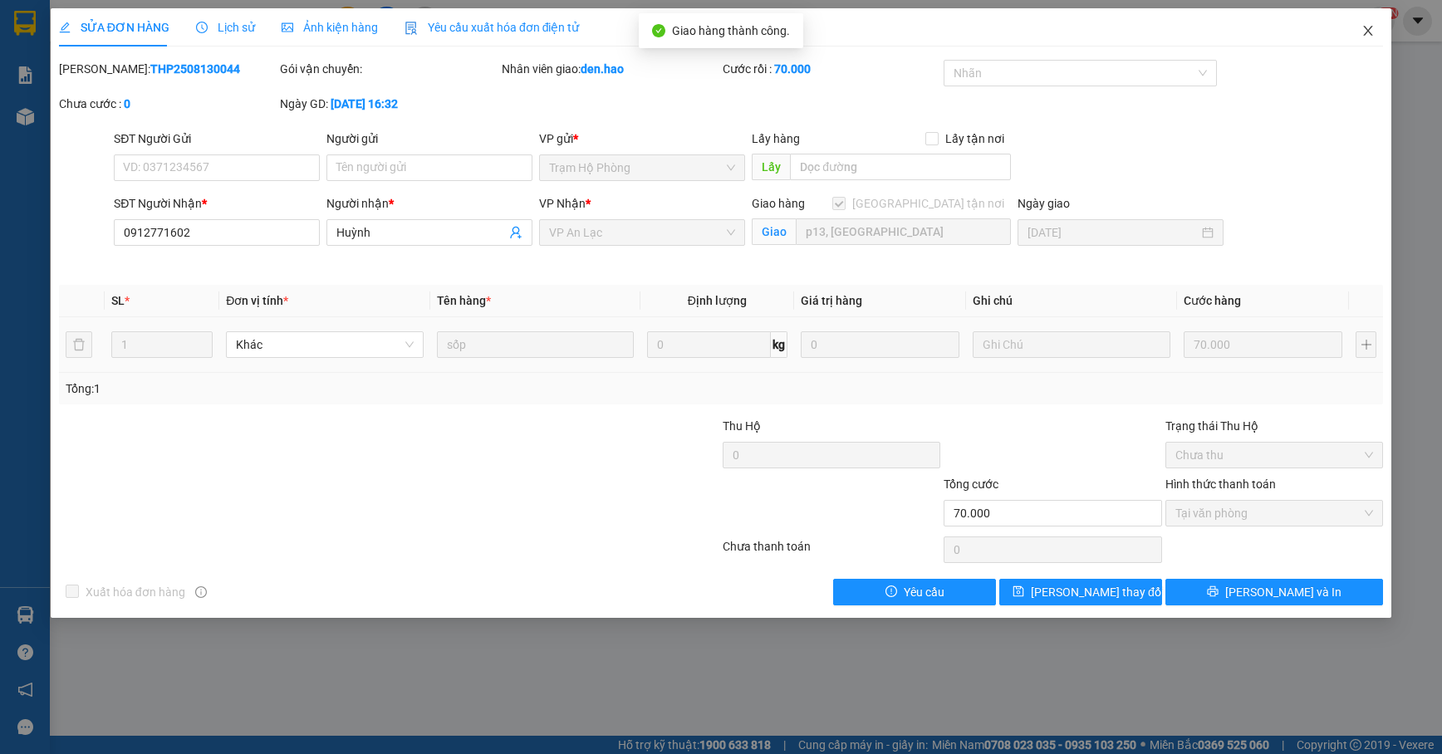
click at [1356, 30] on span "Close" at bounding box center [1368, 31] width 47 height 47
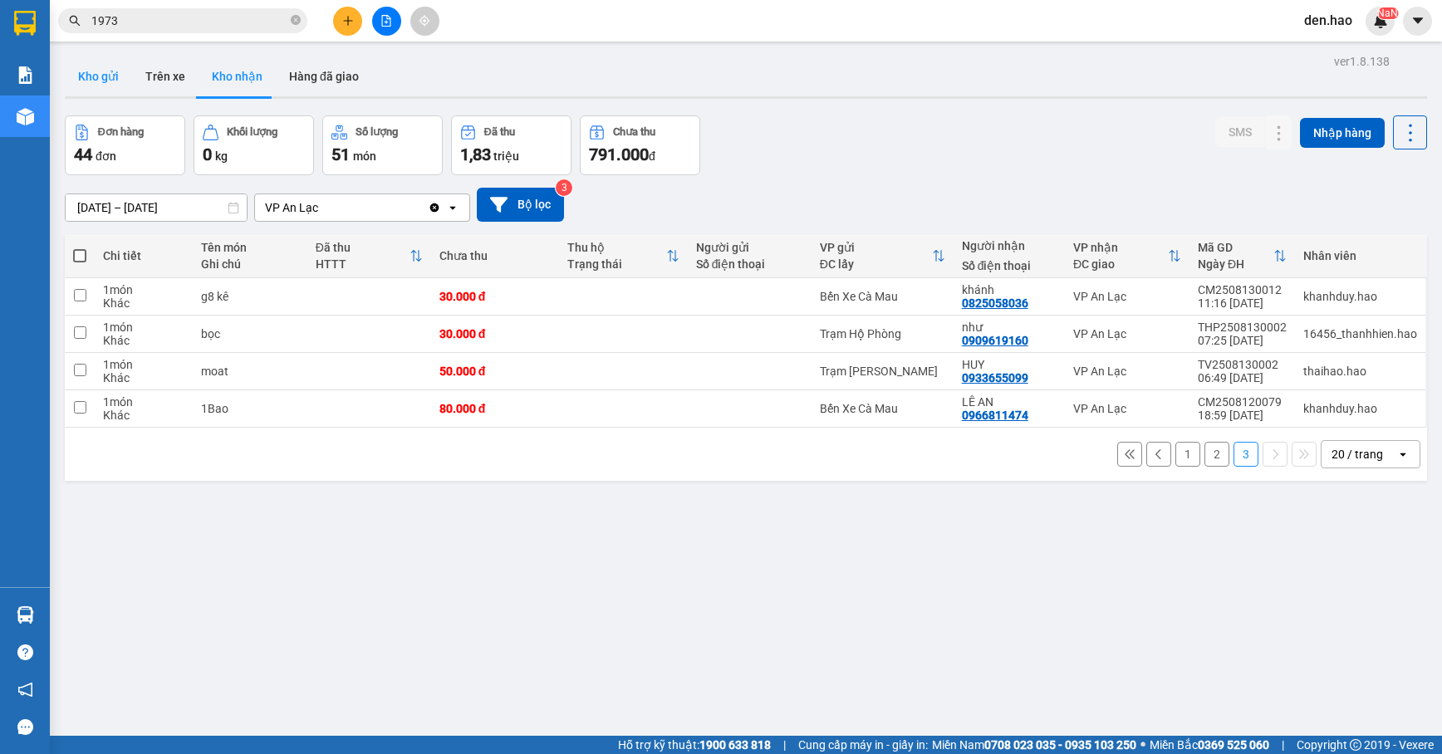
click at [85, 84] on button "Kho gửi" at bounding box center [98, 76] width 67 height 40
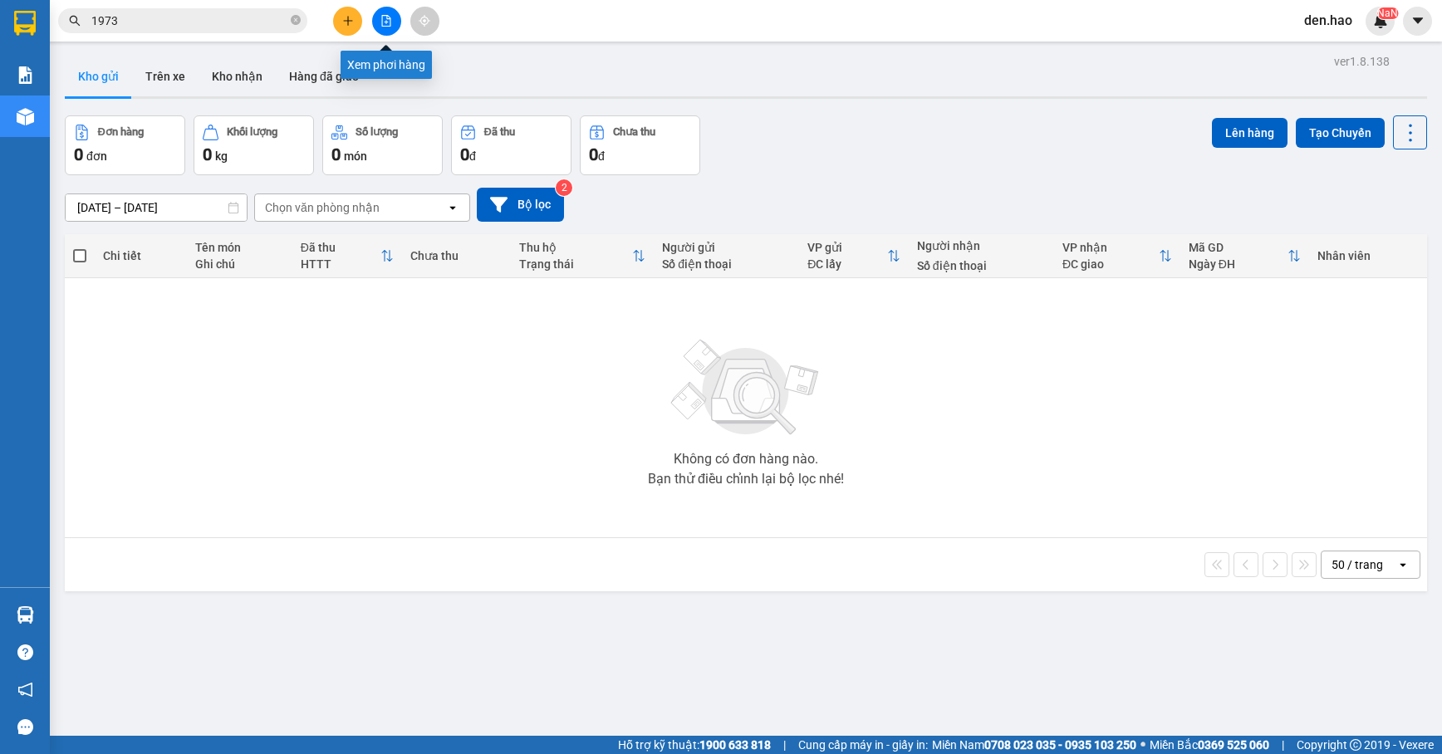
click at [389, 24] on icon "file-add" at bounding box center [386, 21] width 12 height 12
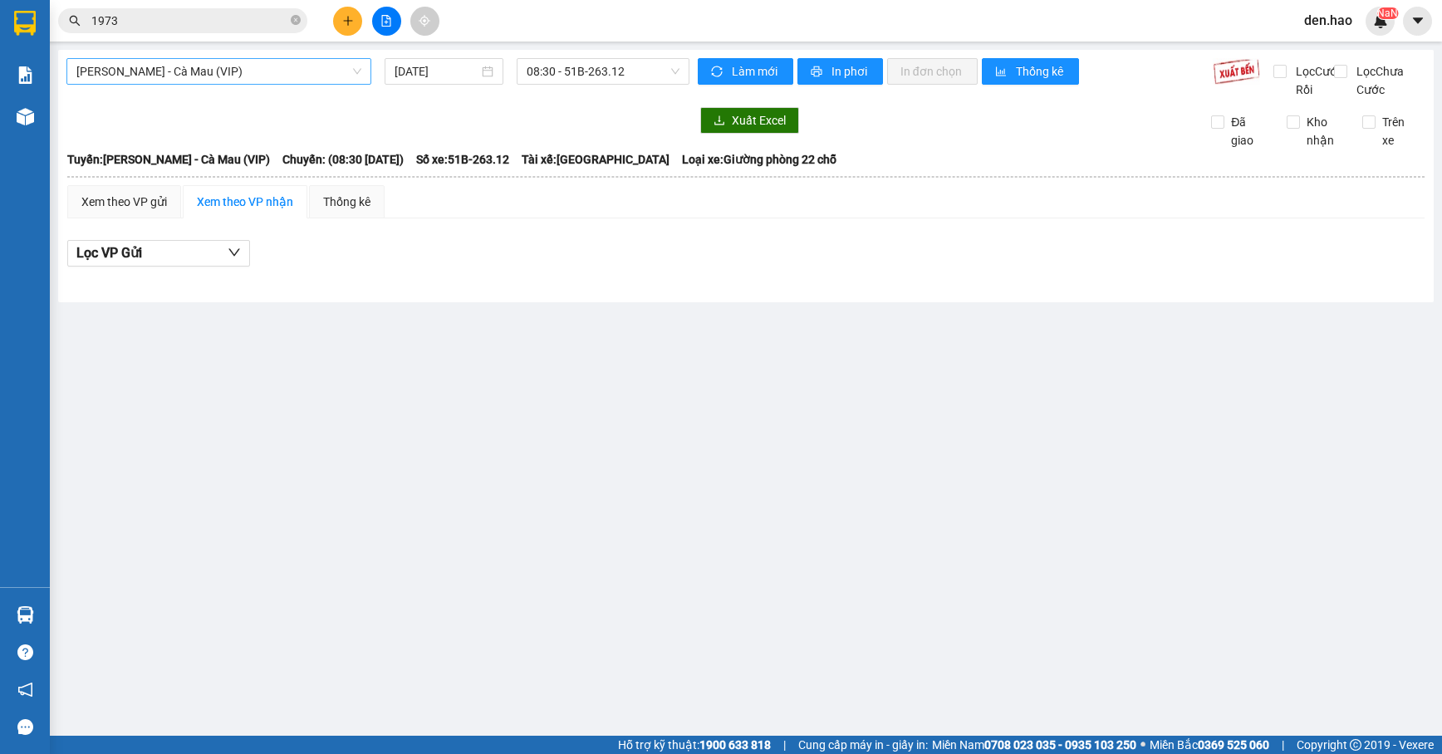
click at [272, 81] on span "[PERSON_NAME] - Cà Mau (VIP)" at bounding box center [218, 71] width 285 height 25
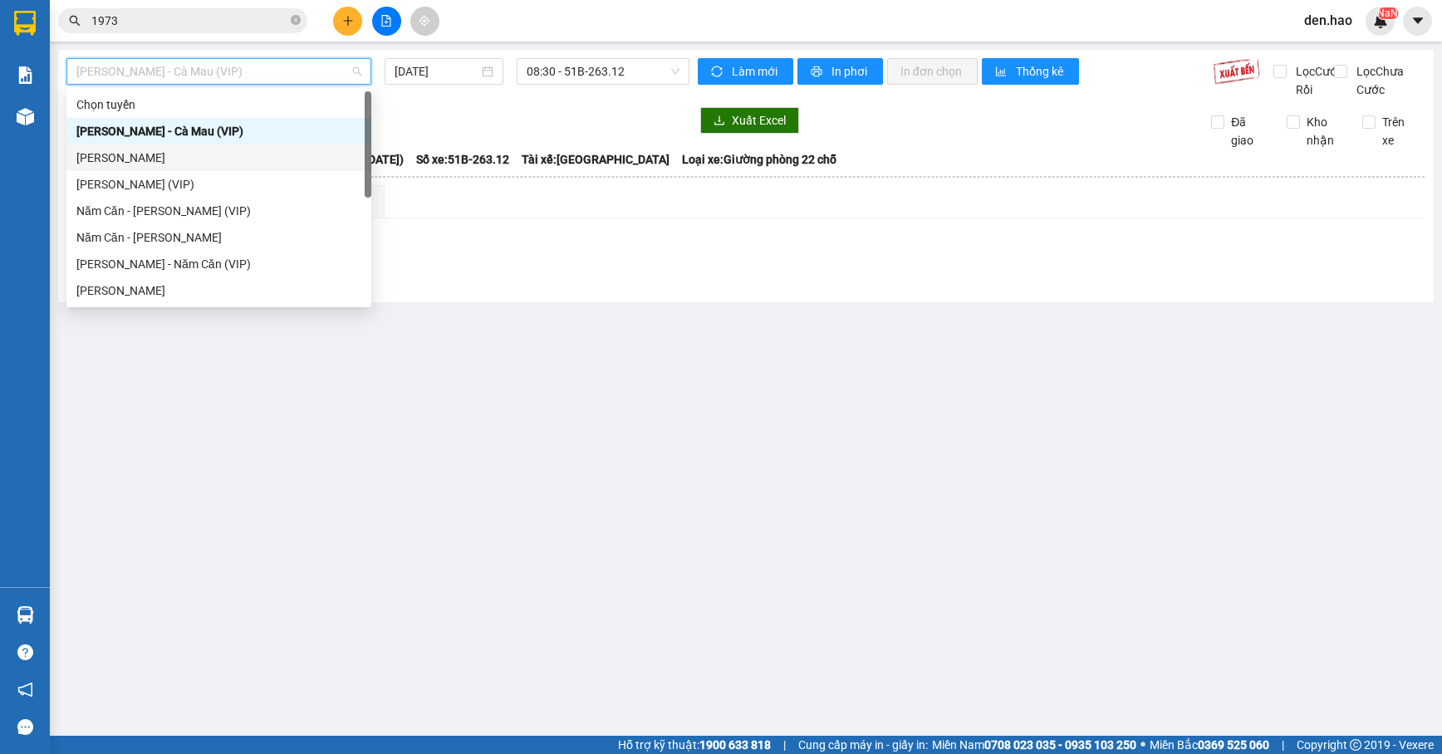
click at [181, 161] on div "[PERSON_NAME]" at bounding box center [218, 158] width 285 height 18
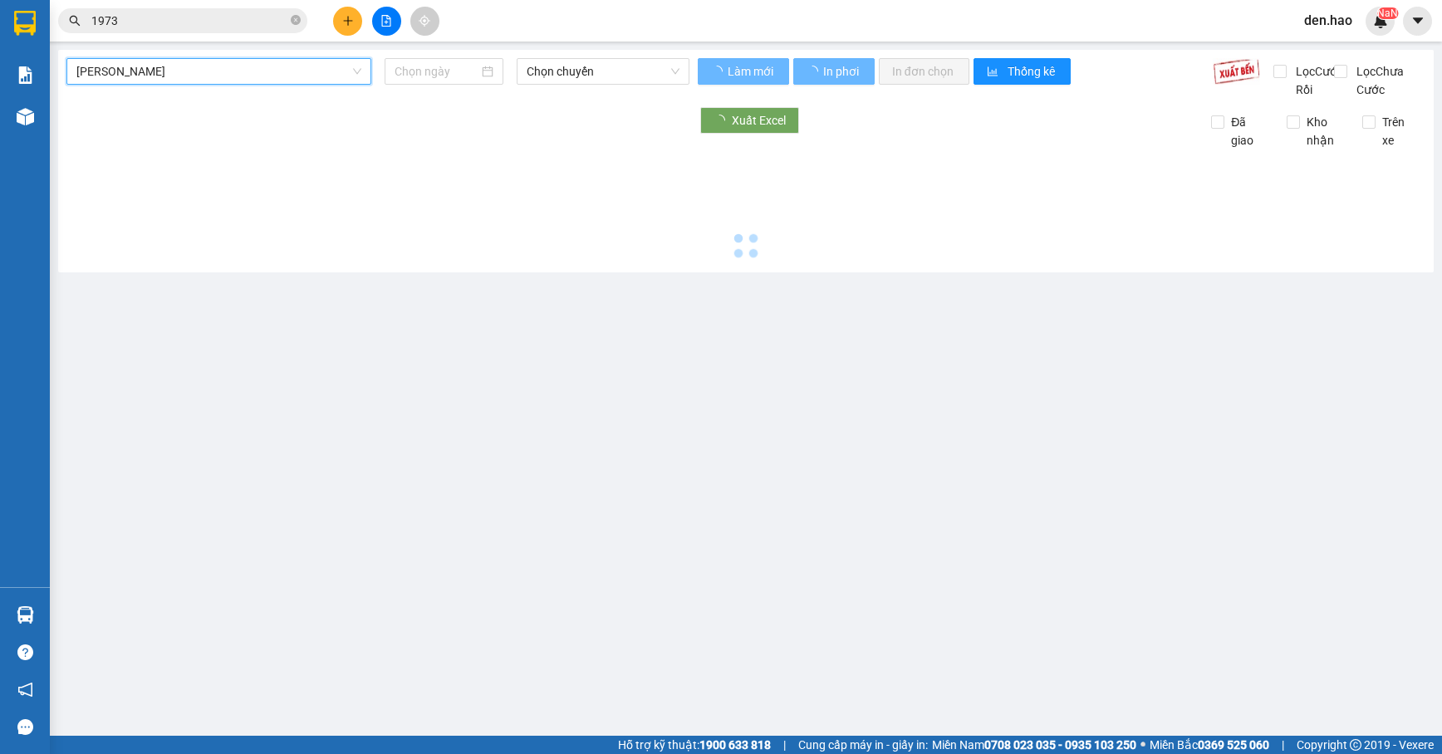
type input "[DATE]"
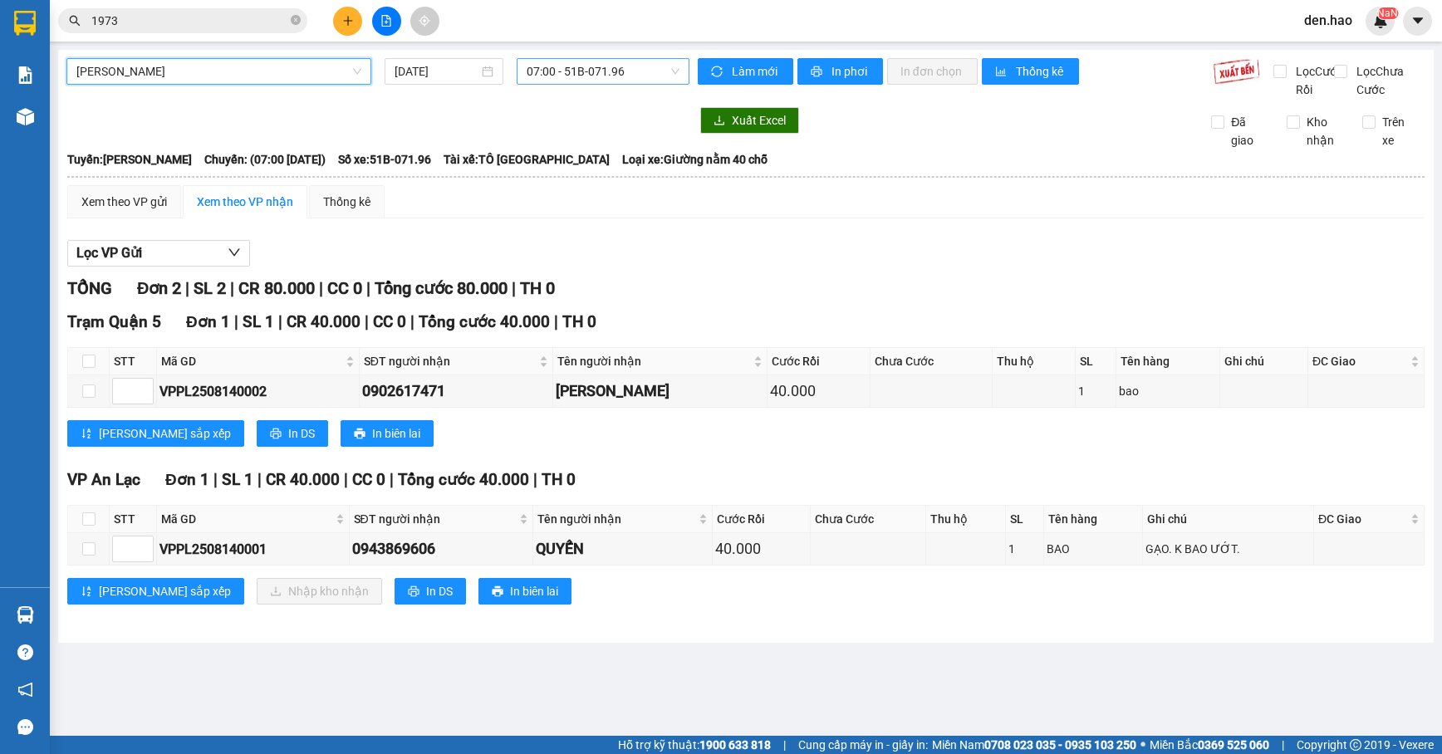
click at [596, 64] on span "07:00 - 51B-071.96" at bounding box center [603, 71] width 152 height 25
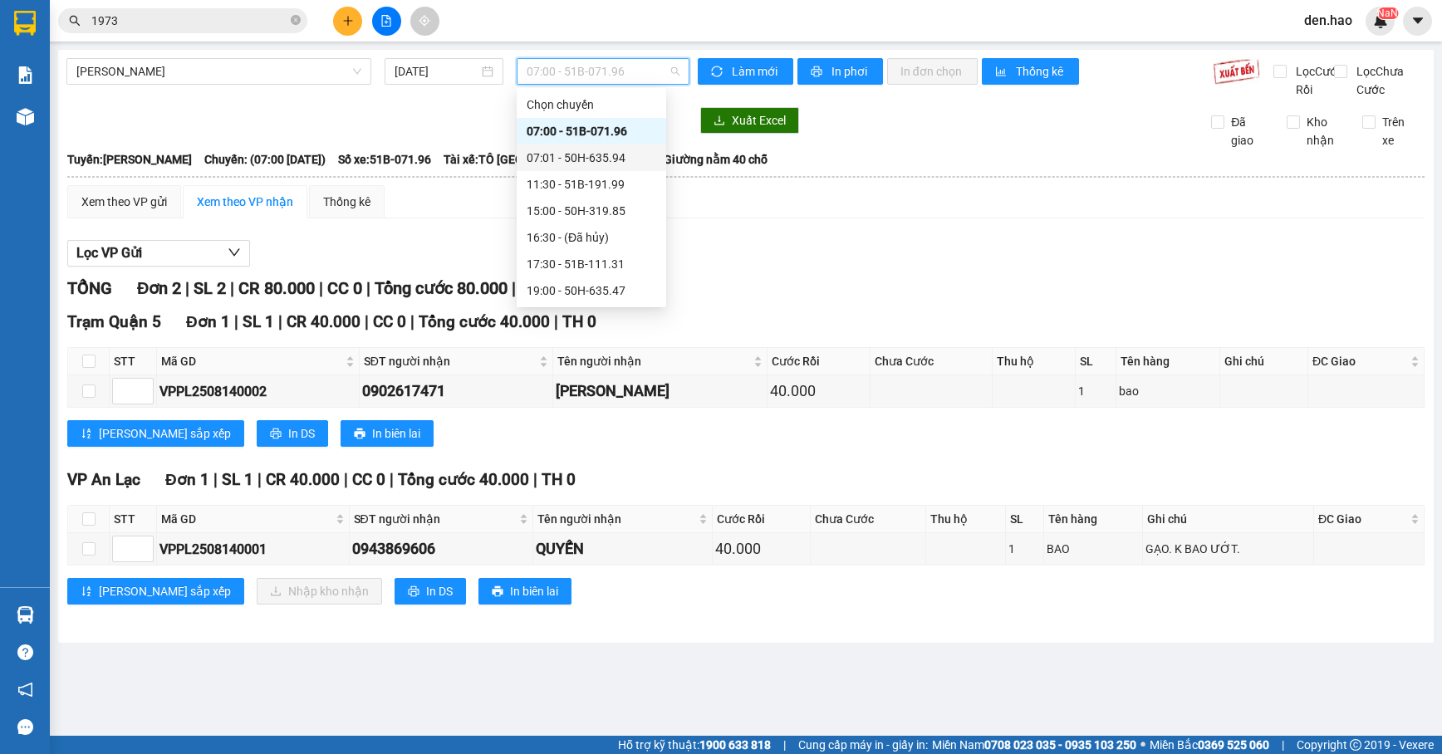
click at [592, 168] on div "07:01 - 50H-635.94" at bounding box center [592, 158] width 150 height 27
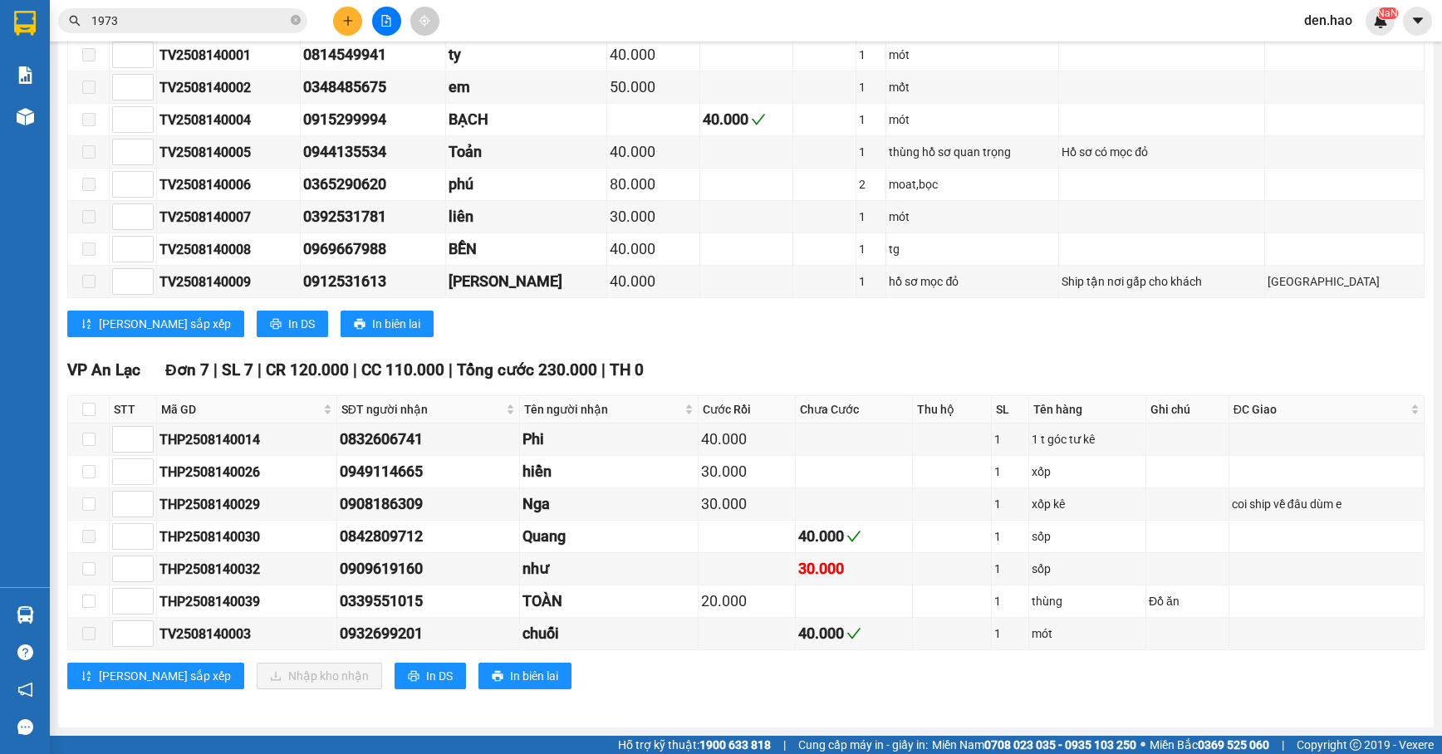
scroll to position [1332, 0]
click at [91, 568] on input "checkbox" at bounding box center [88, 568] width 13 height 13
checkbox input "true"
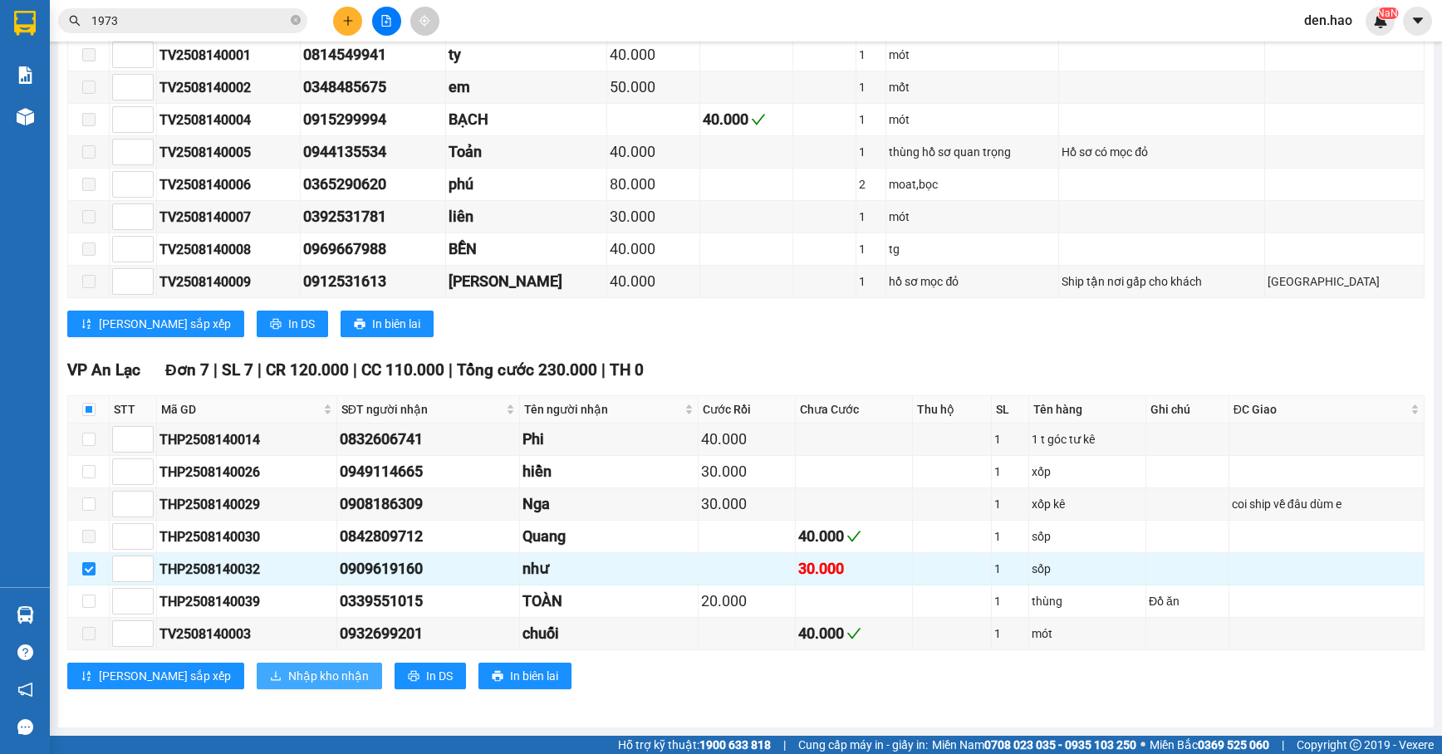
click at [288, 673] on span "Nhập kho nhận" at bounding box center [328, 676] width 81 height 18
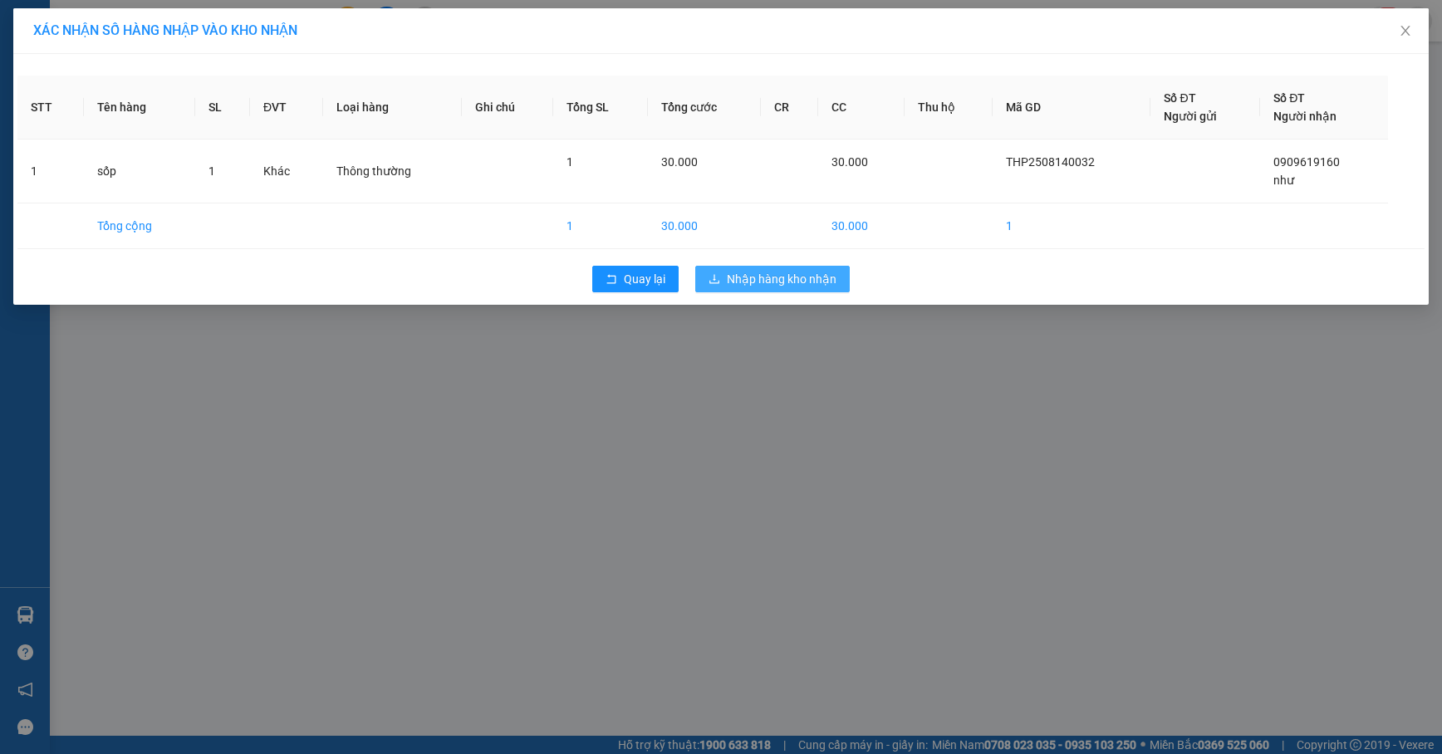
click at [772, 286] on span "Nhập hàng kho nhận" at bounding box center [782, 279] width 110 height 18
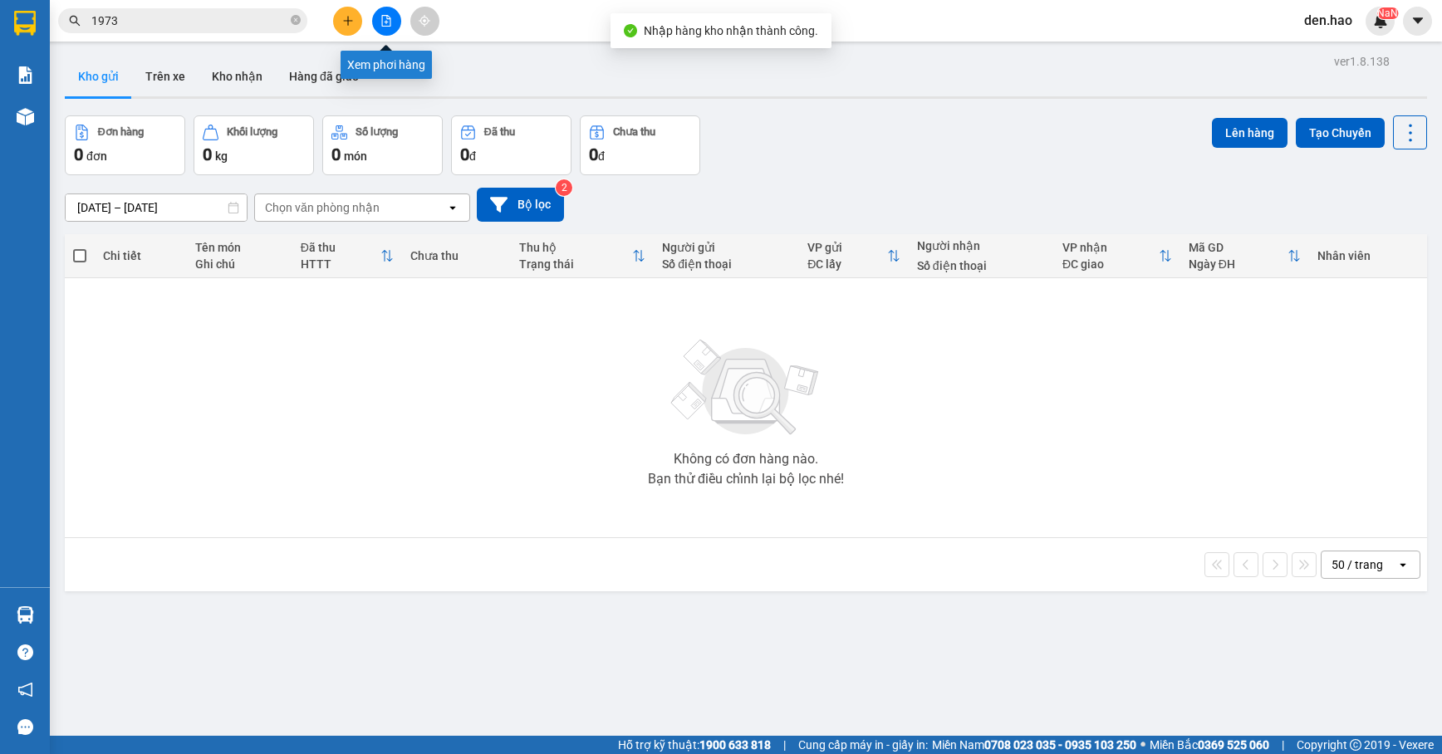
click at [379, 27] on button at bounding box center [386, 21] width 29 height 29
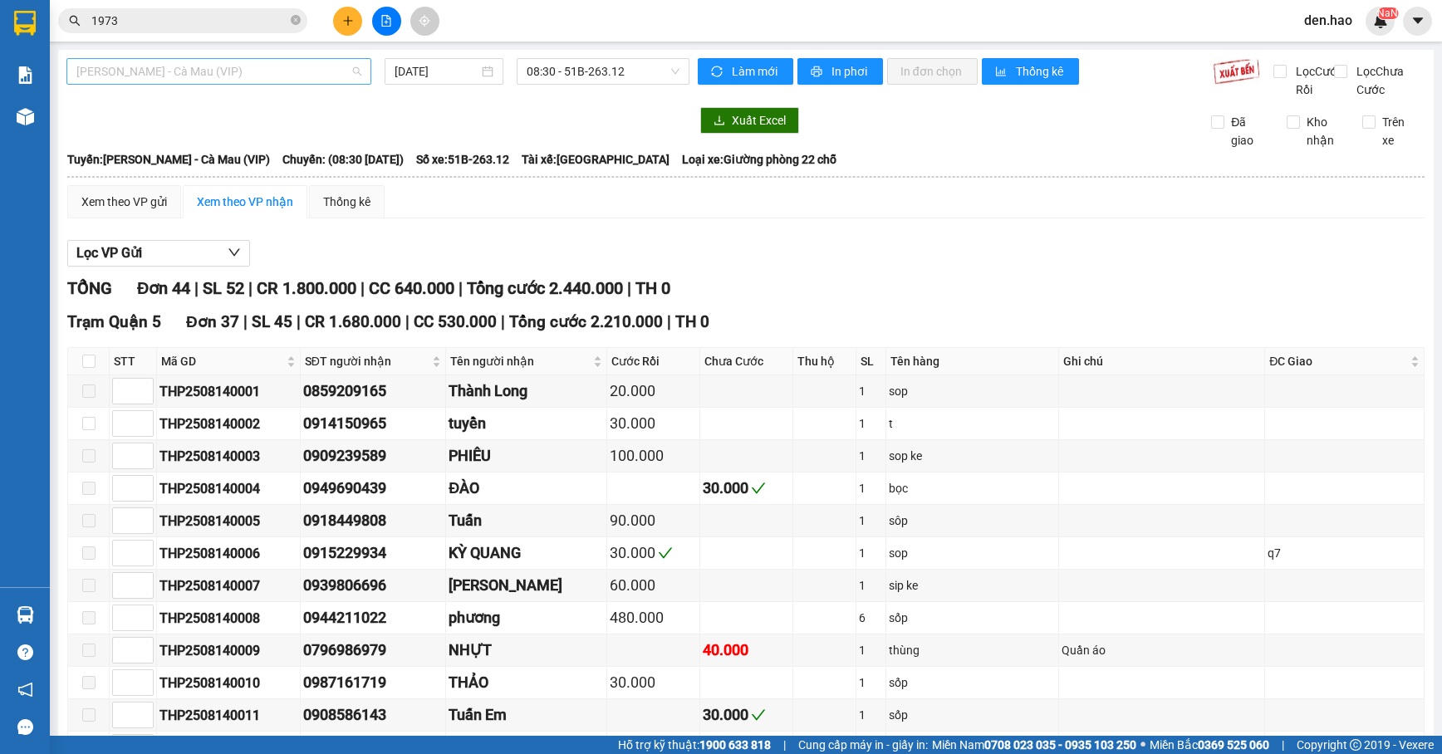
click at [293, 65] on span "[PERSON_NAME] - Cà Mau (VIP)" at bounding box center [218, 71] width 285 height 25
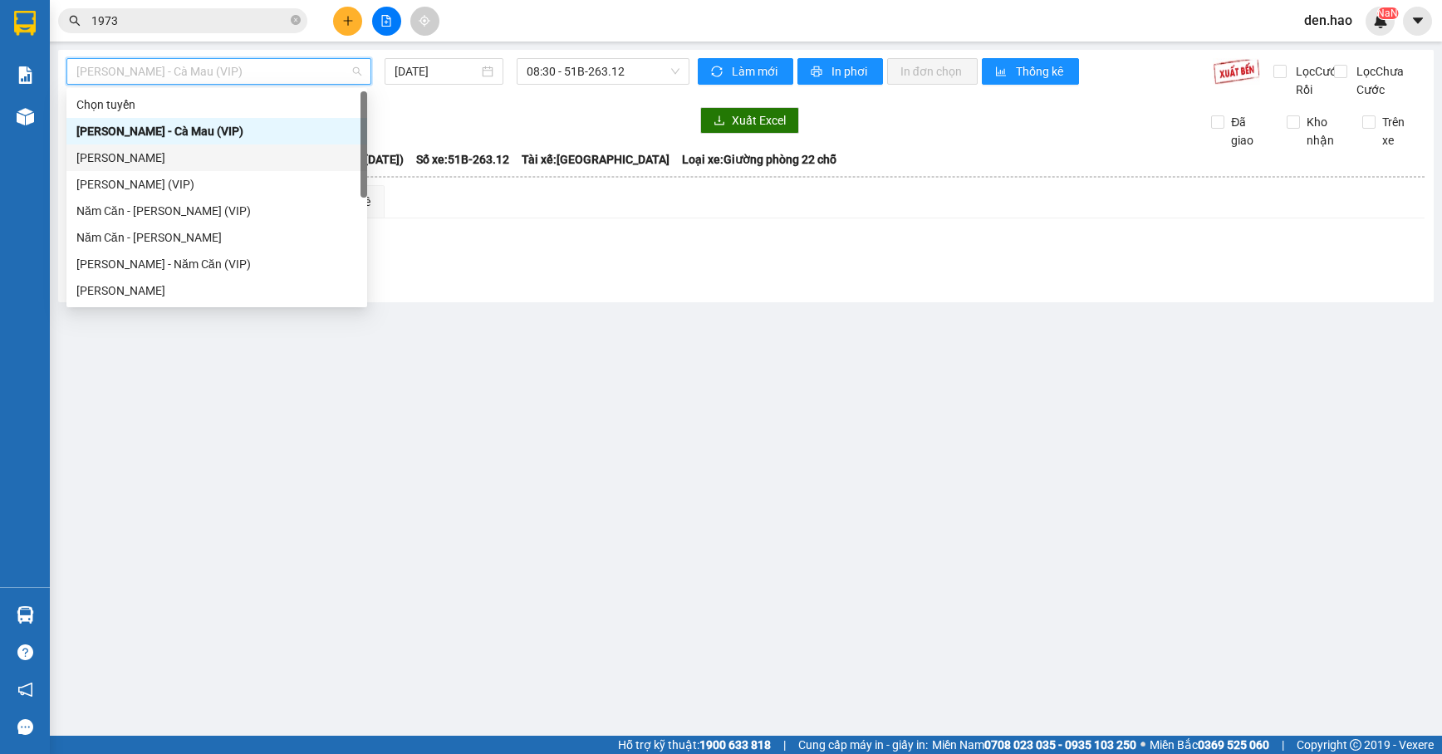
click at [168, 157] on div "[PERSON_NAME]" at bounding box center [216, 158] width 281 height 18
type input "[DATE]"
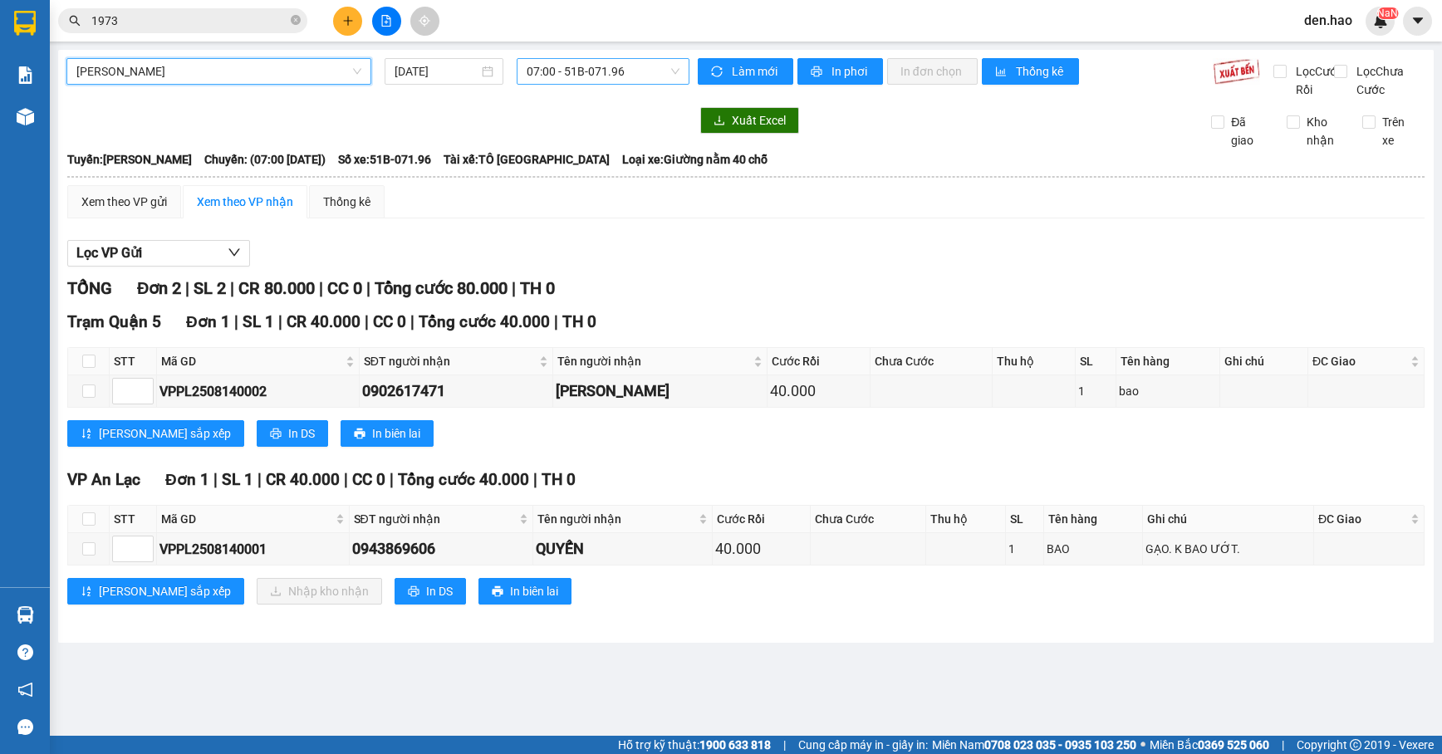
click at [566, 71] on span "07:00 - 51B-071.96" at bounding box center [603, 71] width 152 height 25
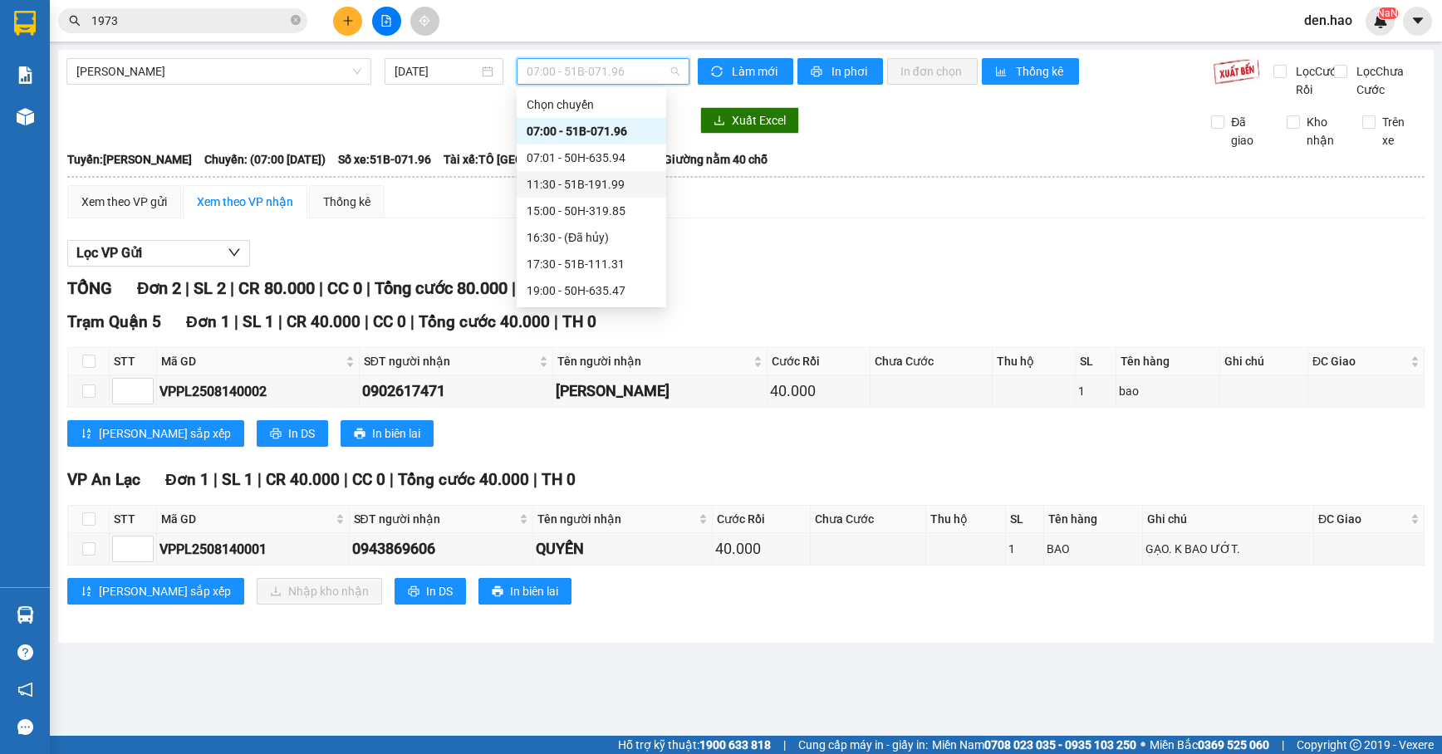
click at [595, 179] on div "11:30 - 51B-191.99" at bounding box center [592, 184] width 130 height 18
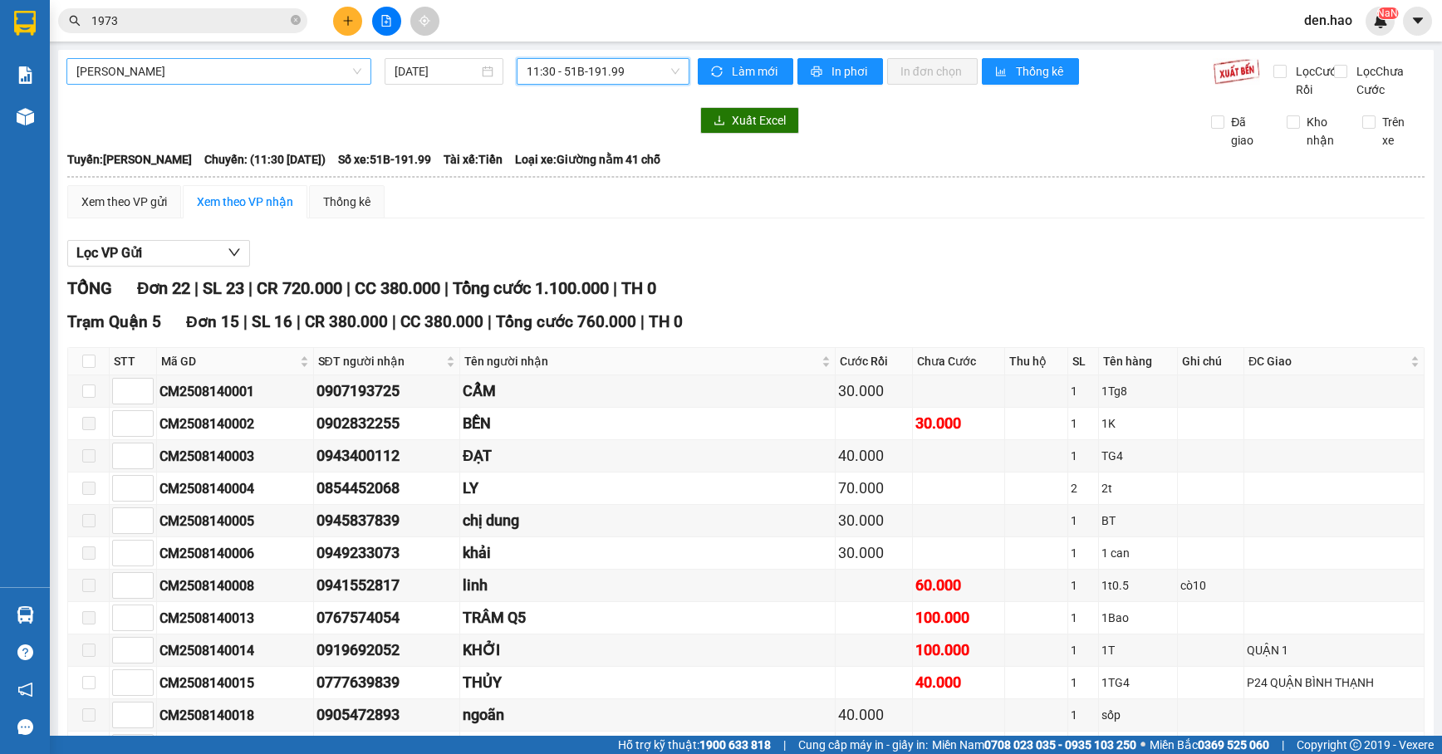
click at [281, 70] on span "[PERSON_NAME]" at bounding box center [218, 71] width 285 height 25
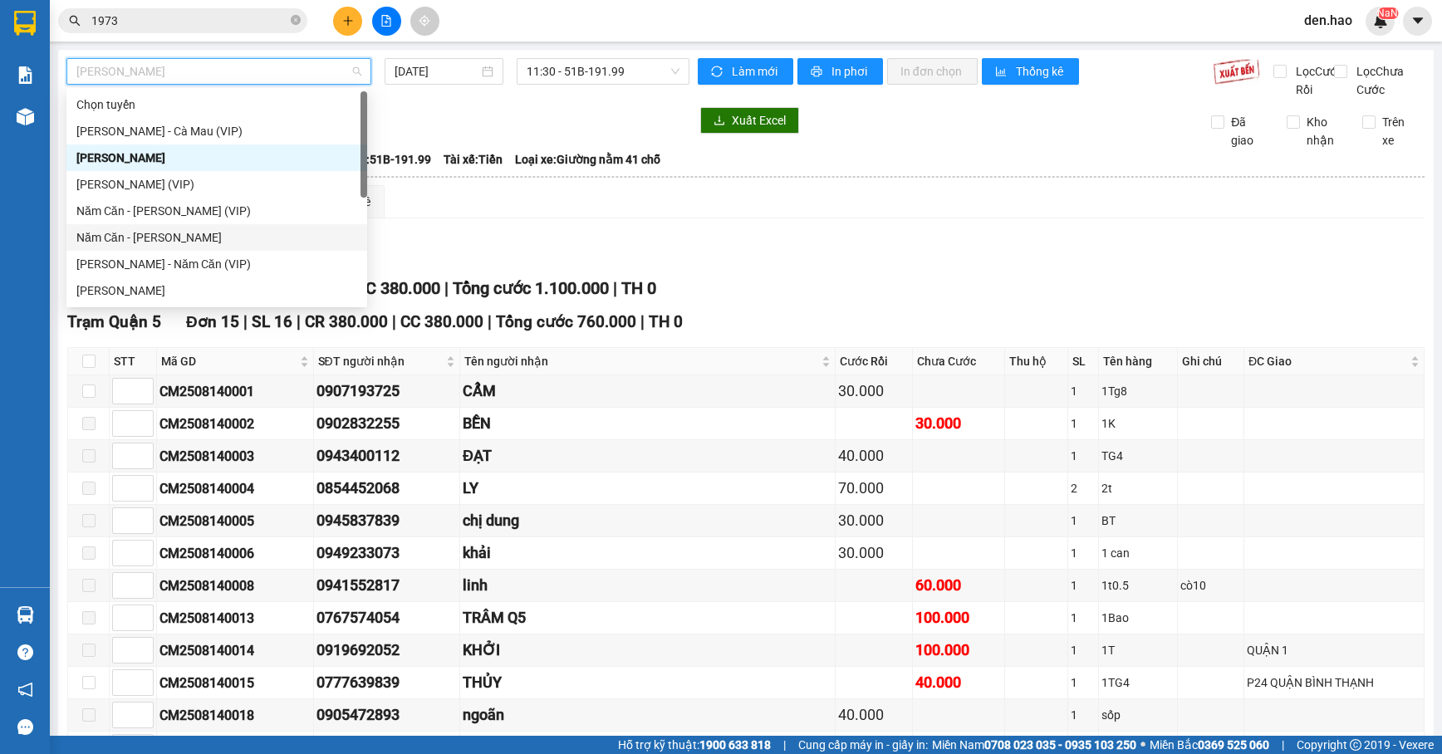
click at [137, 233] on div "Năm Căn - [PERSON_NAME]" at bounding box center [216, 237] width 281 height 18
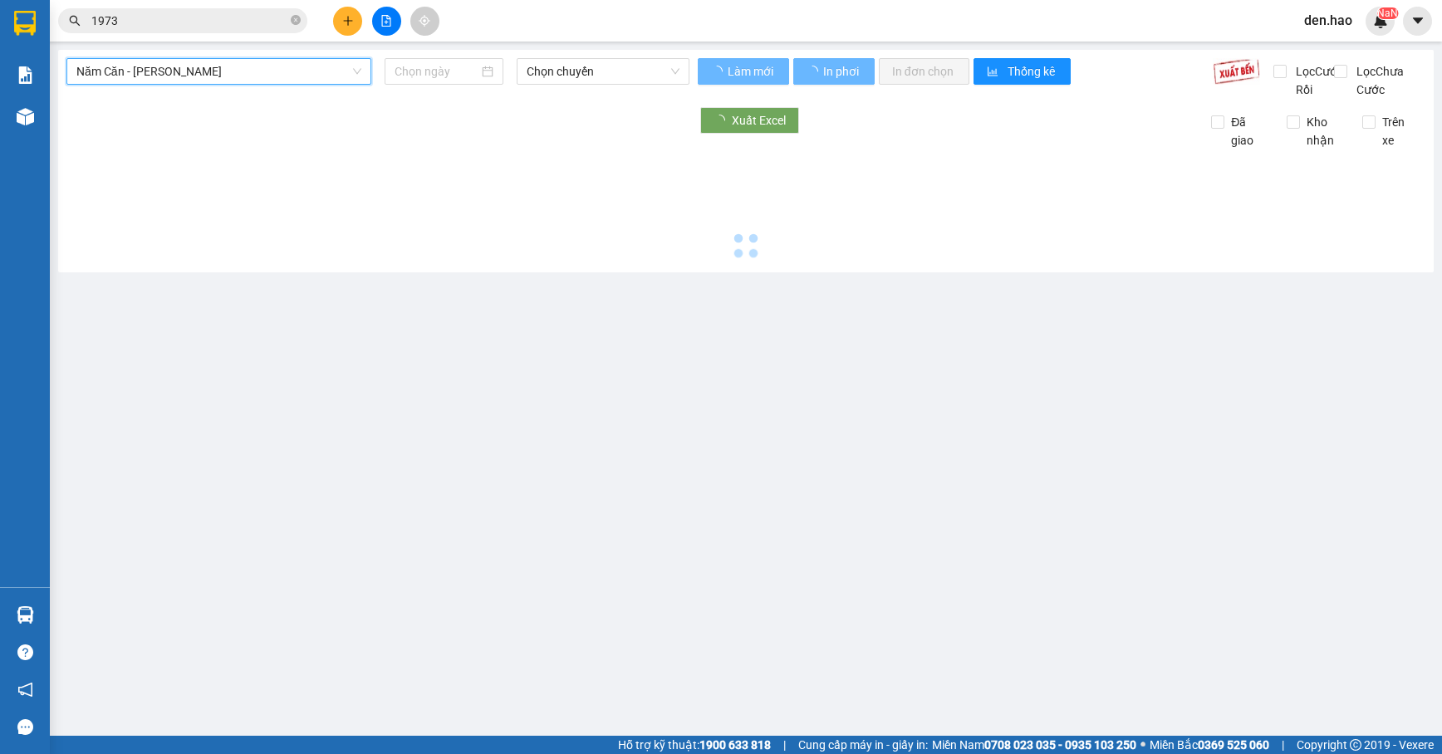
type input "[DATE]"
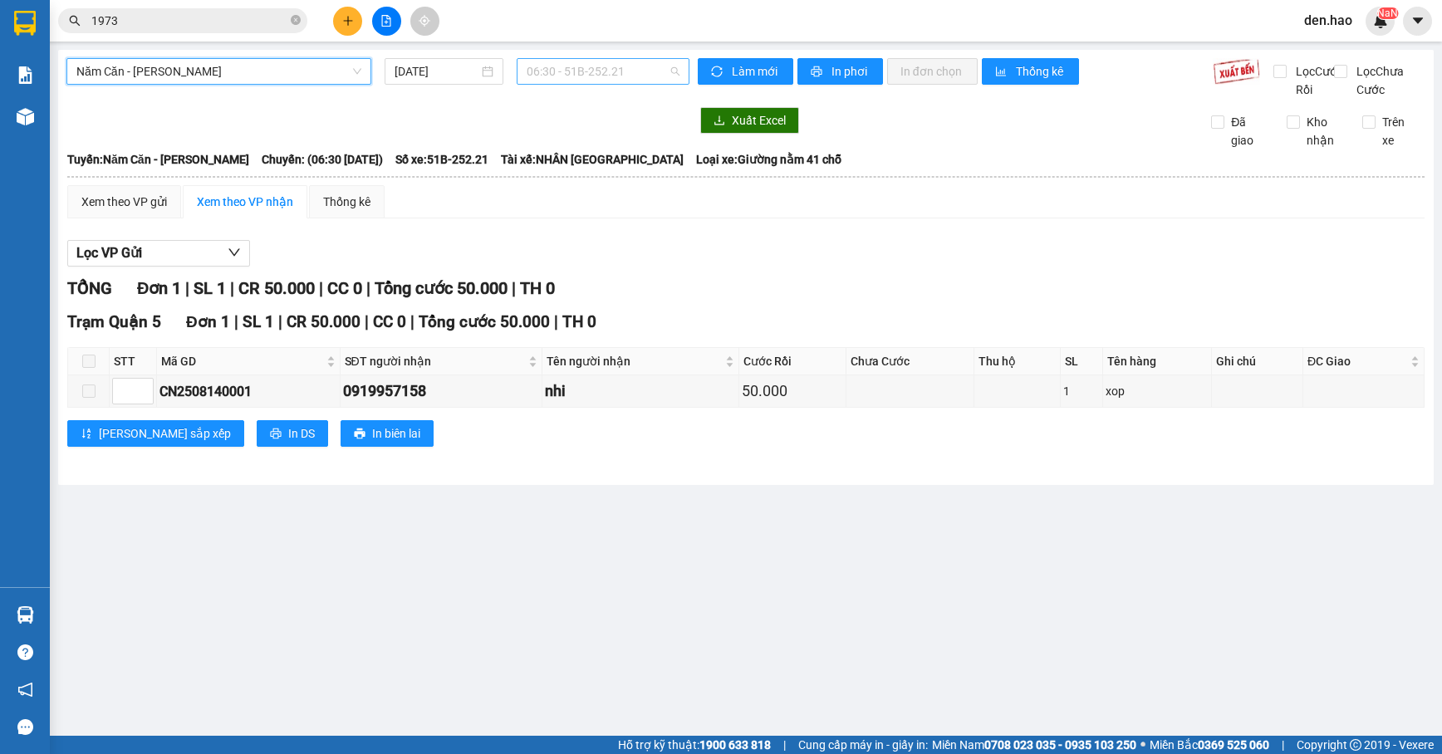
click at [611, 65] on span "06:30 - 51B-252.21" at bounding box center [603, 71] width 152 height 25
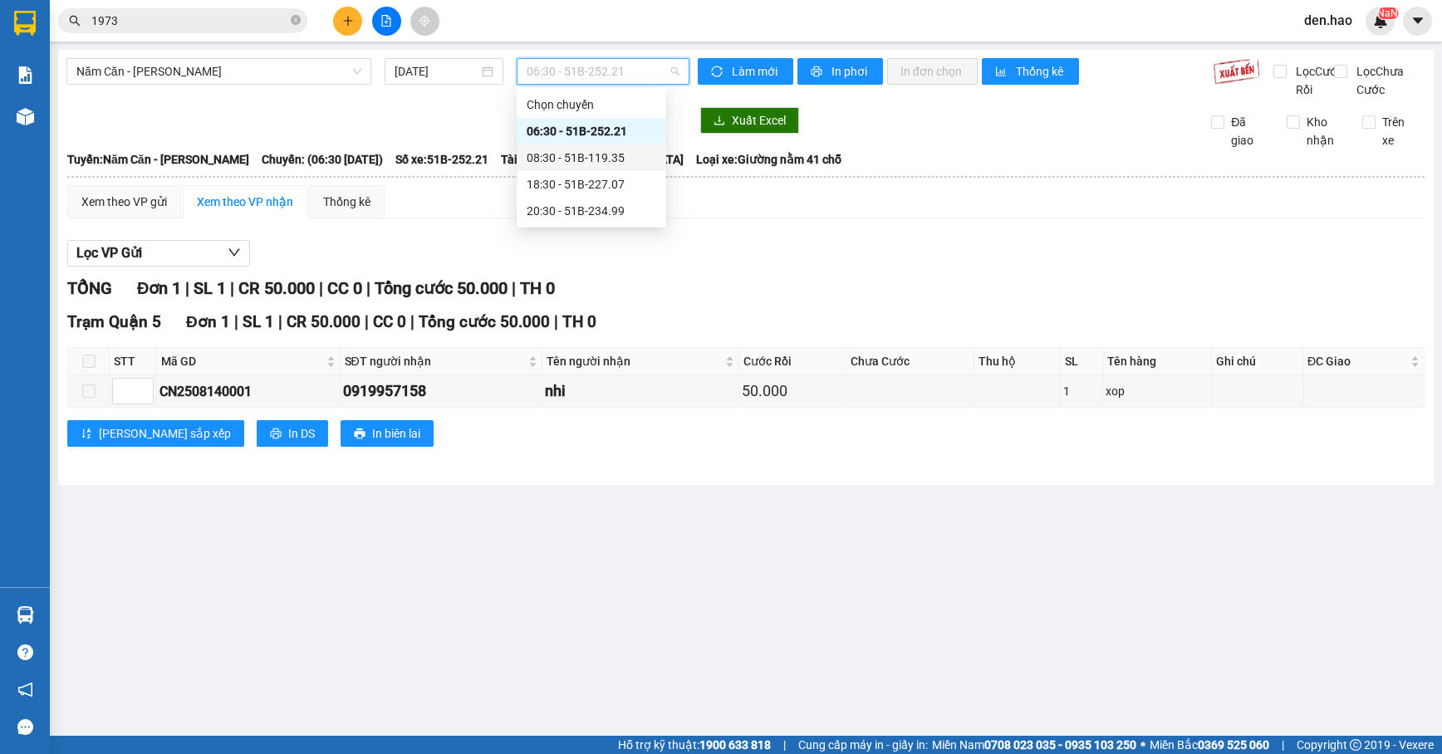
click at [578, 151] on div "08:30 - 51B-119.35" at bounding box center [592, 158] width 130 height 18
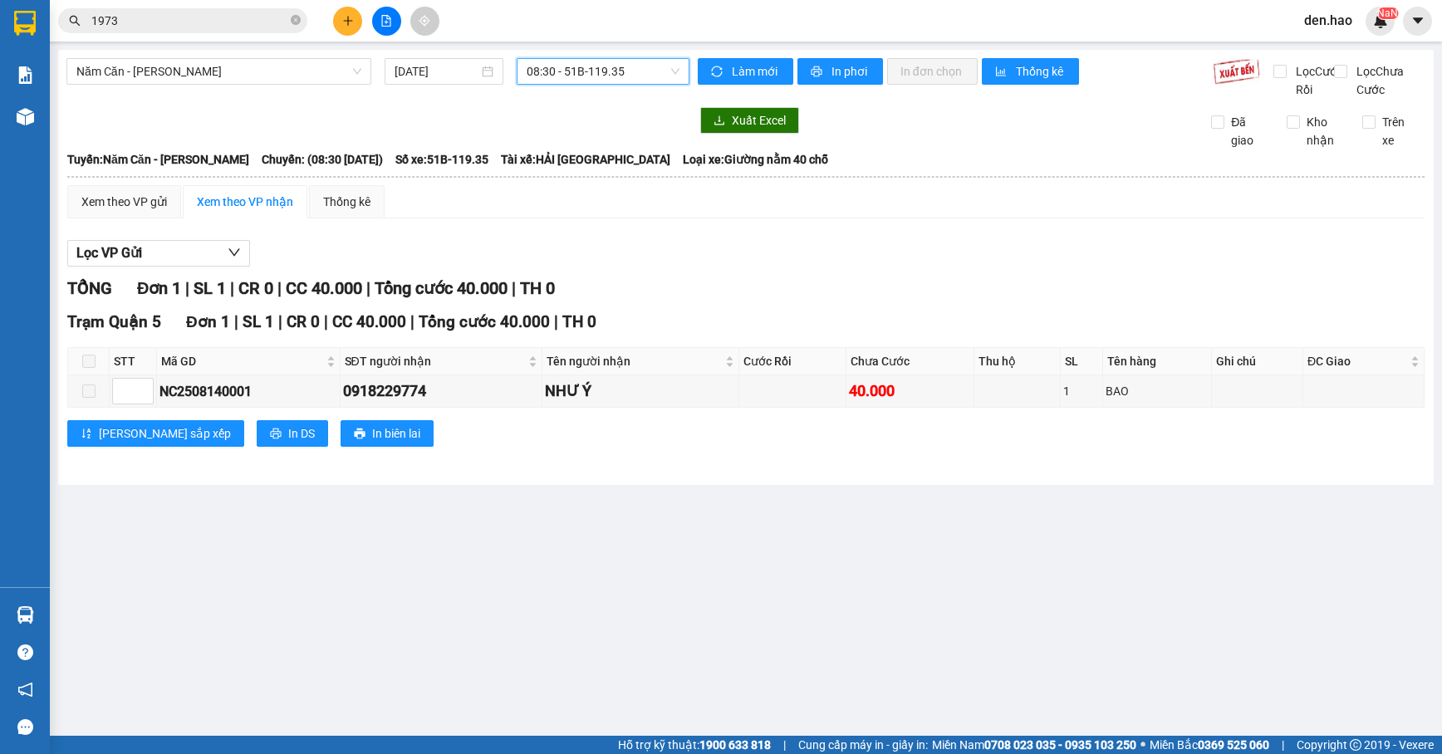
click at [601, 70] on span "08:30 - 51B-119.35" at bounding box center [603, 71] width 152 height 25
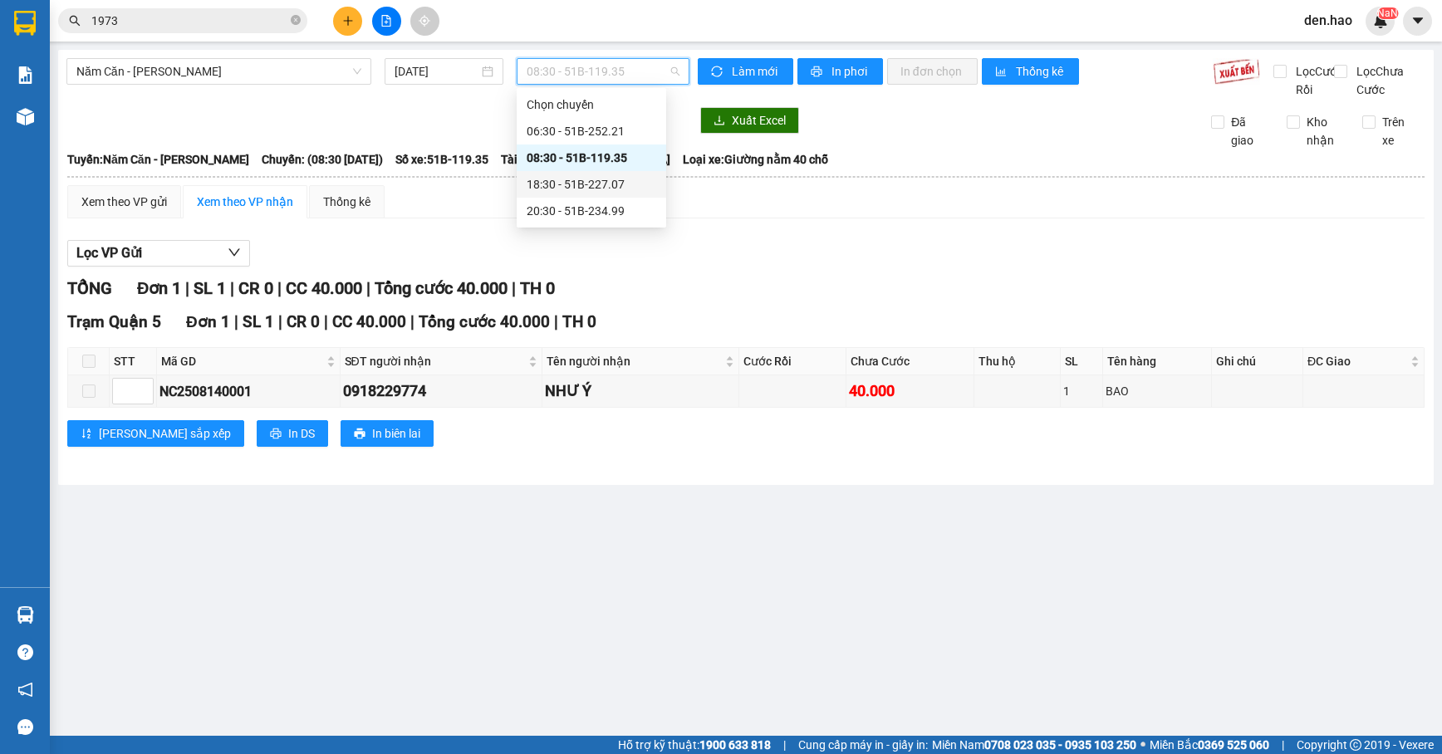
click at [572, 177] on div "18:30 - 51B-227.07" at bounding box center [592, 184] width 130 height 18
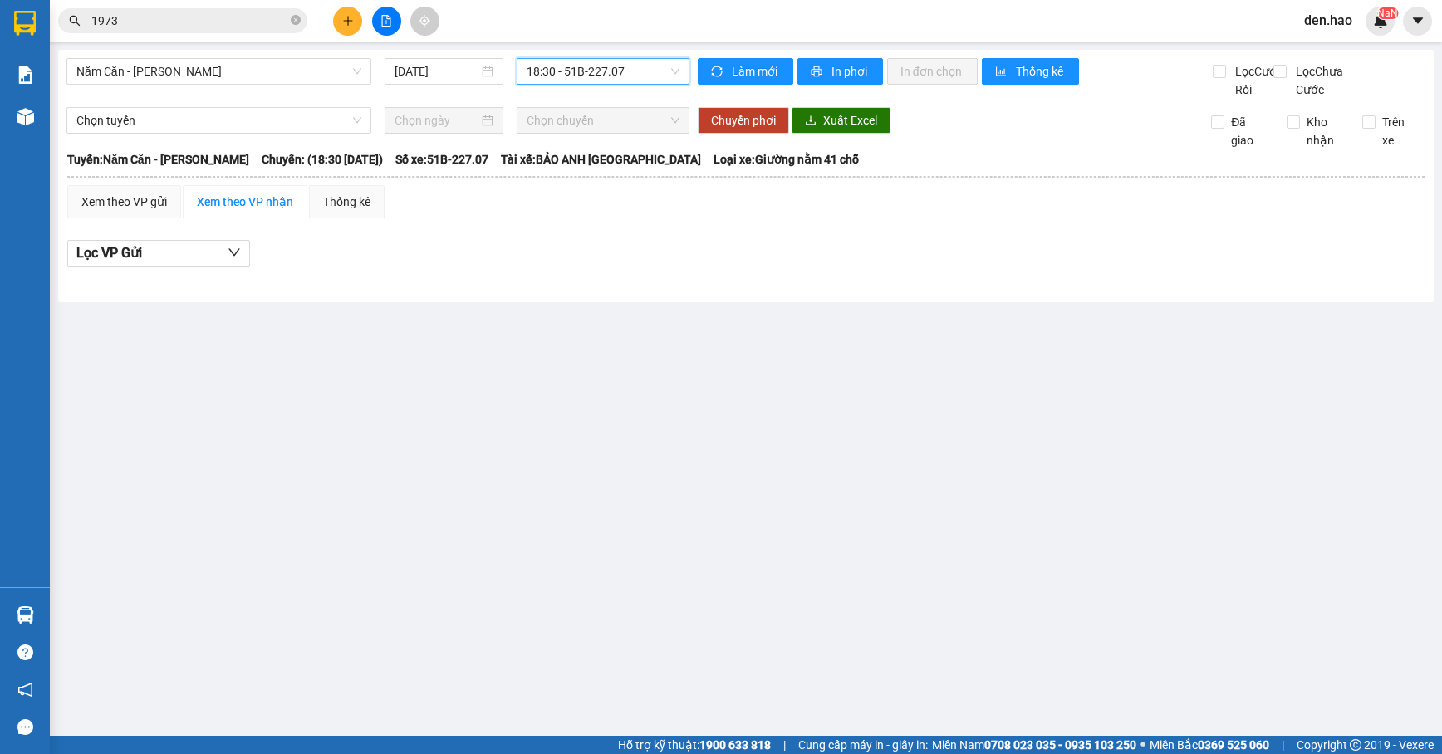
click at [601, 70] on span "18:30 - 51B-227.07" at bounding box center [603, 71] width 152 height 25
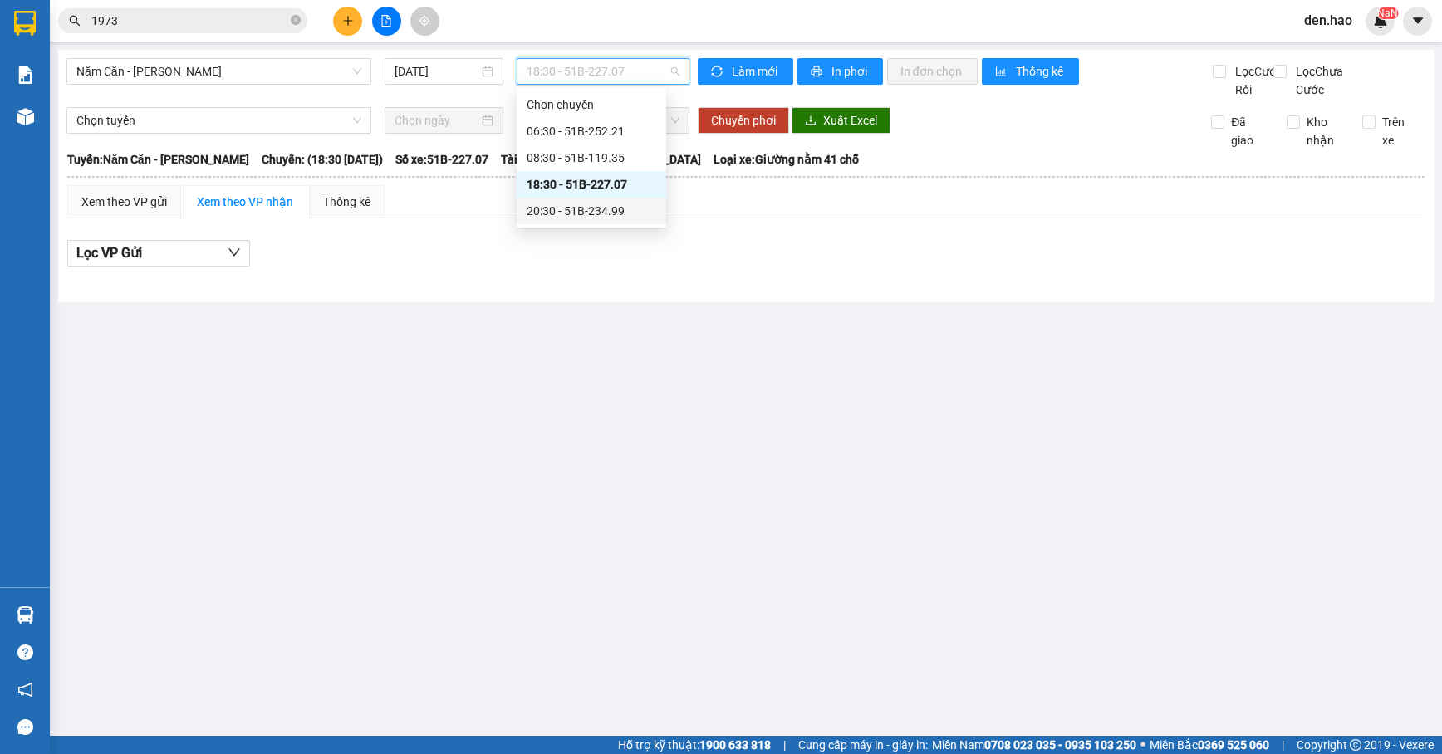
click at [553, 209] on div "20:30 - 51B-234.99" at bounding box center [592, 211] width 130 height 18
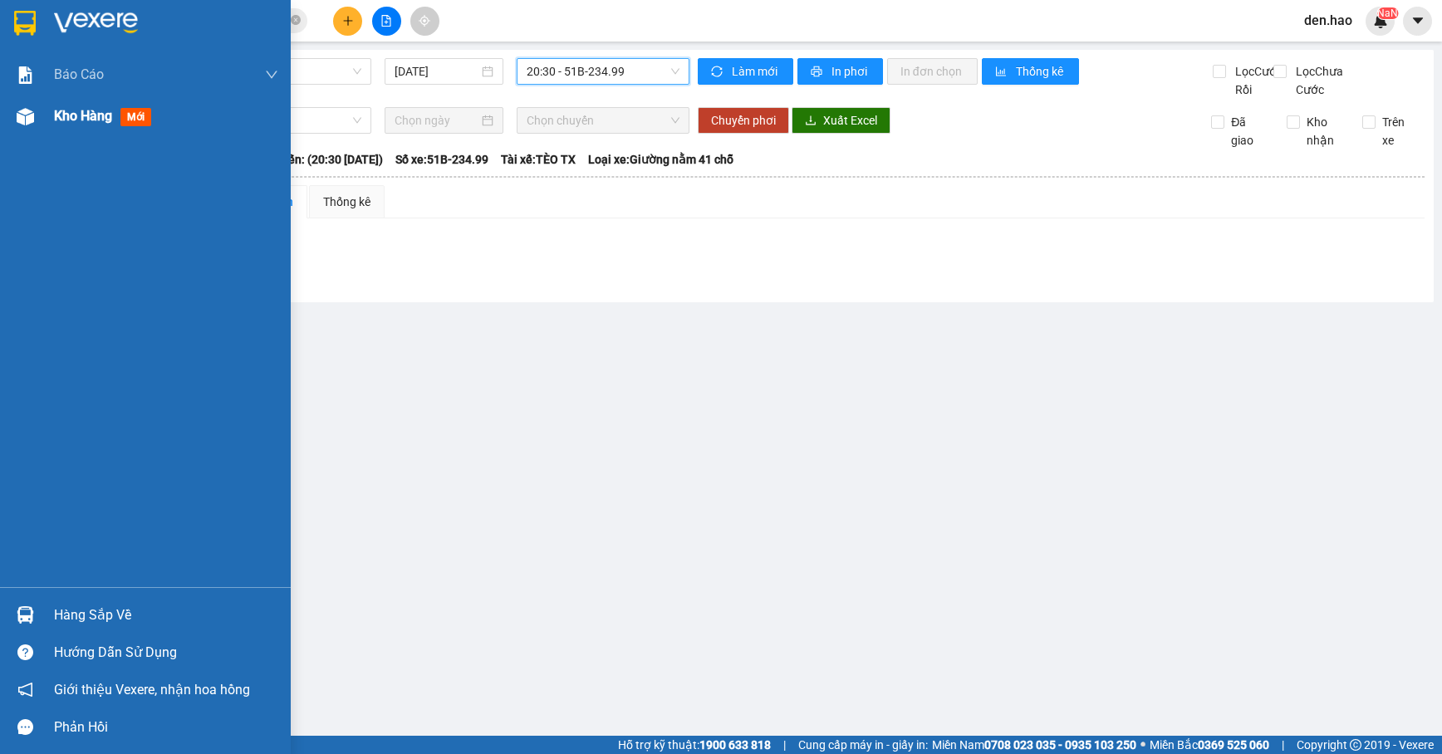
click at [31, 117] on img at bounding box center [25, 116] width 17 height 17
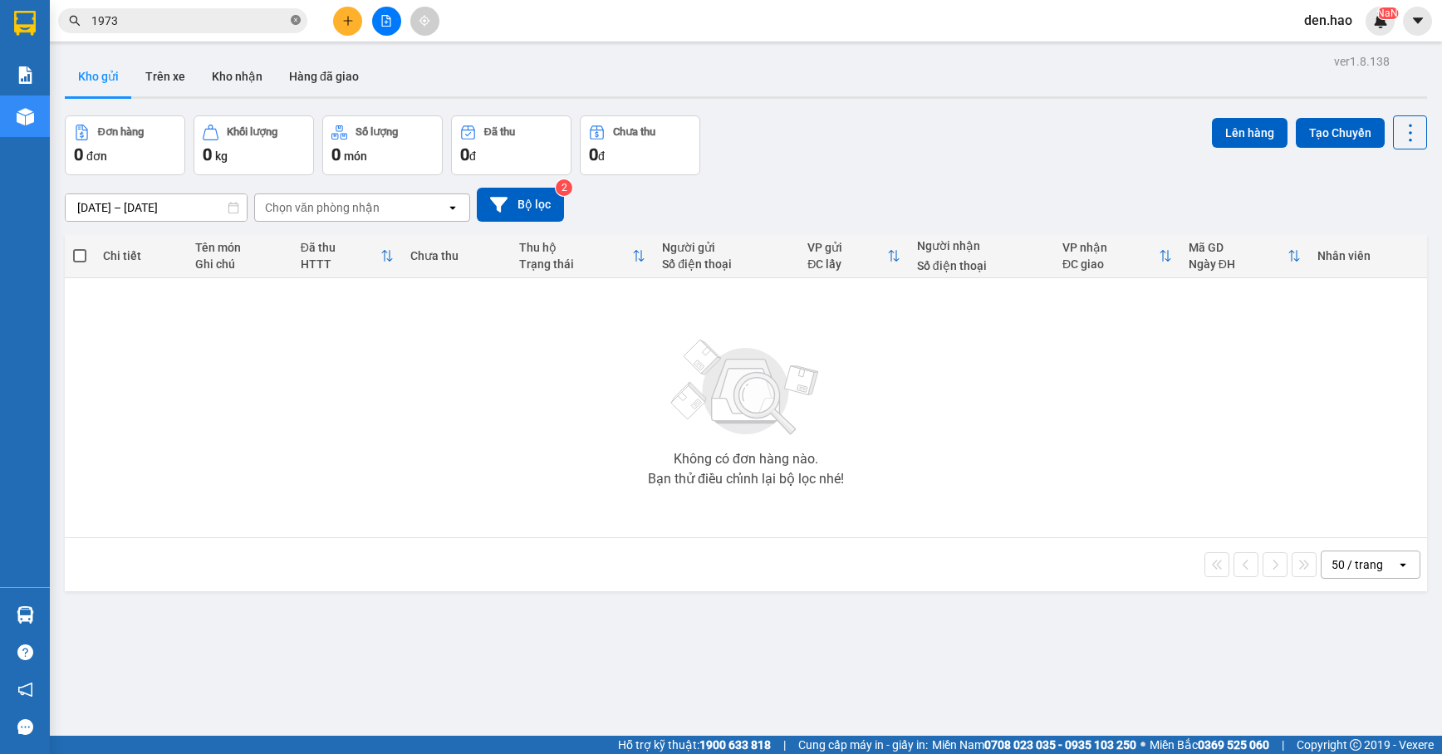
click at [297, 17] on icon "close-circle" at bounding box center [296, 20] width 10 height 10
